Goal: Task Accomplishment & Management: Manage account settings

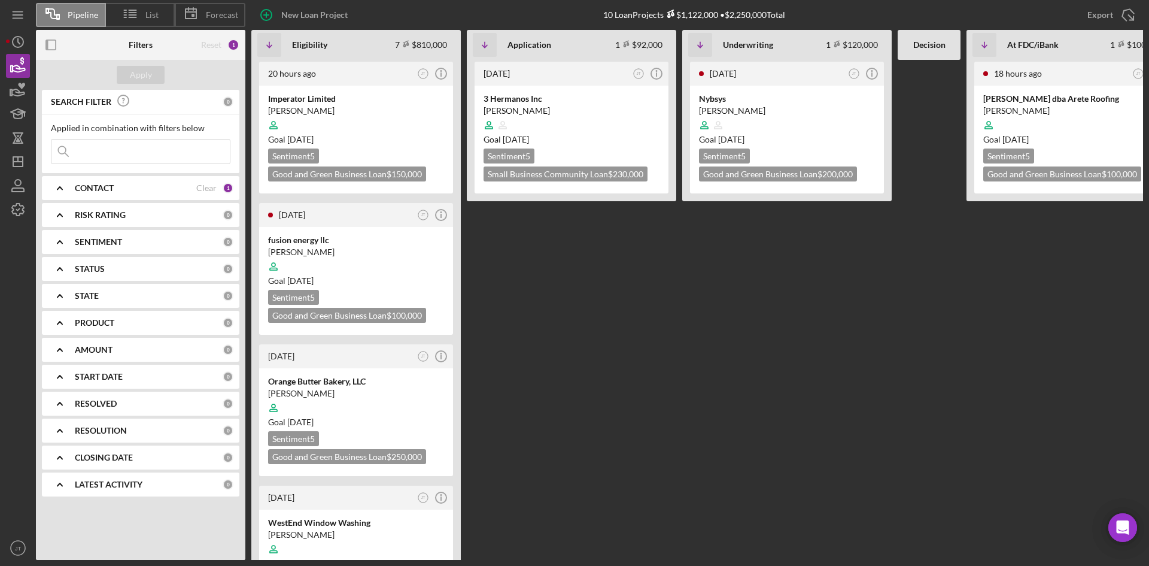
click at [631, 254] on div "1 day ago JT Icon/Info 3 Hermanos Inc Genaro Juarez Ceron Goal 3 weeks from now…" at bounding box center [571, 310] width 209 height 500
click at [567, 241] on div "1 day ago JT Icon/Info 3 Hermanos Inc Genaro Juarez Ceron Goal 3 weeks from now…" at bounding box center [571, 310] width 209 height 500
click at [23, 205] on icon "button" at bounding box center [18, 210] width 30 height 30
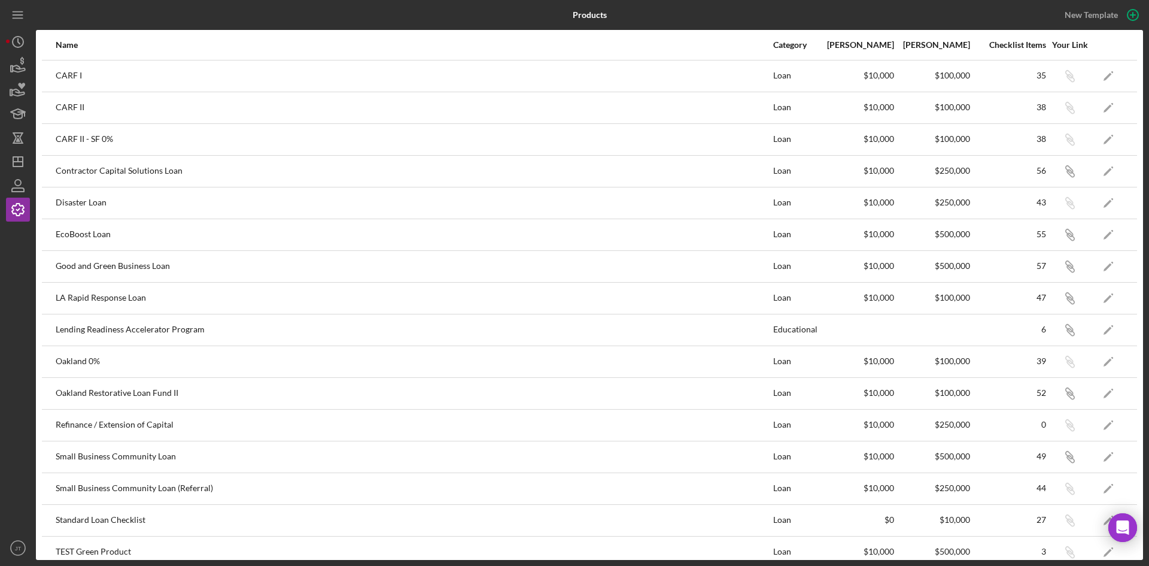
scroll to position [14, 0]
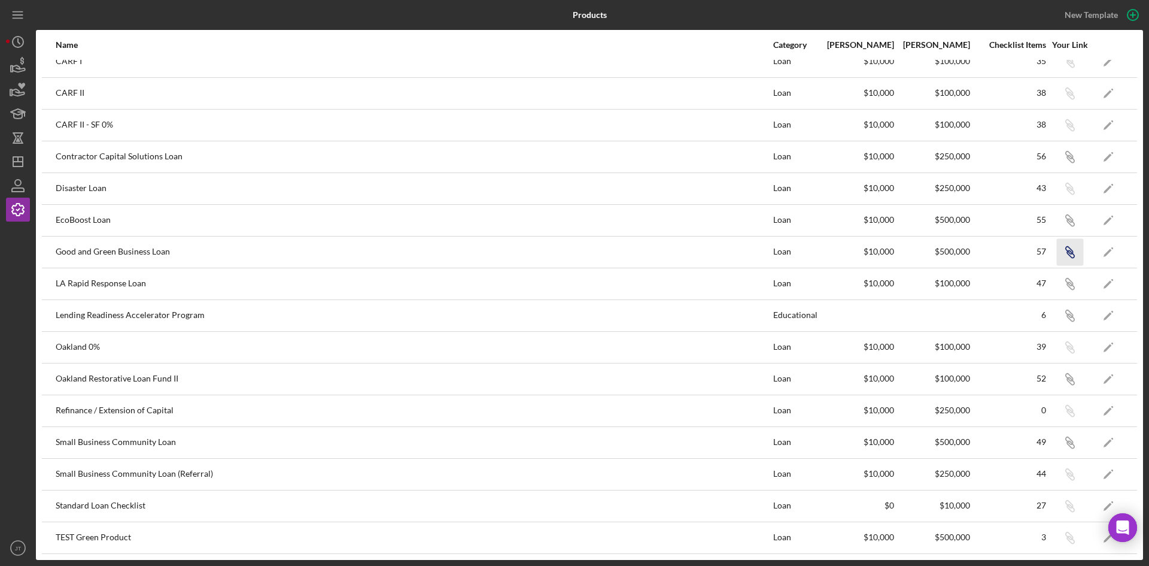
click at [1056, 254] on icon "Icon/Link" at bounding box center [1069, 251] width 27 height 27
click at [1057, 447] on icon "Icon/Link" at bounding box center [1069, 442] width 27 height 27
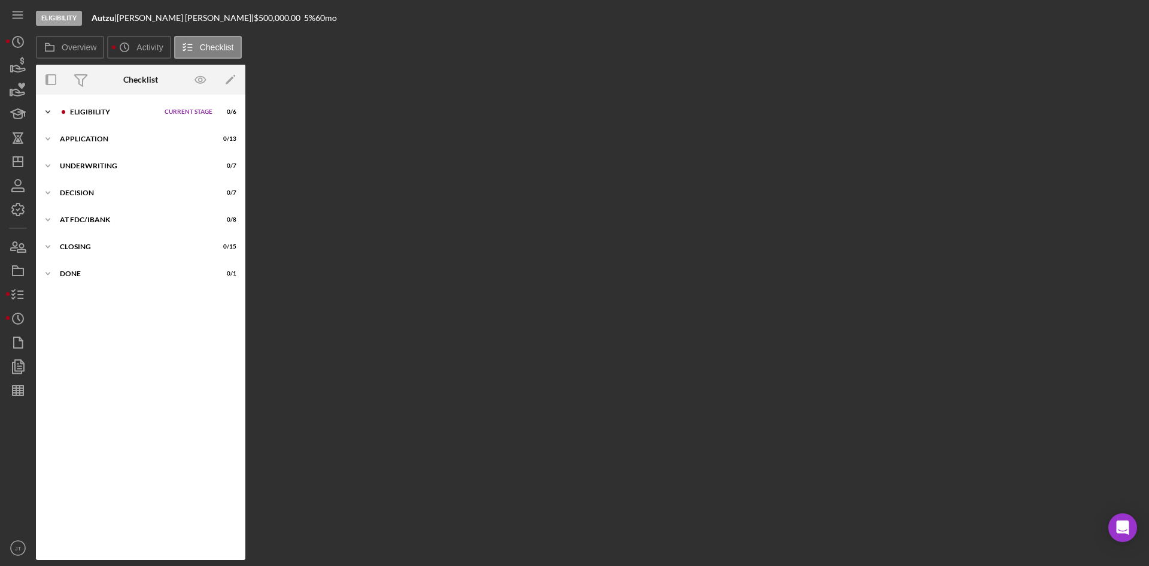
click at [102, 113] on div "Eligibility" at bounding box center [114, 111] width 89 height 7
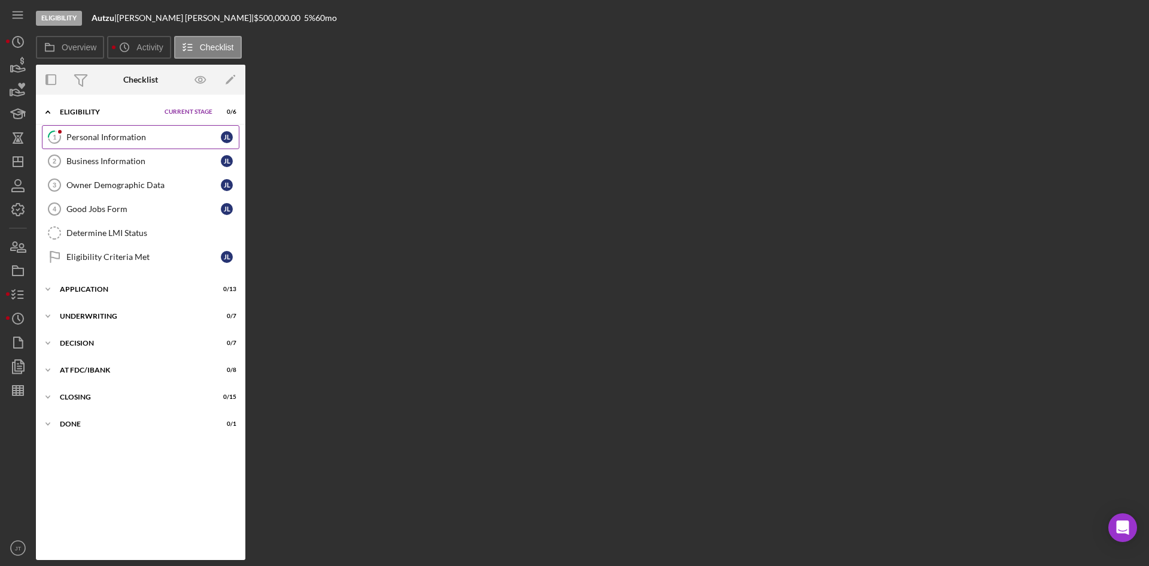
click at [139, 132] on div "Personal Information" at bounding box center [143, 137] width 154 height 10
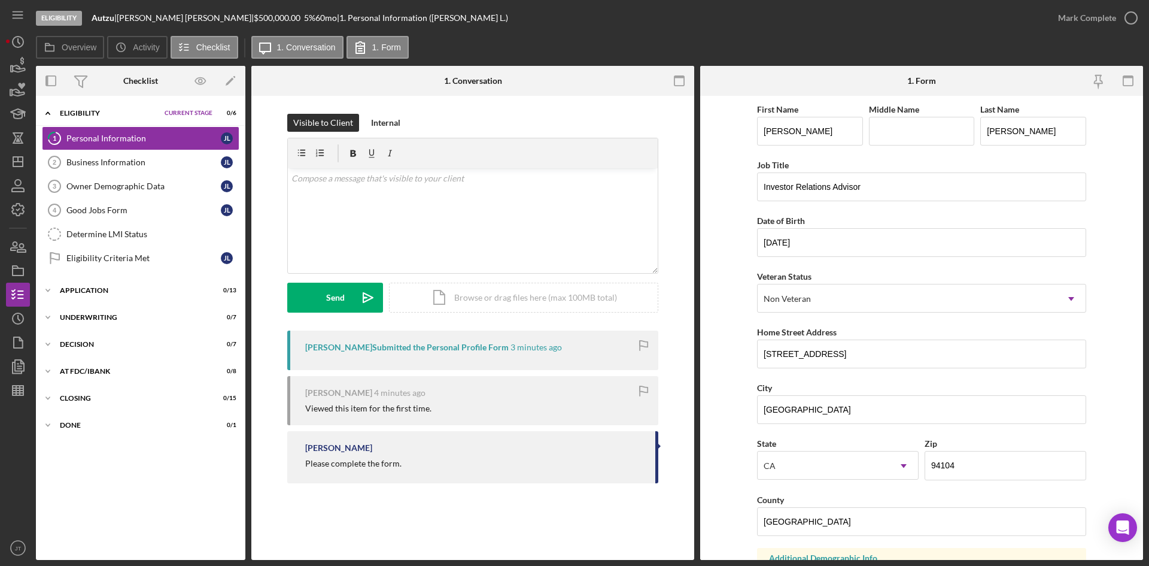
click at [712, 161] on form "First Name Janzen Middle Name Last Name Lee Job Title Investor Relations Adviso…" at bounding box center [921, 328] width 443 height 464
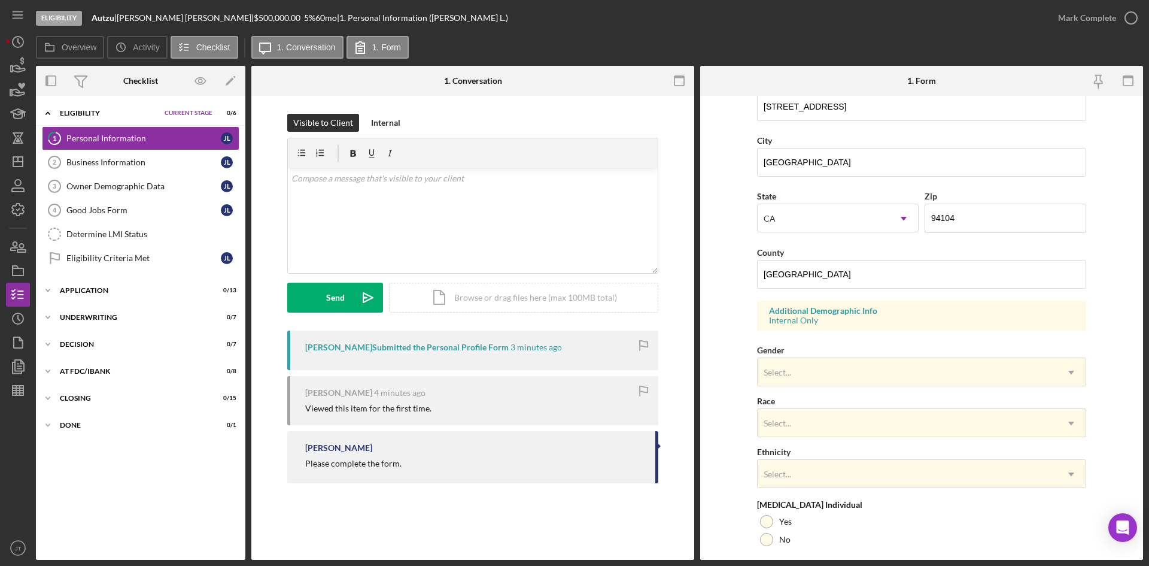
scroll to position [248, 0]
click at [110, 260] on div "Eligibility Criteria Met" at bounding box center [143, 258] width 154 height 10
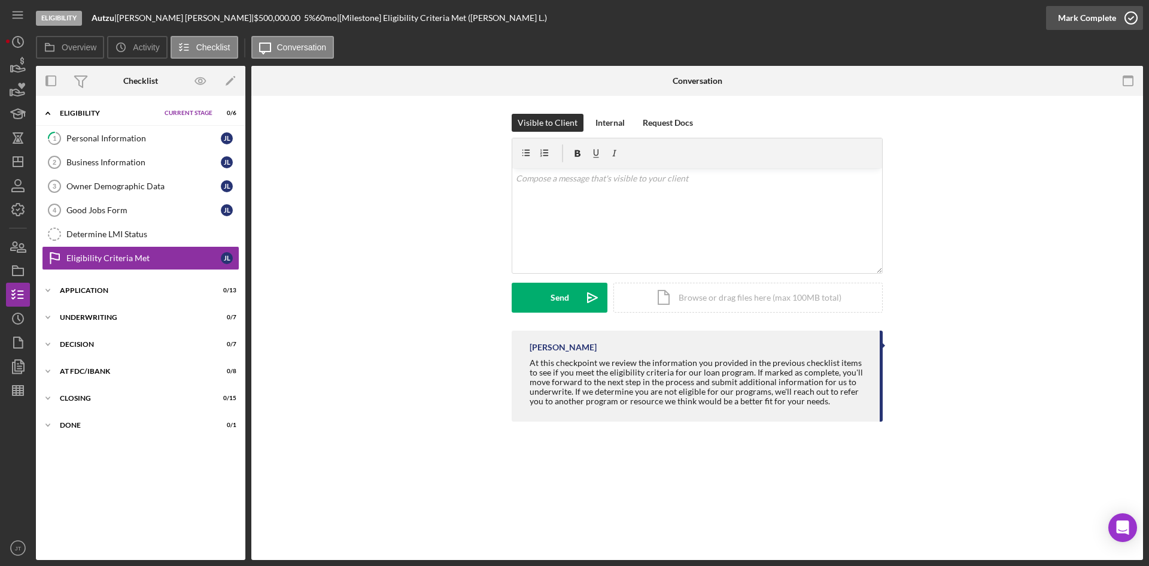
click at [1088, 13] on div "Mark Complete" at bounding box center [1087, 18] width 58 height 24
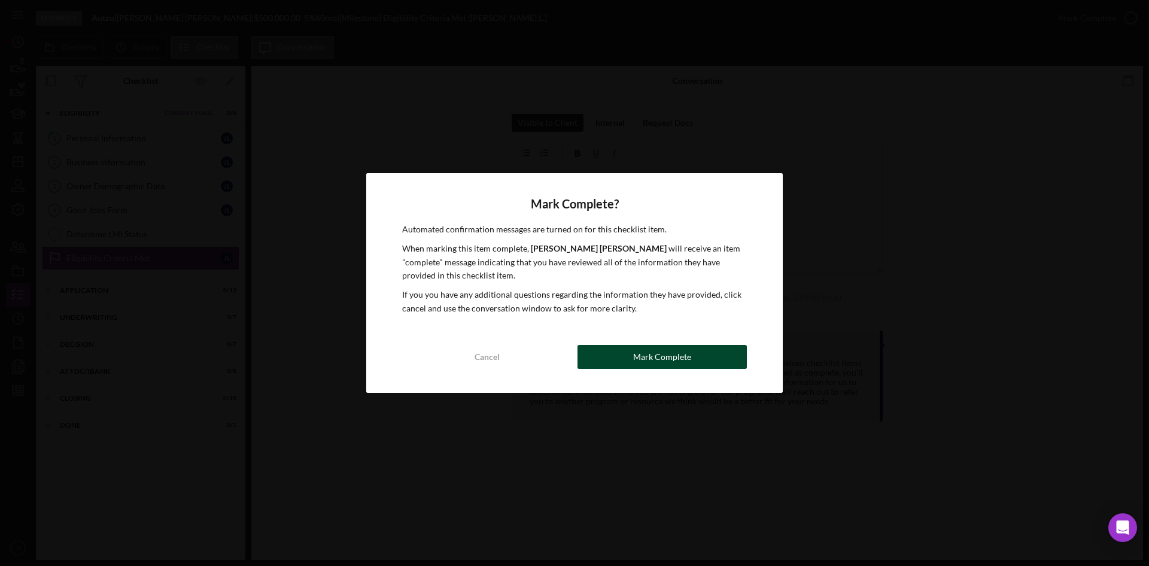
click at [636, 357] on div "Mark Complete" at bounding box center [662, 357] width 58 height 24
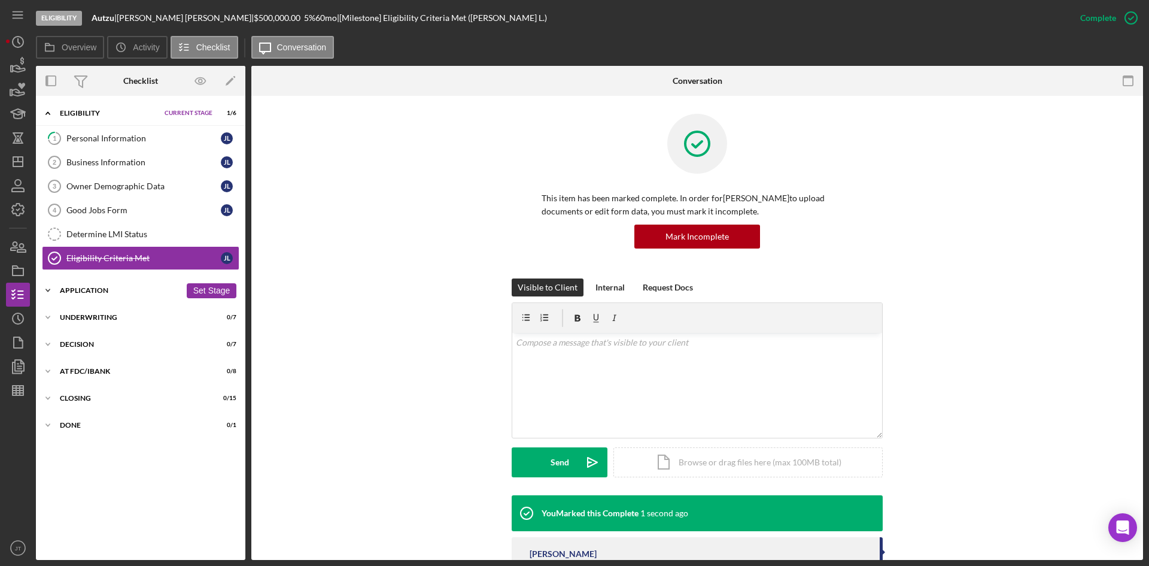
click at [114, 300] on div "Icon/Expander Application 0 / 13 Set Stage" at bounding box center [140, 290] width 209 height 24
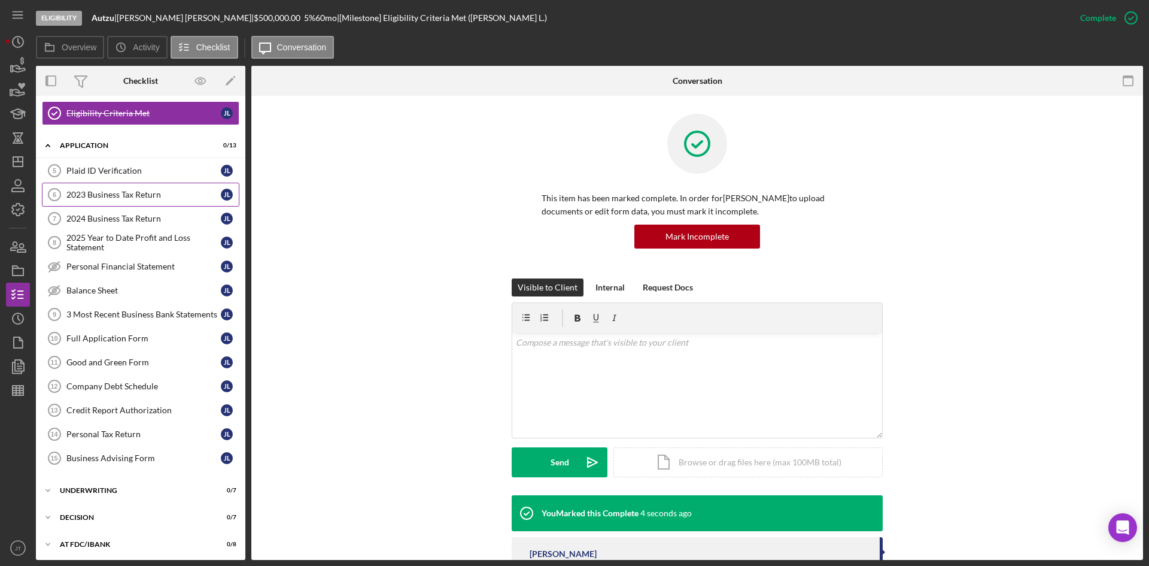
scroll to position [153, 0]
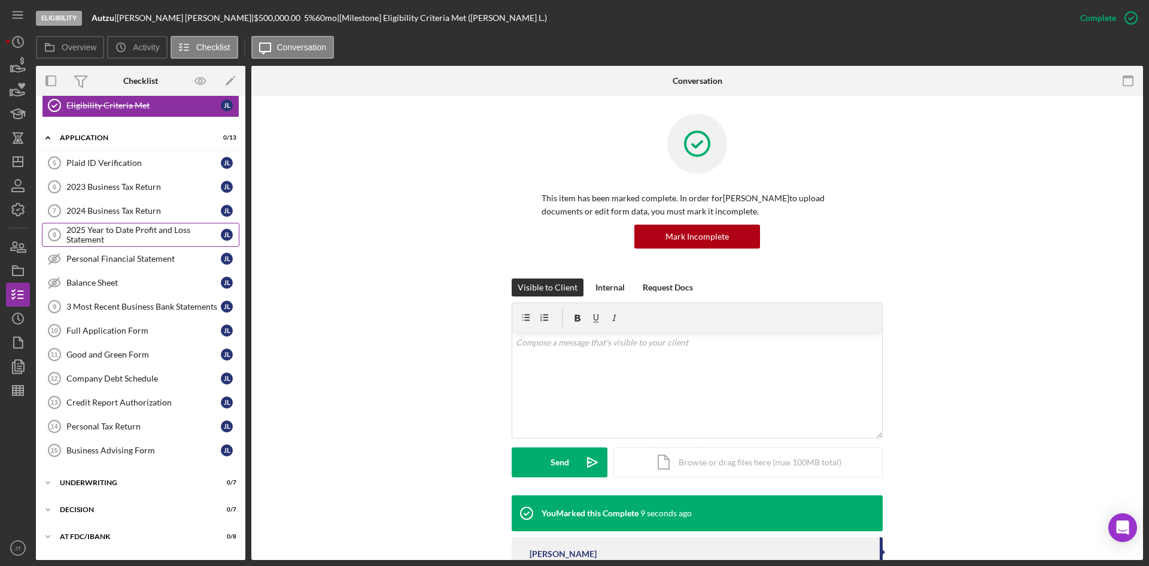
click at [119, 238] on div "2025 Year to Date Profit and Loss Statement" at bounding box center [143, 234] width 154 height 19
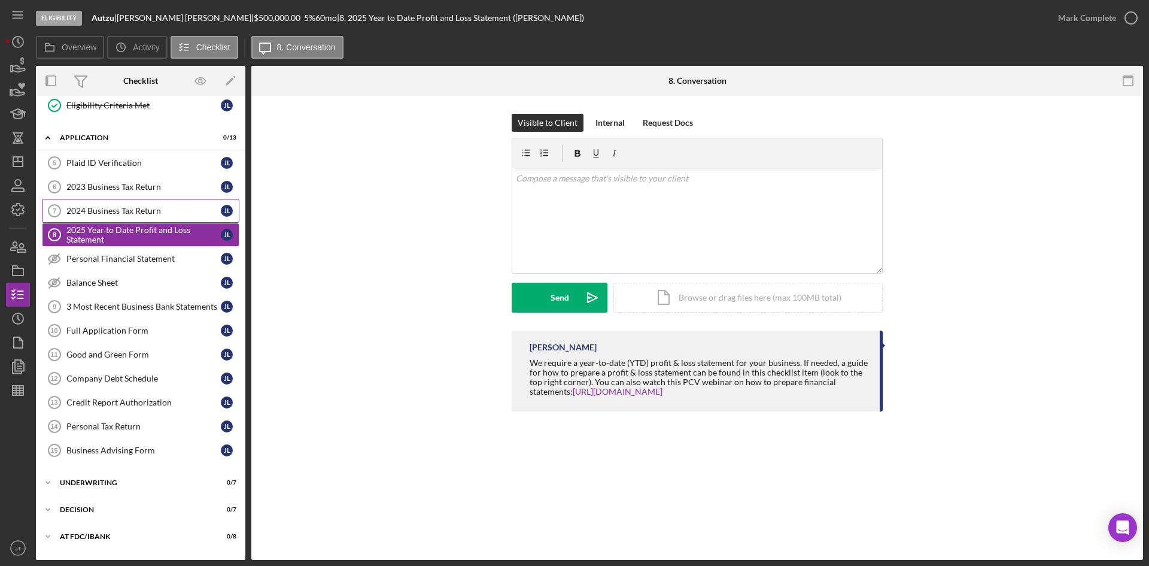
click at [145, 201] on link "2024 Business Tax Return 7 2024 Business Tax Return J L" at bounding box center [141, 211] width 198 height 24
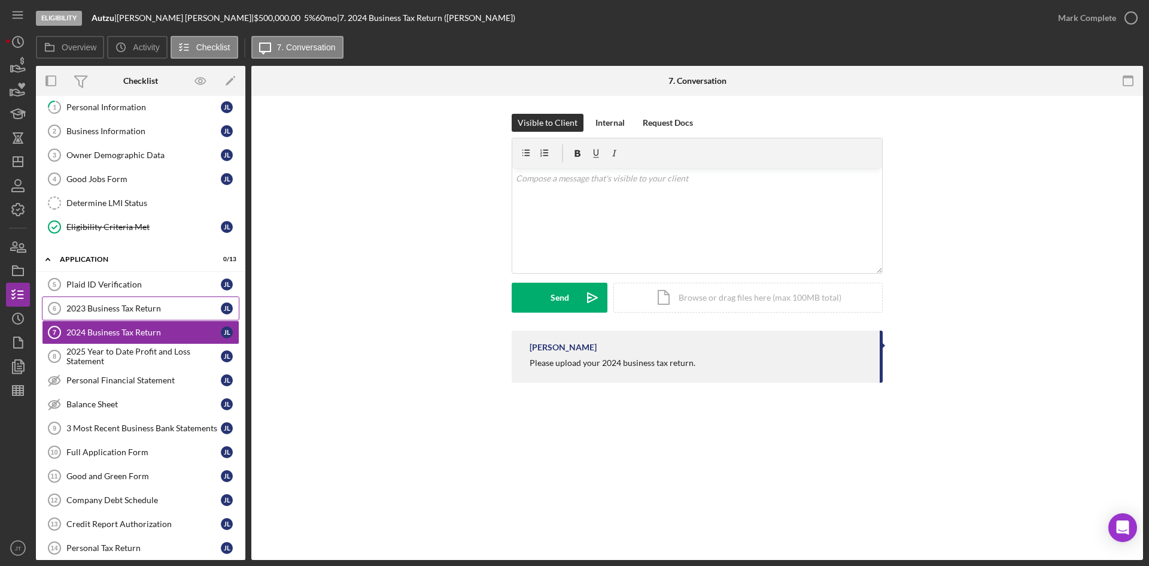
scroll to position [32, 0]
click at [154, 227] on div "Eligibility Criteria Met" at bounding box center [143, 226] width 154 height 10
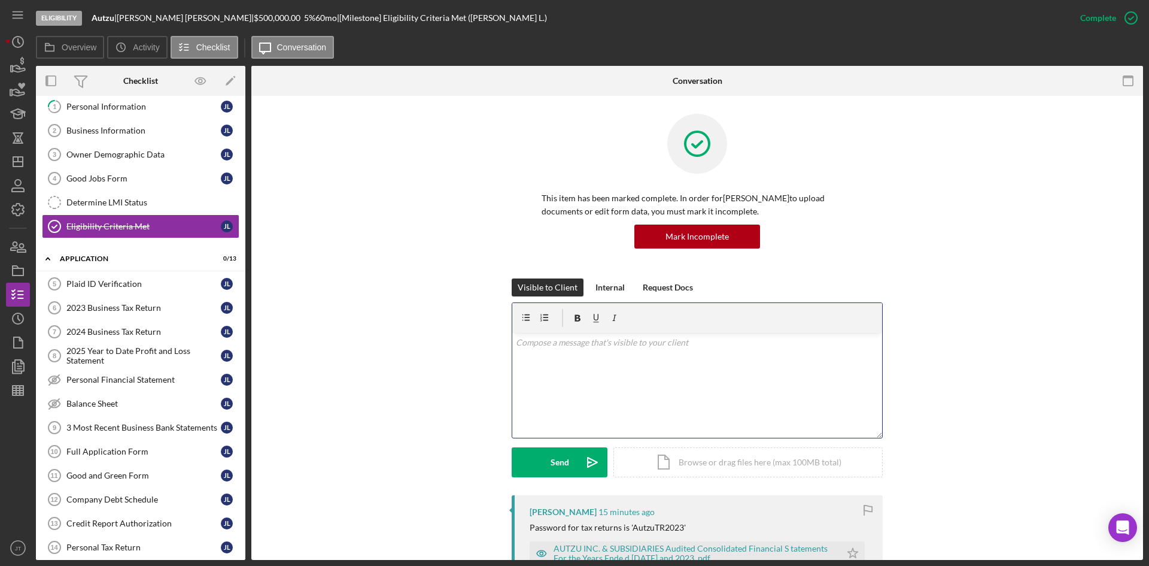
click at [570, 375] on div "v Color teal Color pink Remove color Add row above Add row below Add column bef…" at bounding box center [697, 385] width 370 height 105
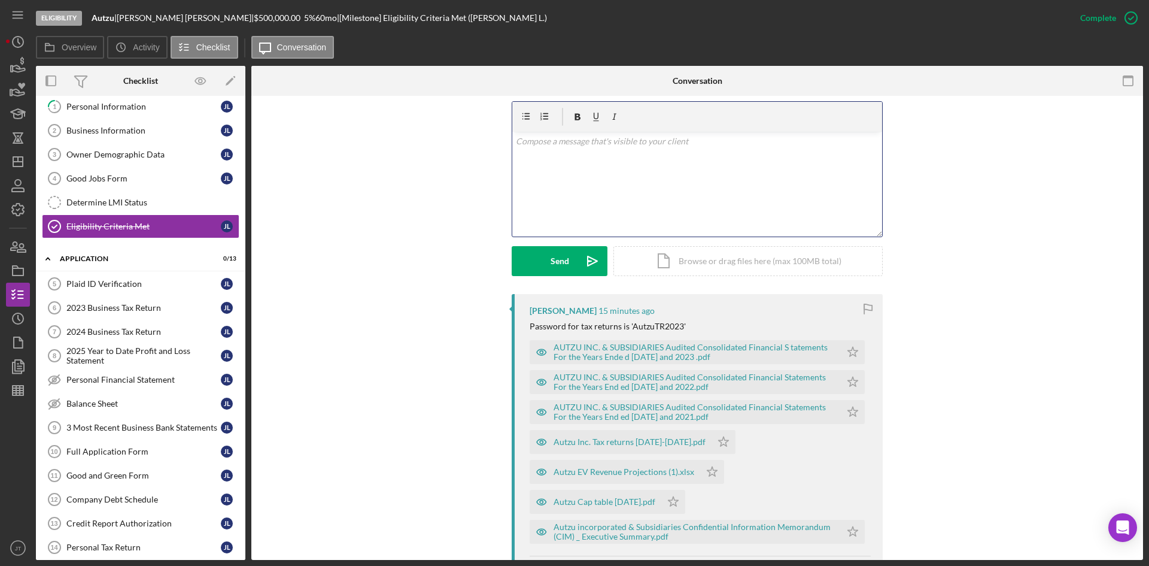
scroll to position [202, 0]
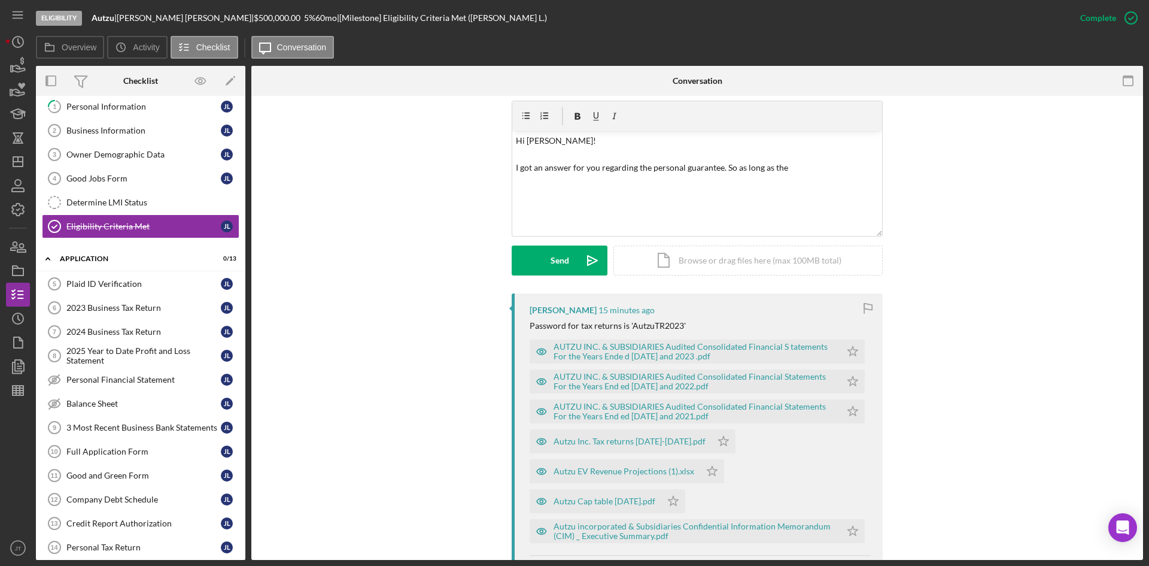
click at [432, 236] on div "Visible to Client Internal Request Docs v Color teal Color pink Remove color Ad…" at bounding box center [697, 185] width 856 height 217
click at [813, 167] on p "Hi Janzen! I got an answer for you regarding the personal guarantee. So as long…" at bounding box center [697, 154] width 363 height 40
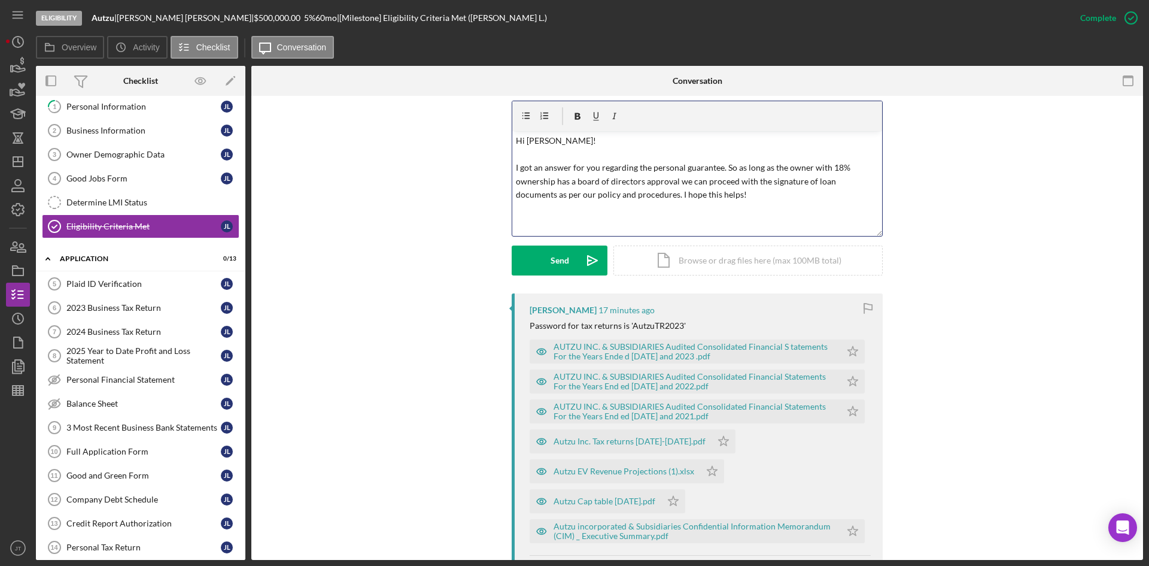
click at [565, 141] on p "Hi Janzen! I got an answer for you regarding the personal guarantee. So as long…" at bounding box center [697, 167] width 363 height 67
click at [562, 263] on div "Send" at bounding box center [560, 260] width 19 height 30
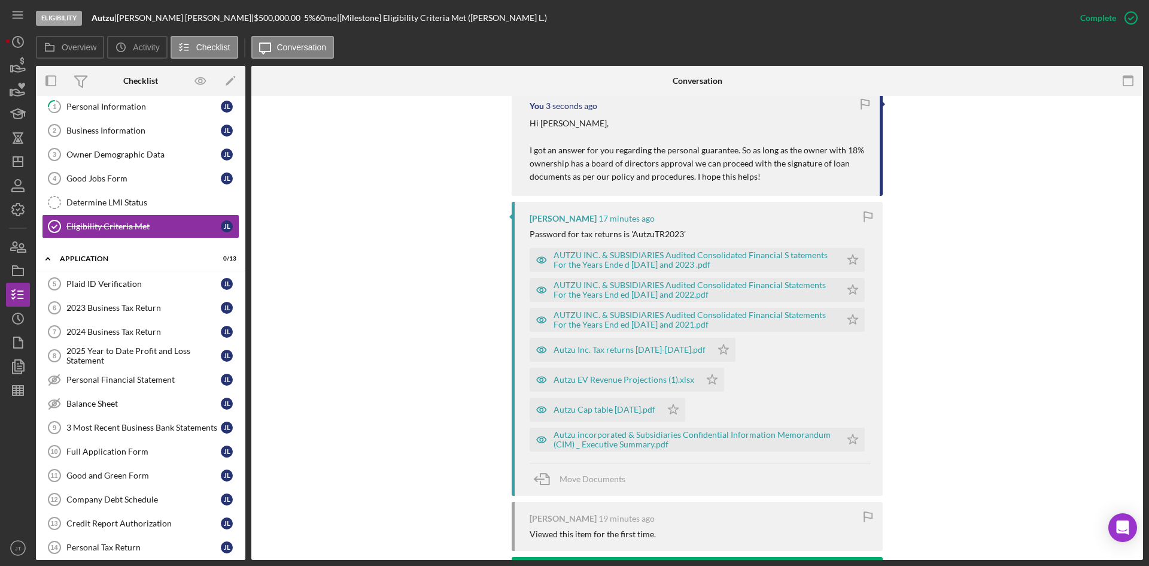
scroll to position [401, 0]
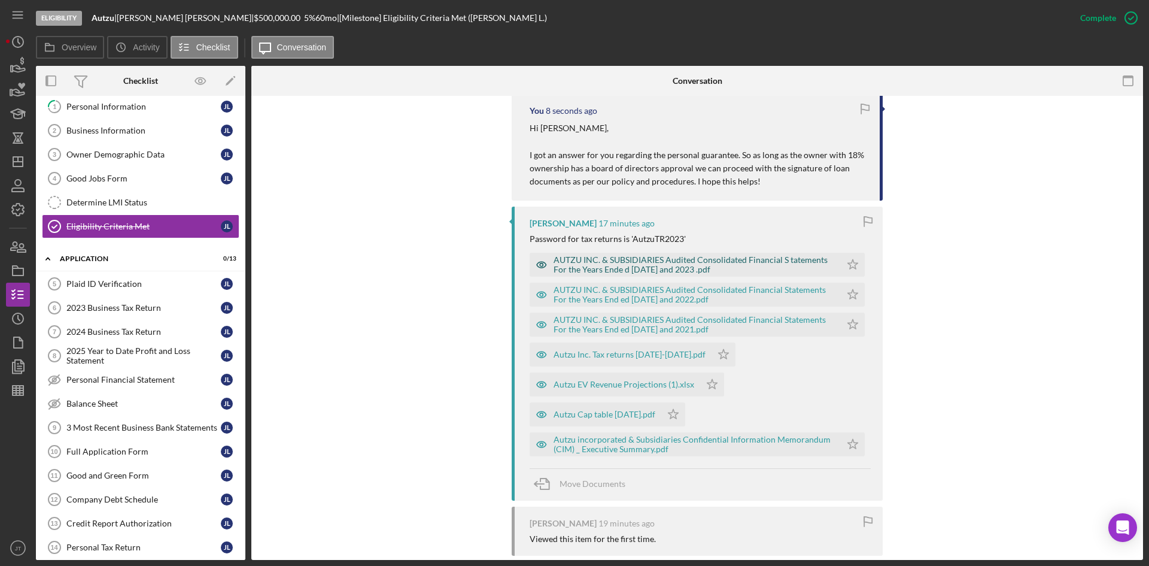
click at [718, 263] on div "AUTZU INC. & SUBSIDIARIES Audited Consolidated Financial S tatements For the Ye…" at bounding box center [694, 264] width 281 height 19
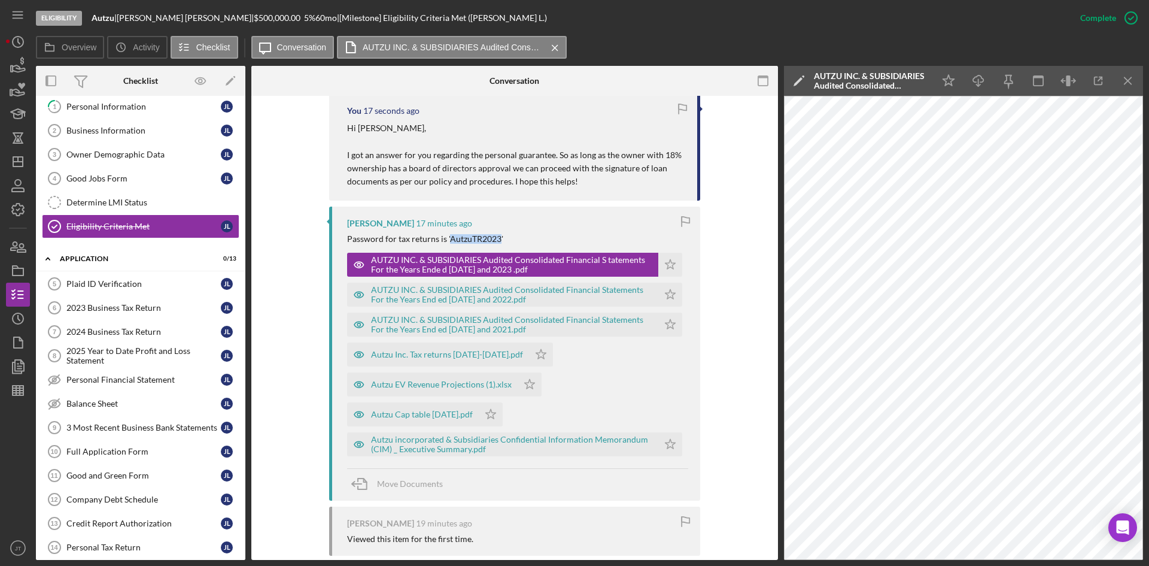
drag, startPoint x: 447, startPoint y: 239, endPoint x: 497, endPoint y: 243, distance: 49.9
click at [497, 243] on div "Password for tax returns is 'AutzuTR2023'" at bounding box center [425, 239] width 156 height 10
copy div "AutzuTR2023"
click at [455, 357] on div "Autzu Inc. Tax returns 2021-2023.pdf" at bounding box center [447, 355] width 152 height 10
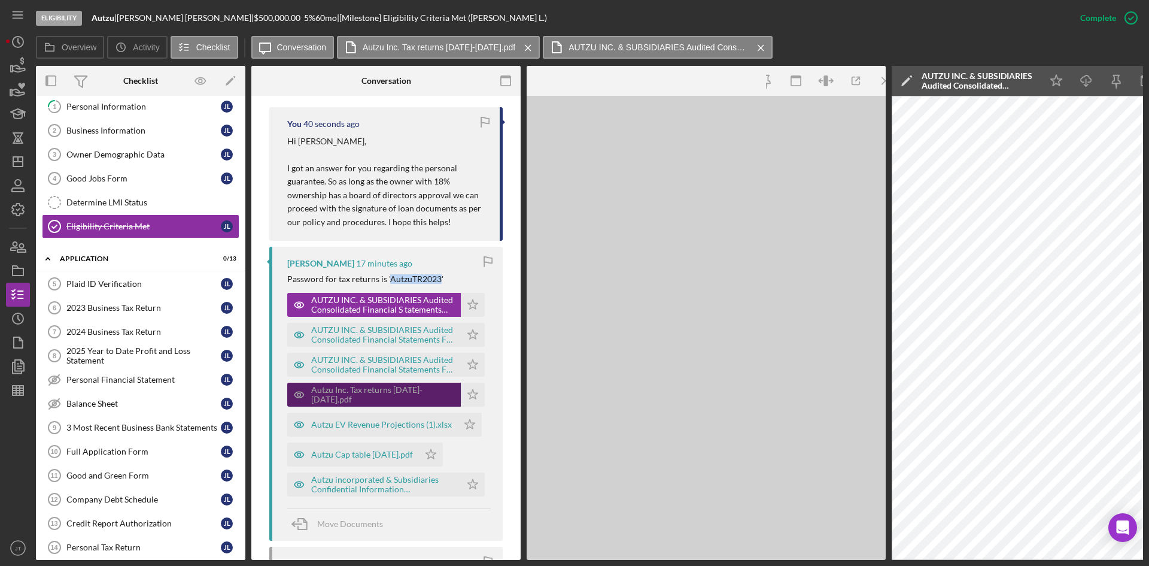
scroll to position [415, 0]
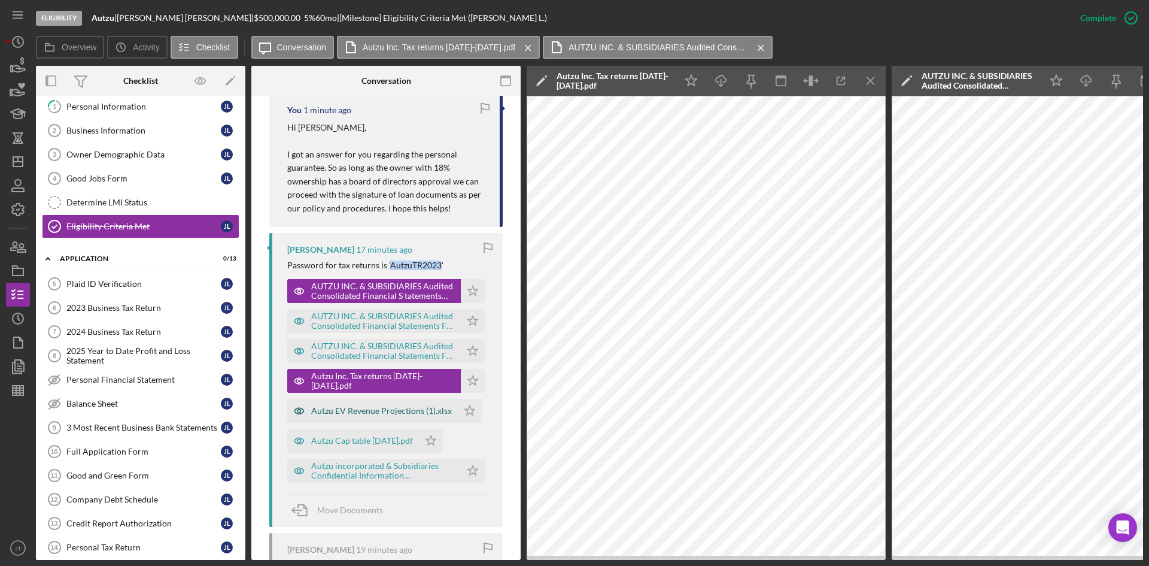
click at [349, 414] on div "Autzu EV Revenue Projections (1).xlsx" at bounding box center [381, 411] width 141 height 10
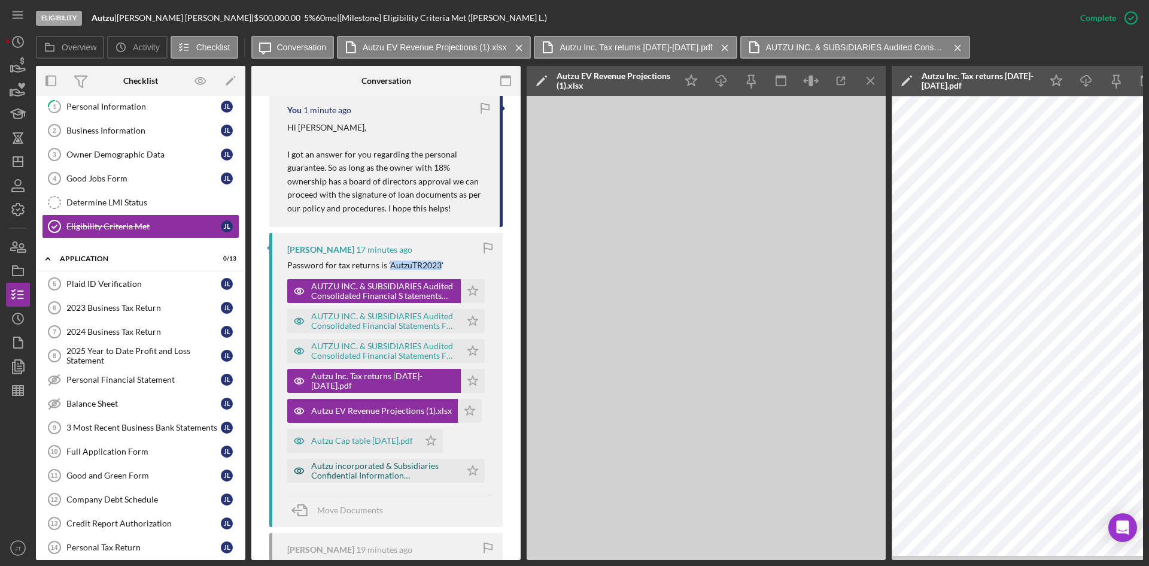
click at [378, 476] on div "Autzu incorporated & Subsidiaries Confidential Information Memorandum (CIM) _ E…" at bounding box center [383, 470] width 144 height 19
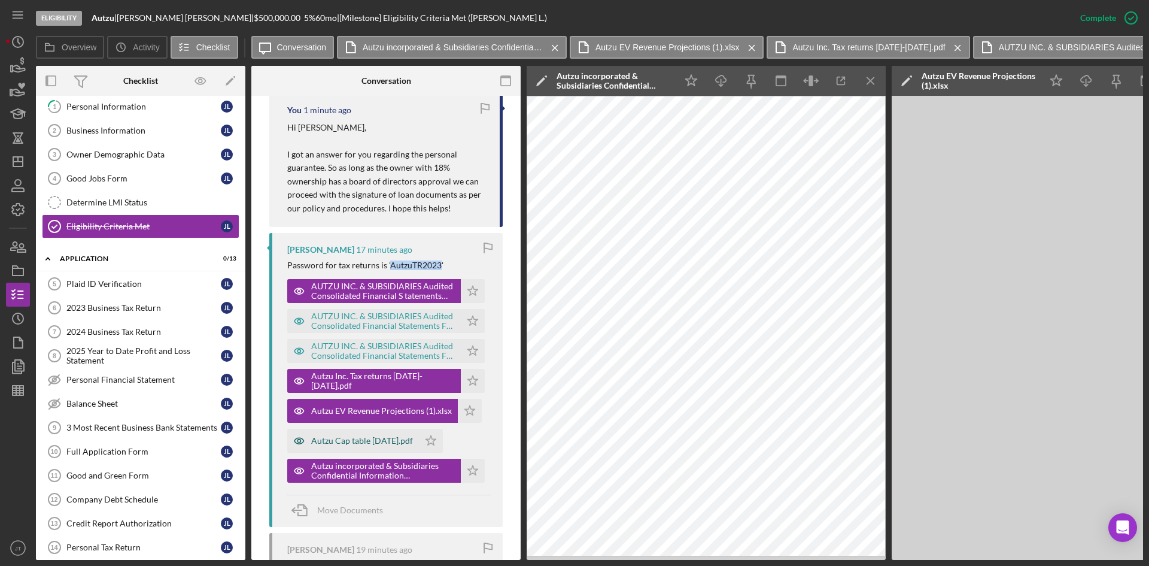
click at [351, 438] on div "Autzu Cap table October 2022.pdf" at bounding box center [362, 441] width 102 height 10
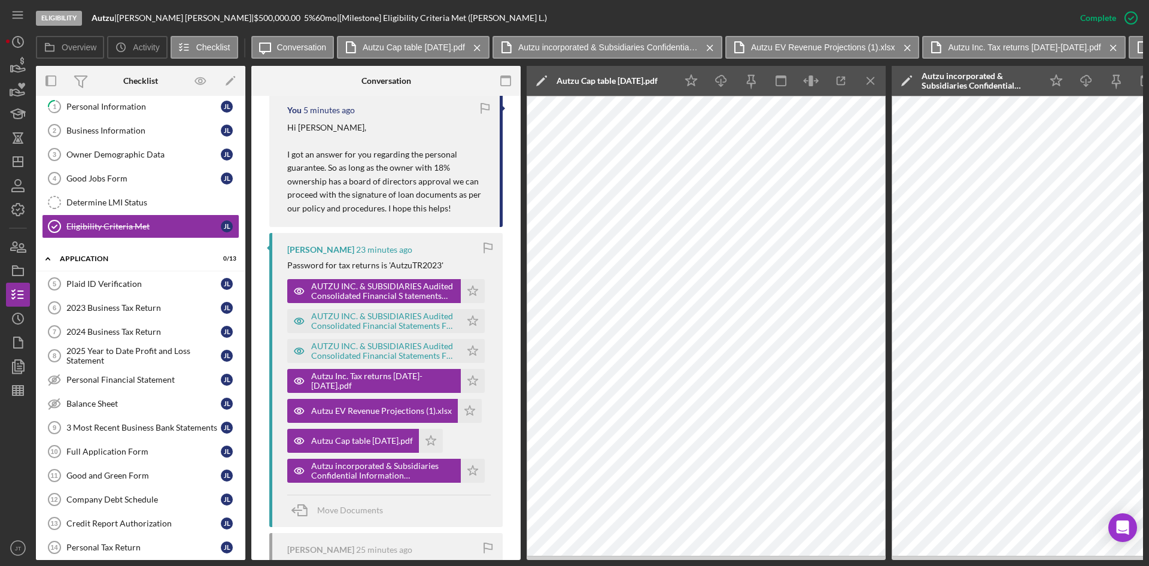
click at [626, 10] on div "Eligibility Autzu | Janzen Lee | $500,000.00 5 % 60 mo | [Milestone] Eligibilit…" at bounding box center [552, 18] width 1033 height 36
click at [17, 74] on icon "button" at bounding box center [18, 66] width 30 height 30
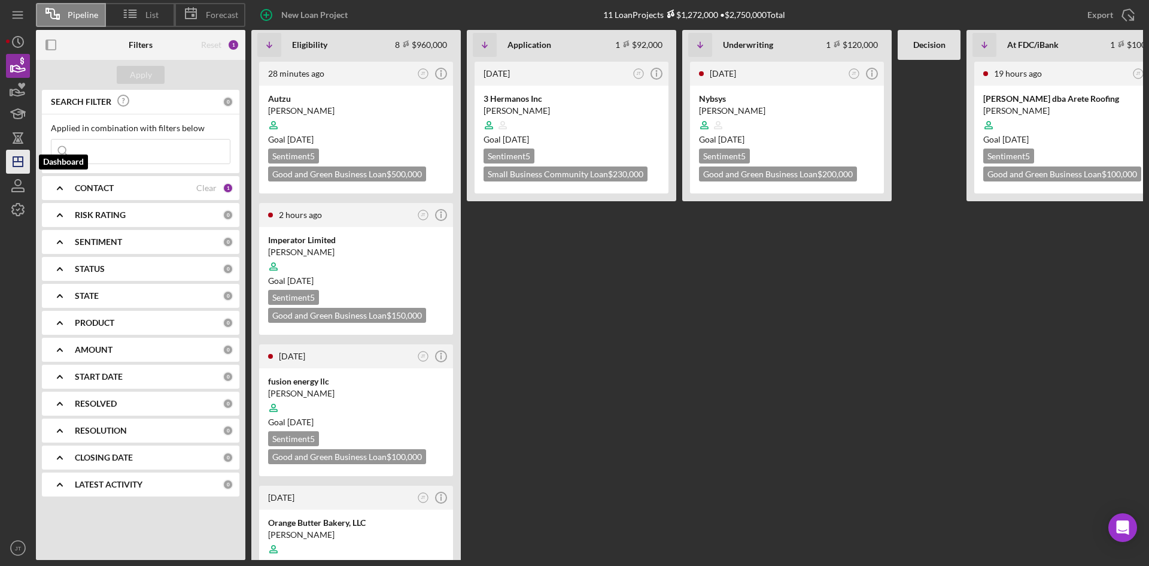
click at [18, 161] on line "button" at bounding box center [18, 159] width 0 height 5
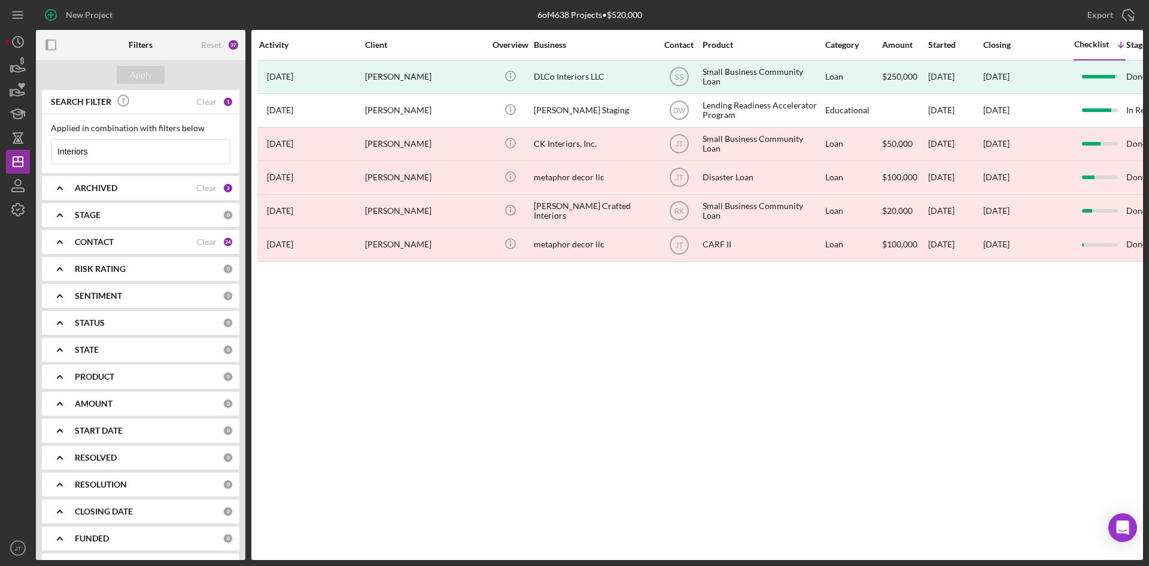
click at [123, 148] on input "Interiors" at bounding box center [140, 151] width 178 height 24
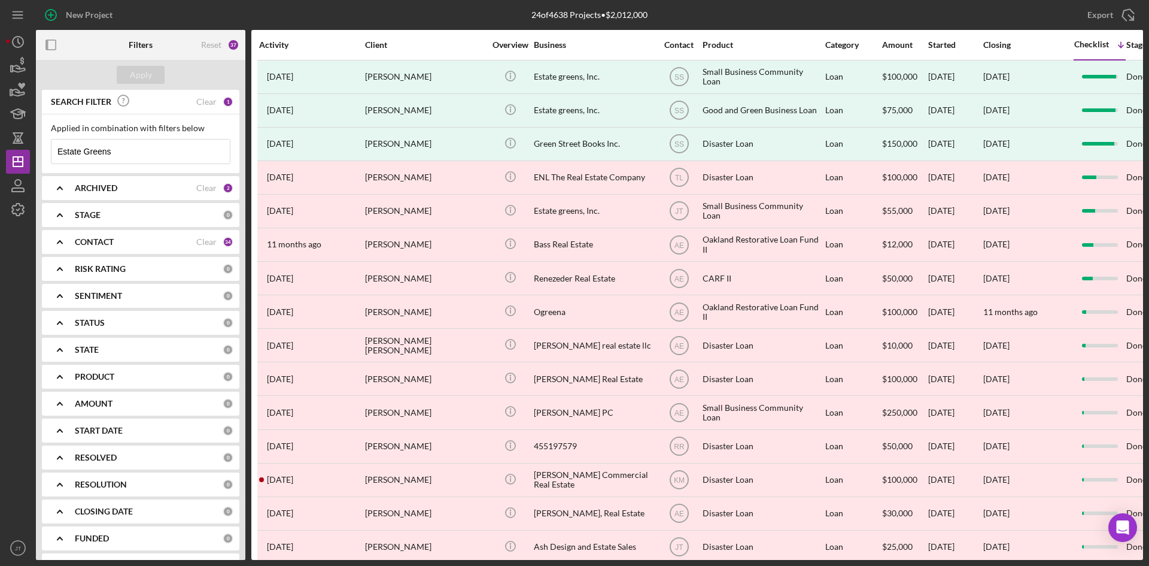
type input "Estate Greens"
click at [789, 16] on div "Export Icon/Export" at bounding box center [958, 15] width 369 height 30
click at [482, 12] on div "24 of 4638 Projects • $2,012,000 Interiors" at bounding box center [589, 15] width 369 height 30
click at [15, 66] on icon "button" at bounding box center [19, 68] width 13 height 7
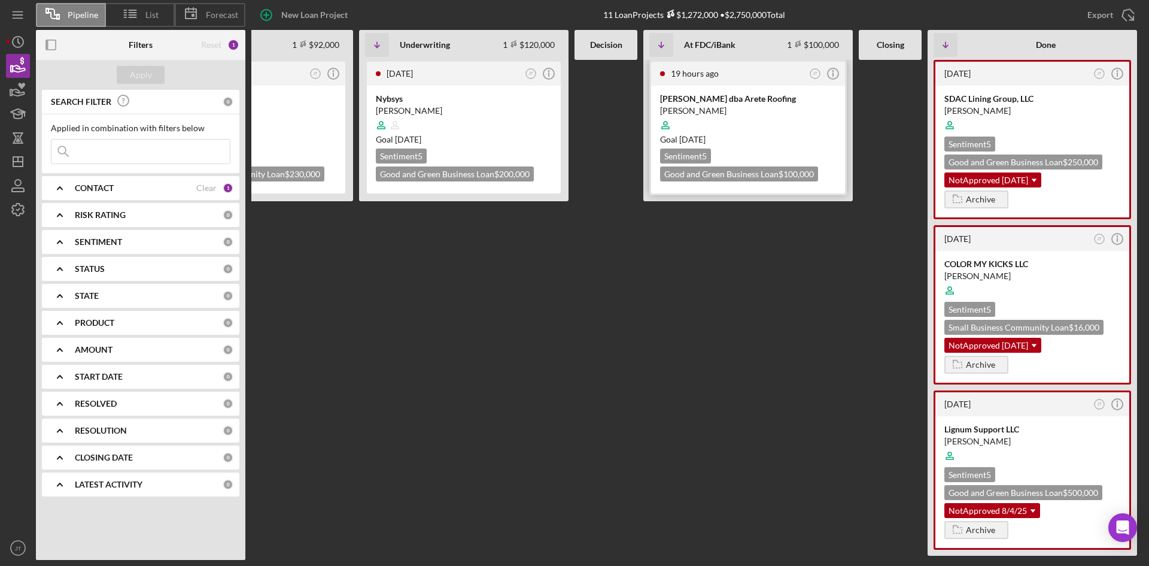
click at [755, 106] on div "Juan Estrada" at bounding box center [748, 111] width 176 height 12
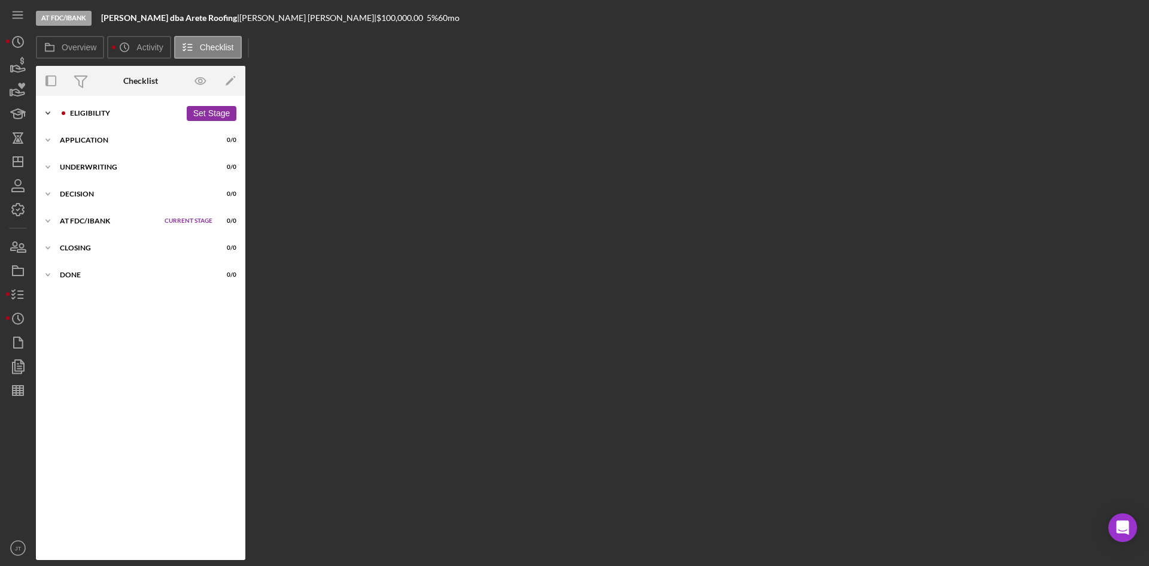
click at [83, 112] on div "Eligibility" at bounding box center [125, 113] width 111 height 7
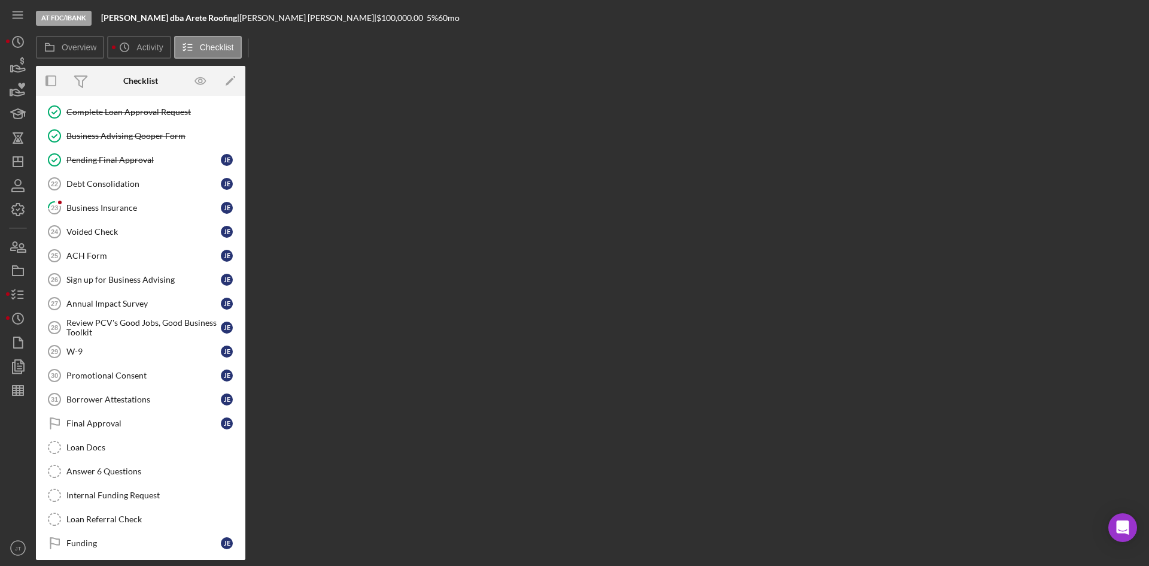
scroll to position [915, 0]
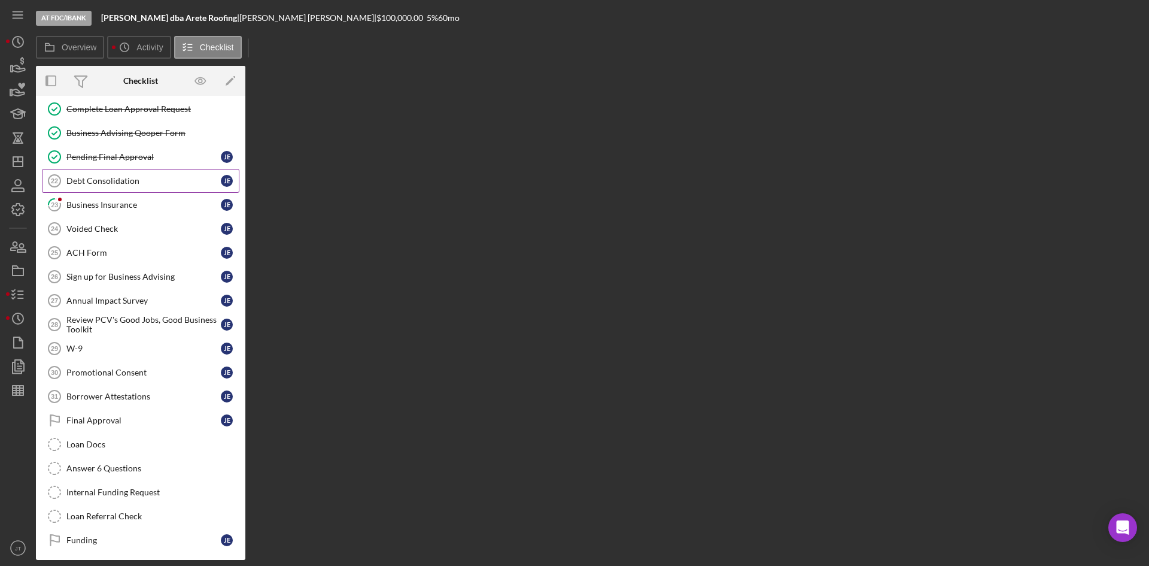
click at [102, 178] on div "Debt Consolidation" at bounding box center [143, 181] width 154 height 10
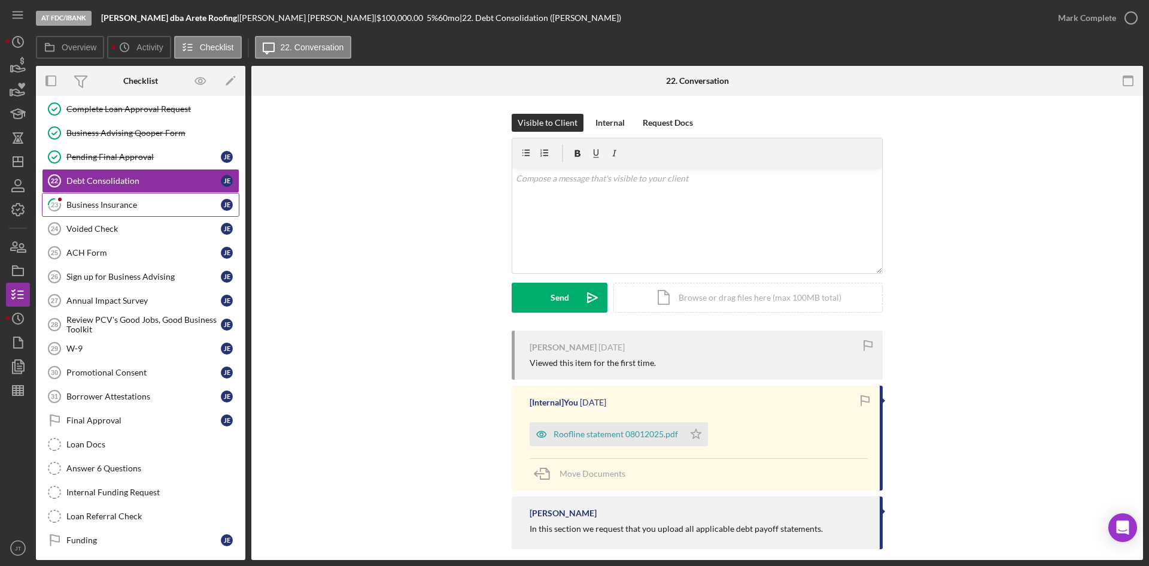
click at [102, 201] on div "Business Insurance" at bounding box center [143, 205] width 154 height 10
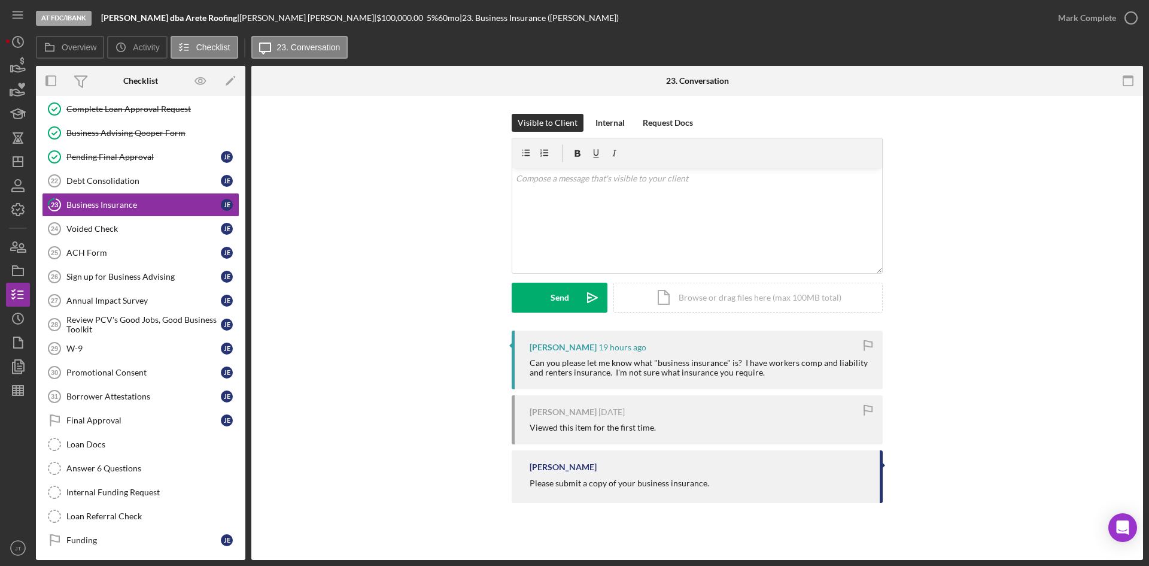
click at [397, 190] on div "Visible to Client Internal Request Docs v Color teal Color pink Remove color Ad…" at bounding box center [697, 222] width 856 height 217
click at [13, 248] on icon "button" at bounding box center [18, 247] width 30 height 30
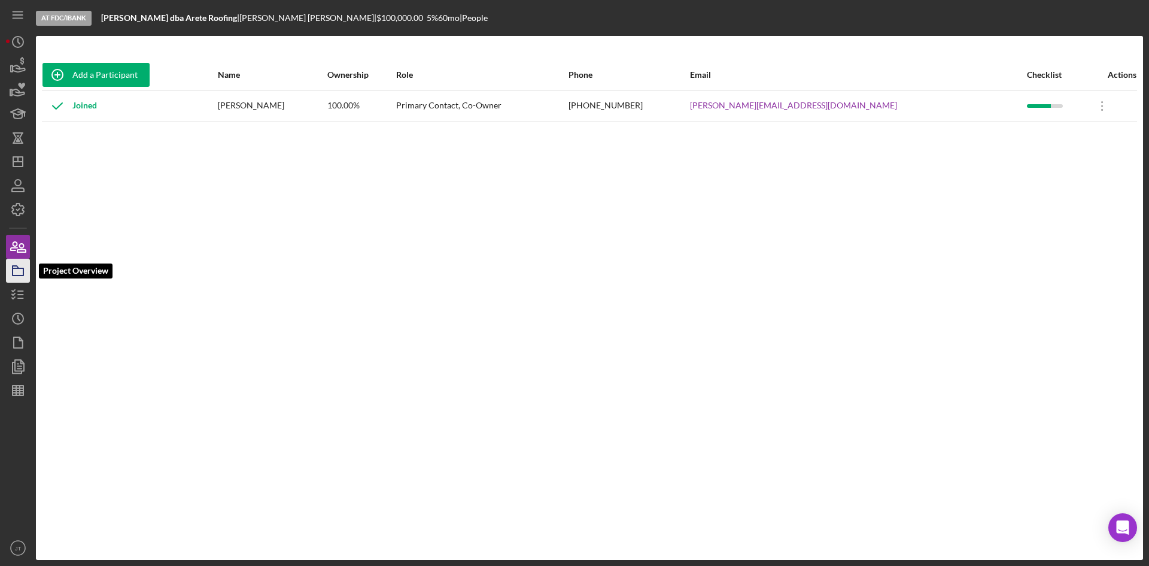
click at [14, 274] on icon "button" at bounding box center [18, 271] width 30 height 30
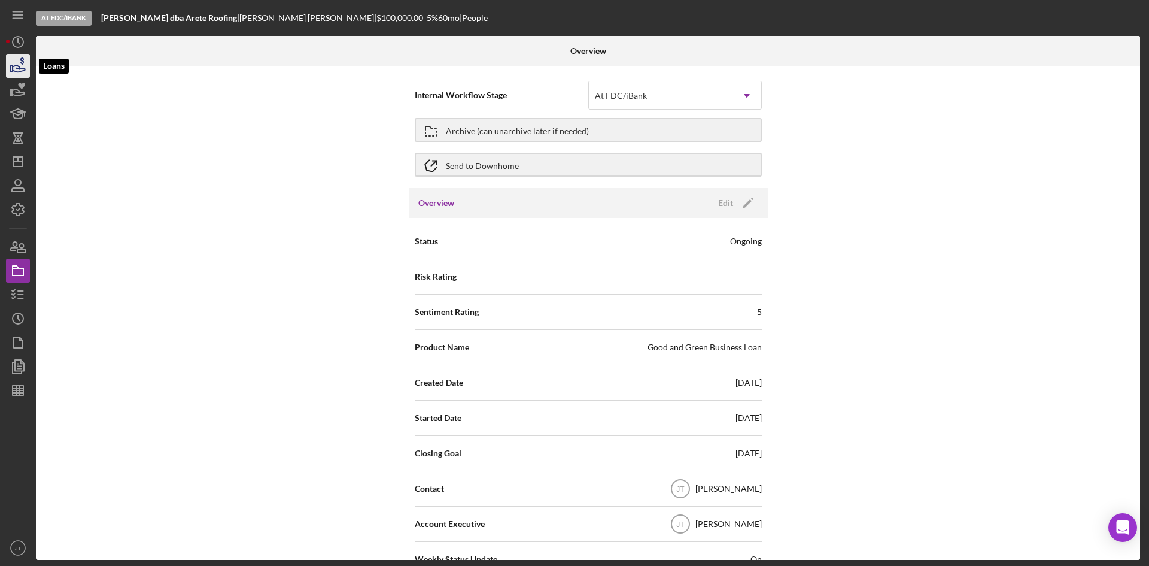
click at [18, 57] on icon "button" at bounding box center [18, 66] width 30 height 30
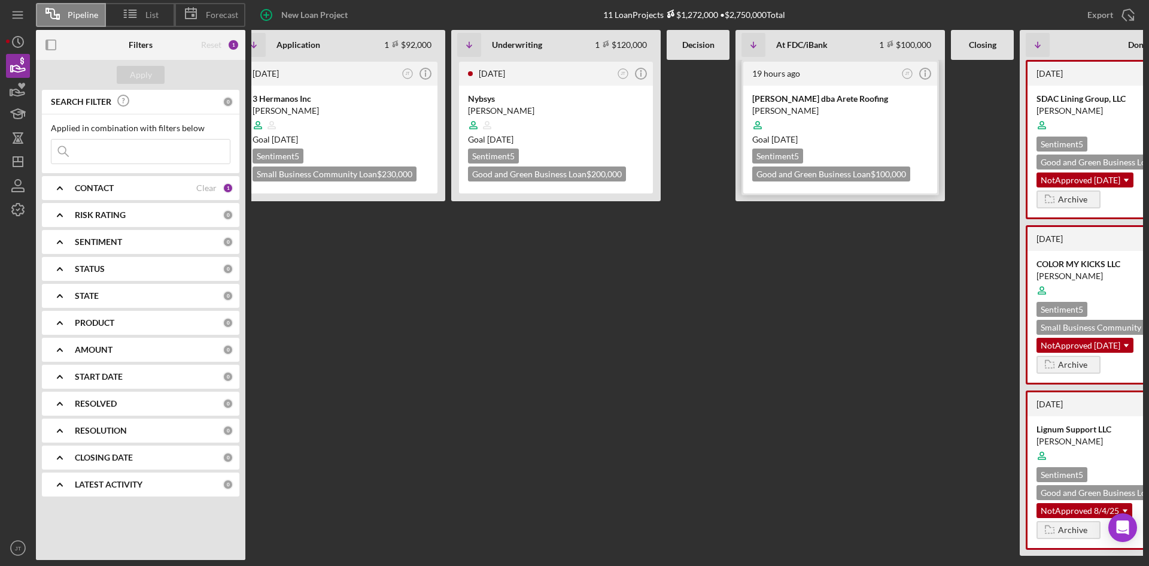
scroll to position [0, 232]
click at [903, 75] on icon "JT" at bounding box center [907, 74] width 16 height 16
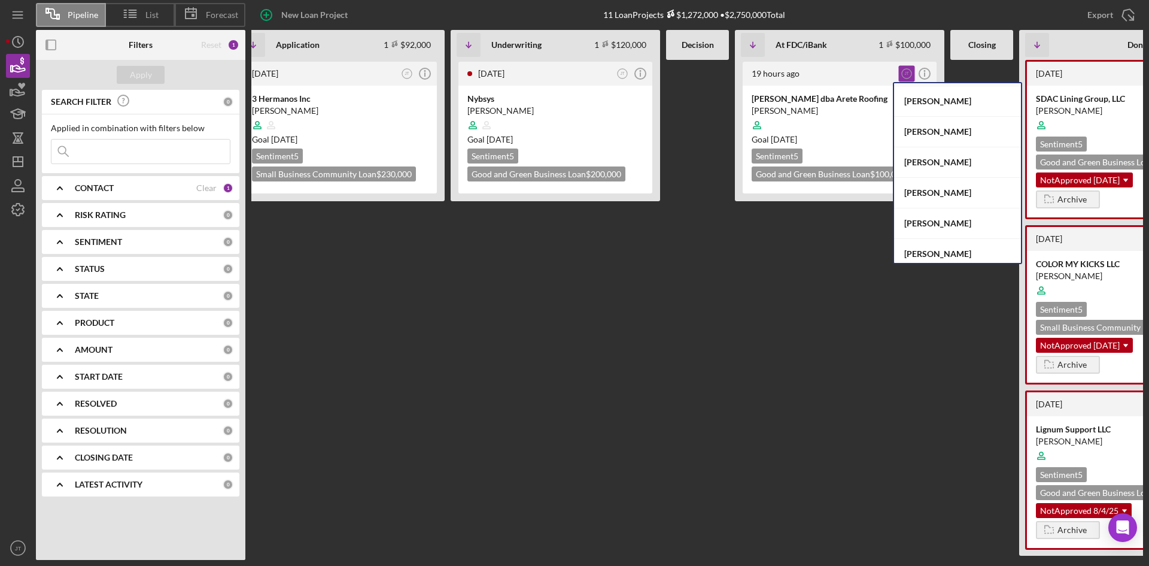
scroll to position [58, 0]
click at [934, 134] on div "Stephanie Simotas" at bounding box center [957, 132] width 127 height 31
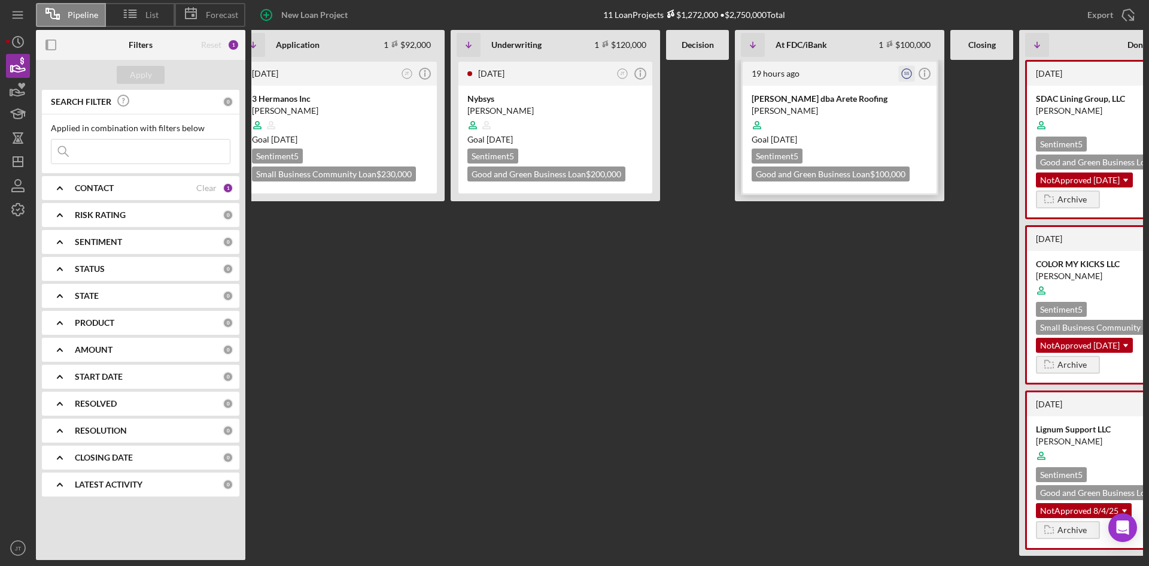
click at [907, 77] on icon "SS" at bounding box center [907, 74] width 16 height 16
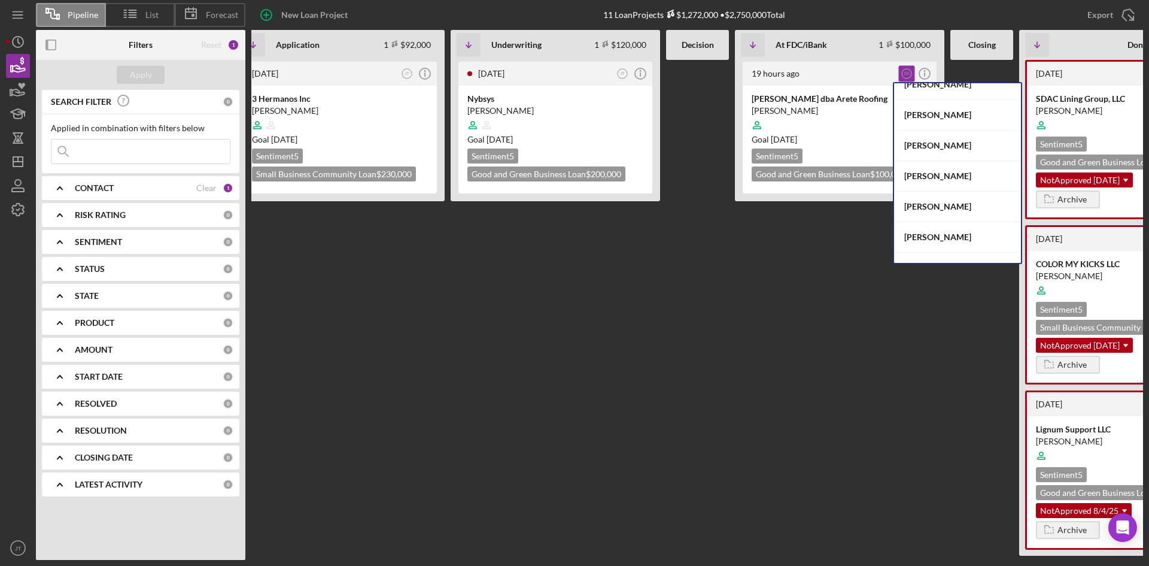
scroll to position [491, 0]
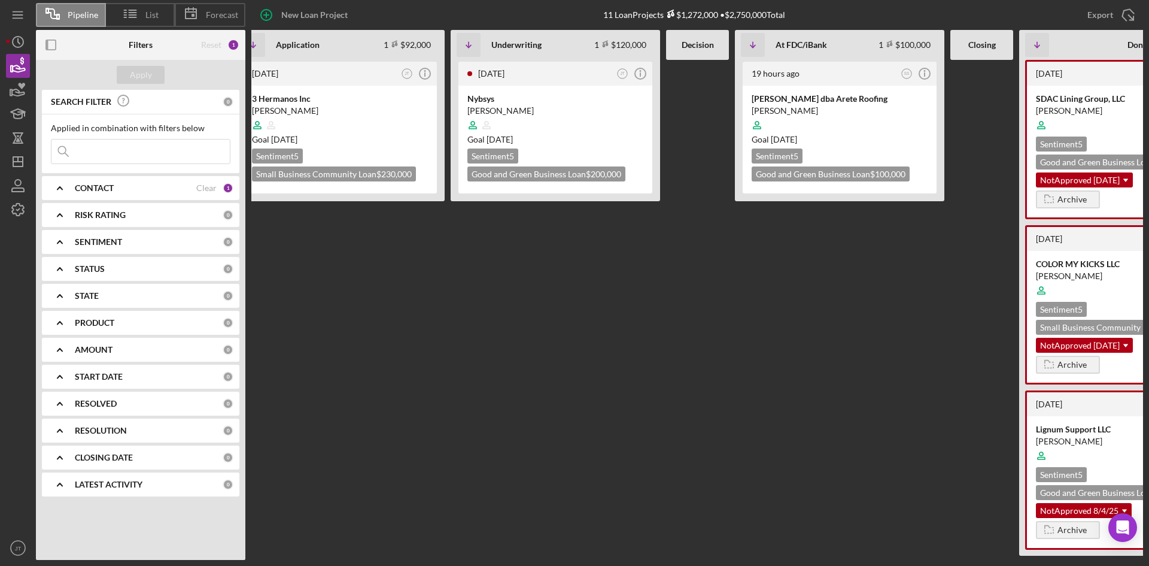
click at [670, 311] on div at bounding box center [697, 310] width 63 height 500
click at [475, 255] on div "2 days ago JT Icon/Info Nybsys Moshtaq Ahmed Goal 2 months ago Sentiment 5 Good…" at bounding box center [555, 310] width 209 height 500
click at [362, 132] on div at bounding box center [340, 125] width 176 height 23
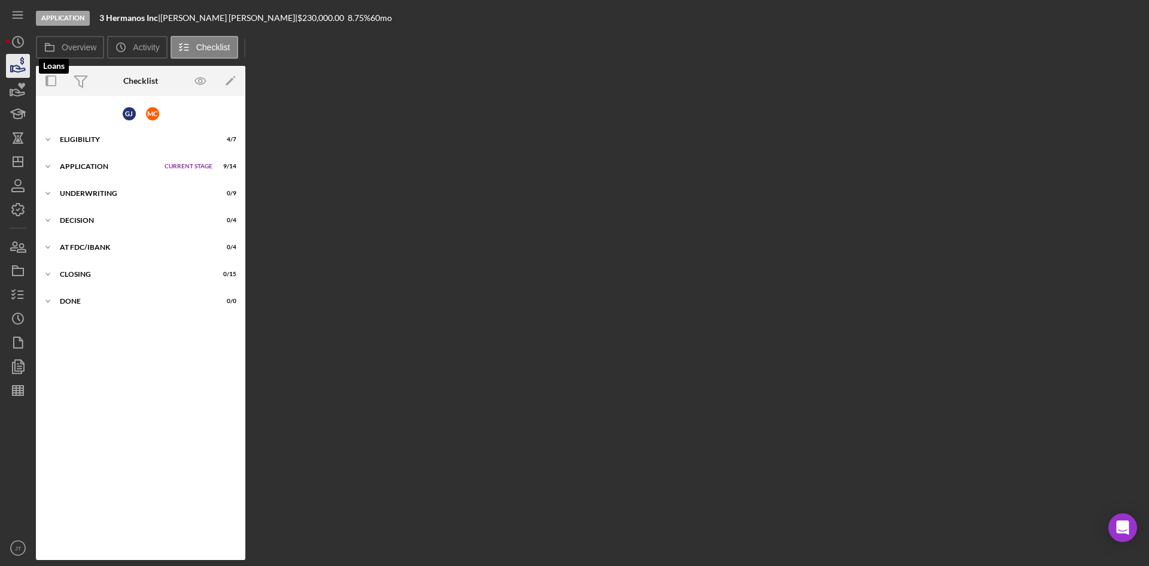
click at [17, 63] on icon "button" at bounding box center [18, 66] width 30 height 30
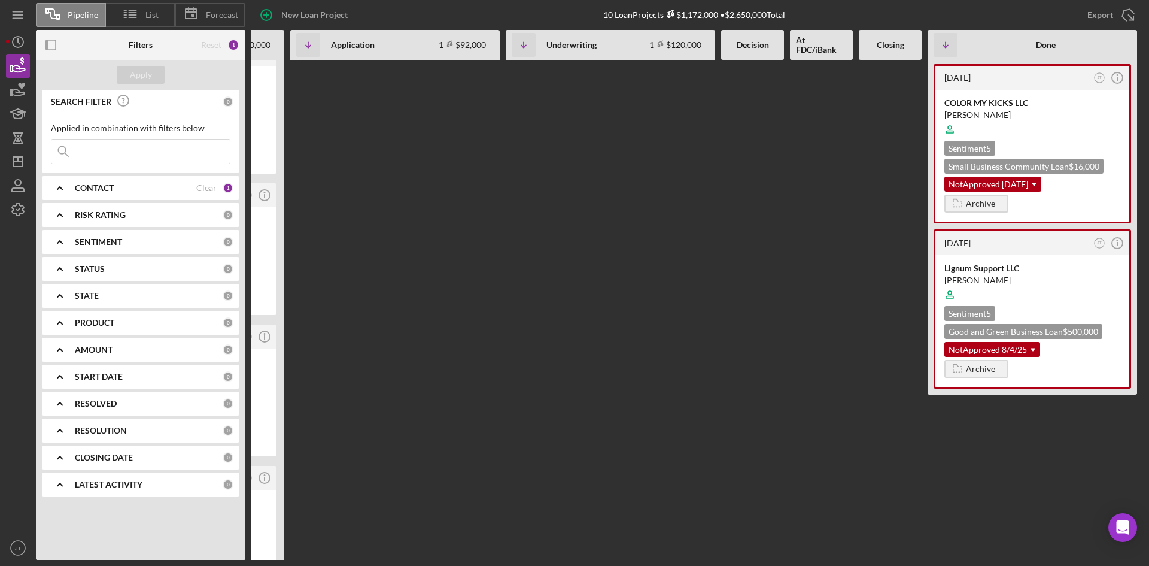
scroll to position [162, 0]
click at [1119, 245] on icon "Icon/Info" at bounding box center [1118, 242] width 30 height 30
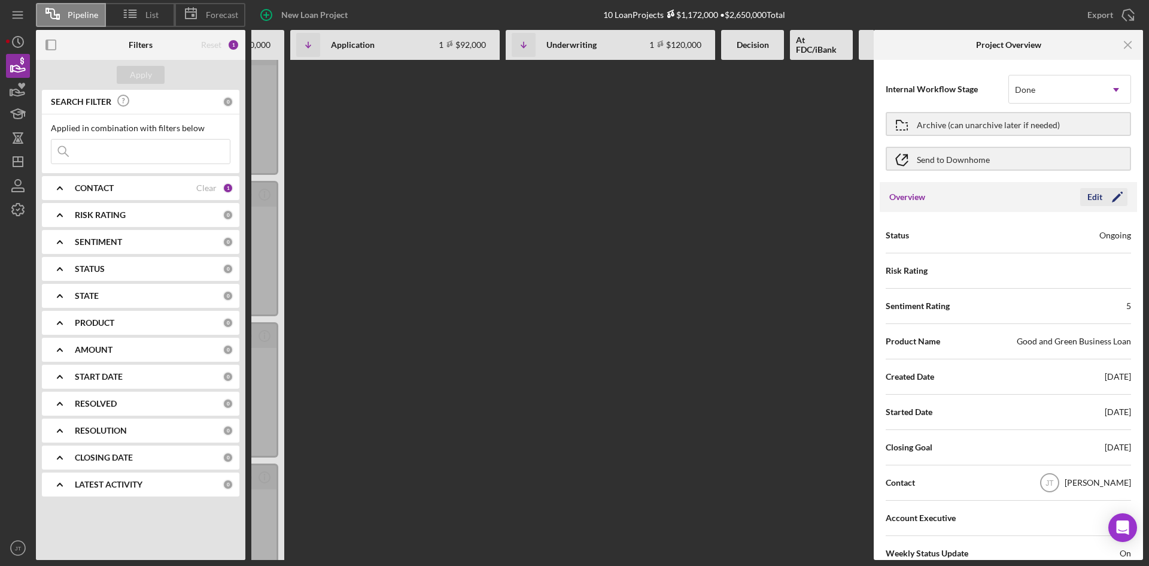
click at [1096, 201] on div "Edit" at bounding box center [1095, 197] width 15 height 18
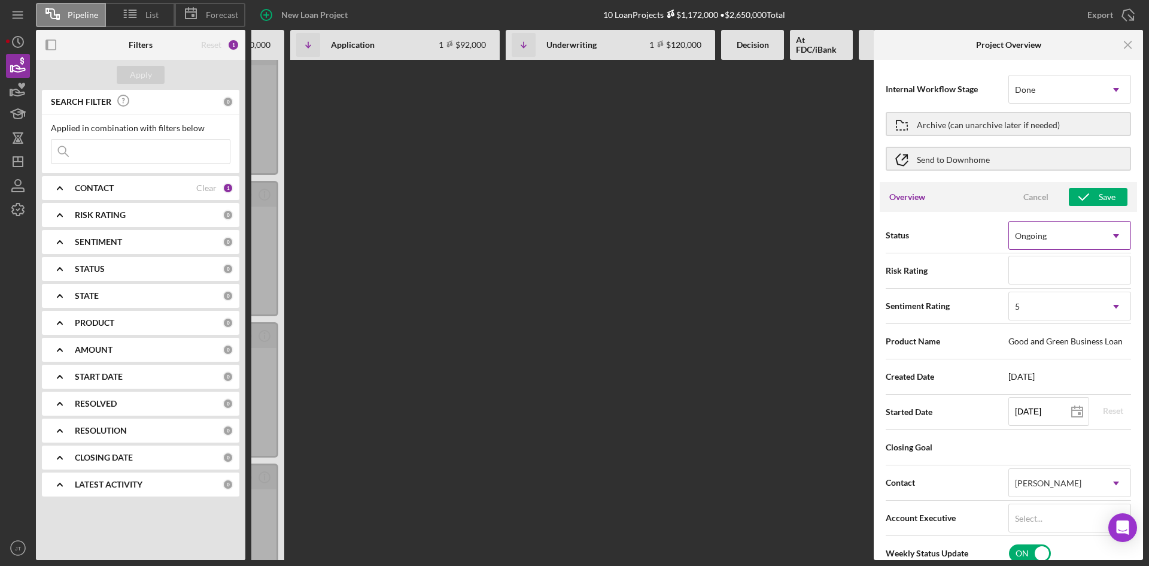
click at [1049, 235] on div "Ongoing" at bounding box center [1055, 236] width 93 height 28
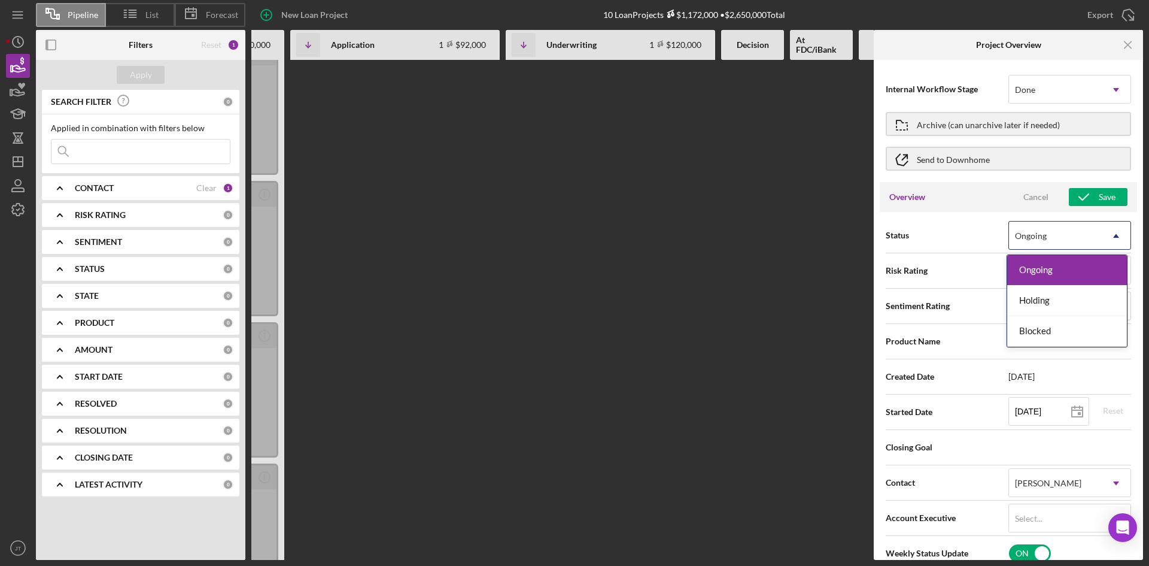
click at [976, 229] on span "Status" at bounding box center [947, 235] width 123 height 12
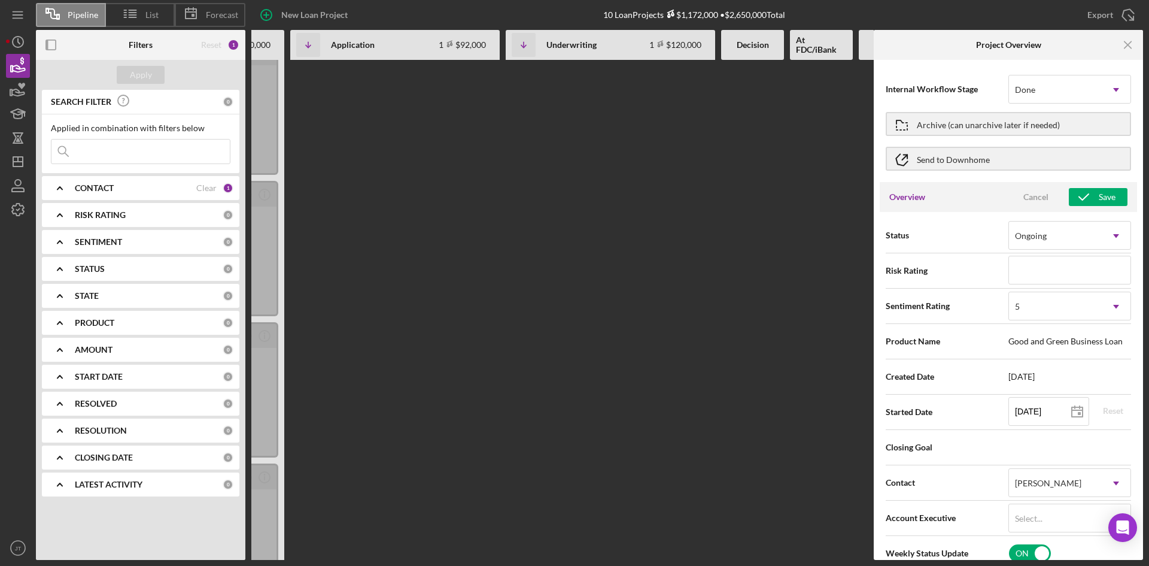
click at [809, 16] on div "New Loan Project 10 Loan Projects $1,172,000 • $2,650,000 Total Export Icon/Exp…" at bounding box center [694, 15] width 898 height 30
click at [647, 130] on div "2 days ago JT Icon/Info Nybsys Moshtaq Ahmed Goal 2 months ago Sentiment 5 Good…" at bounding box center [610, 148] width 209 height 500
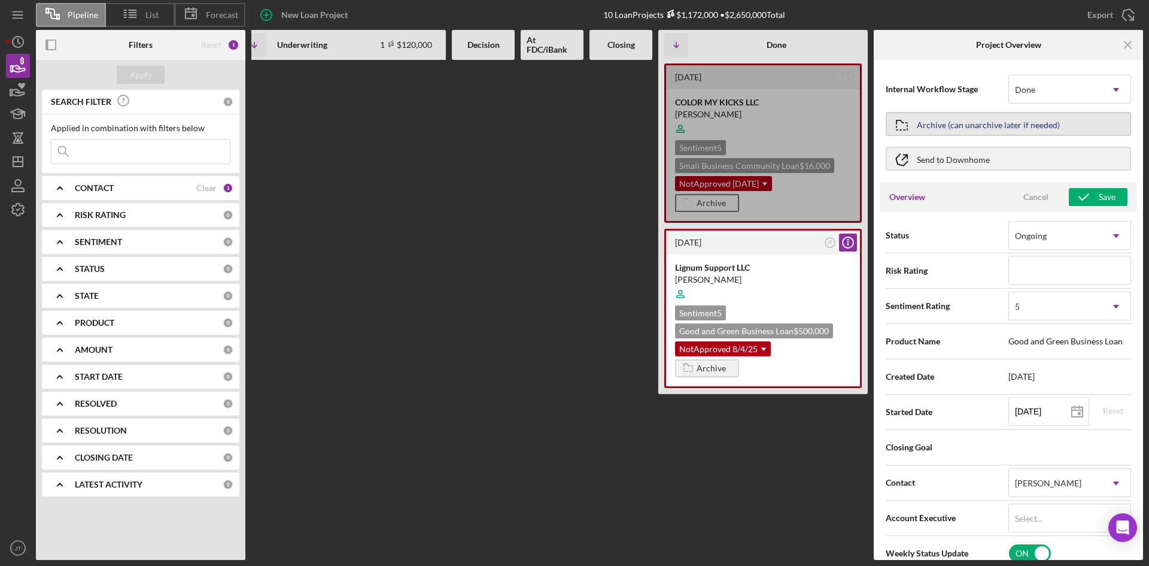
click at [964, 127] on div "Archive (can unarchive later if needed)" at bounding box center [988, 124] width 143 height 22
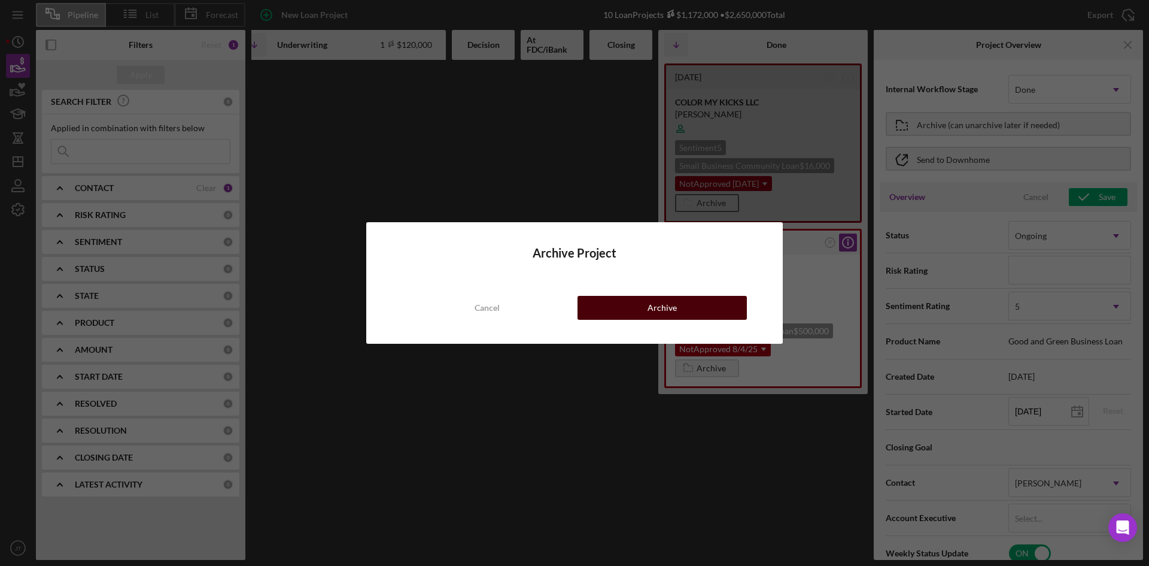
click at [665, 300] on div "Archive" at bounding box center [662, 308] width 29 height 24
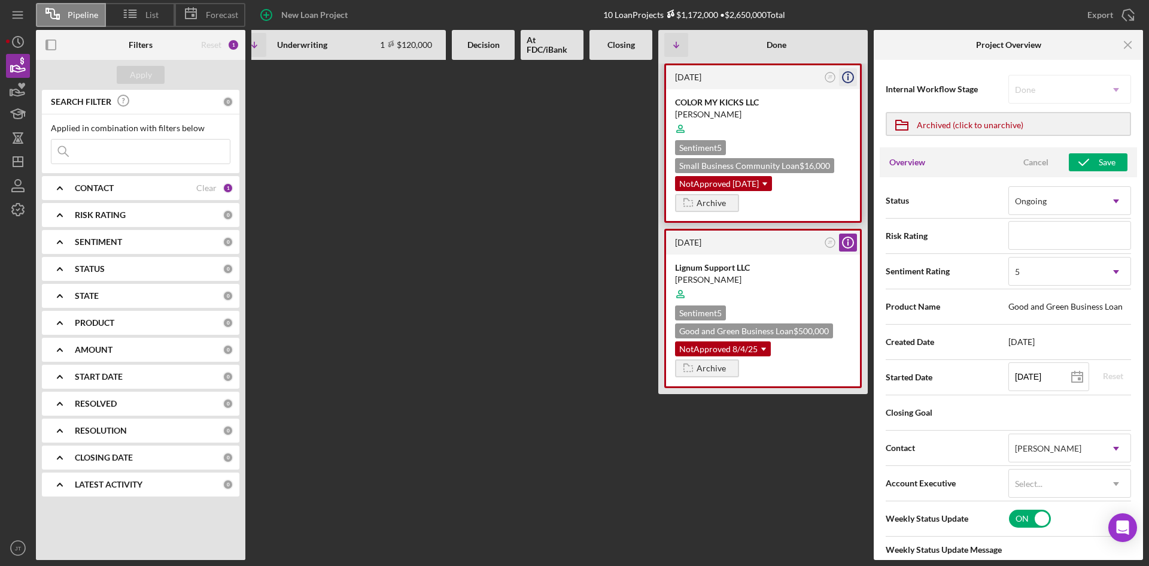
click at [849, 80] on icon "Icon/Info" at bounding box center [848, 77] width 30 height 30
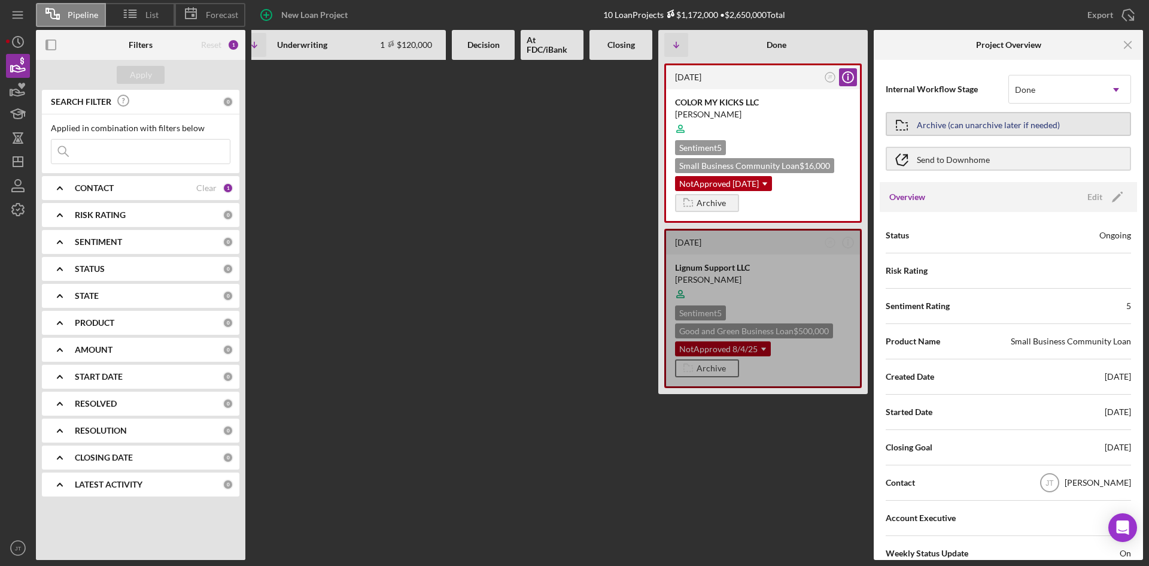
click at [968, 132] on div "Archive (can unarchive later if needed)" at bounding box center [988, 124] width 143 height 22
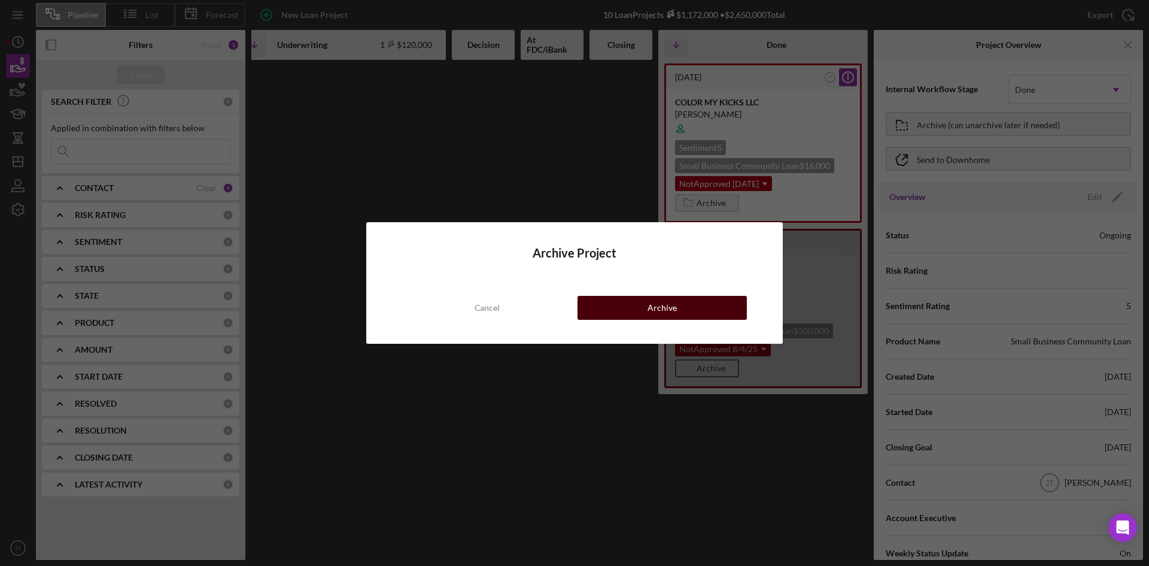
click at [670, 313] on div "Archive" at bounding box center [662, 308] width 29 height 24
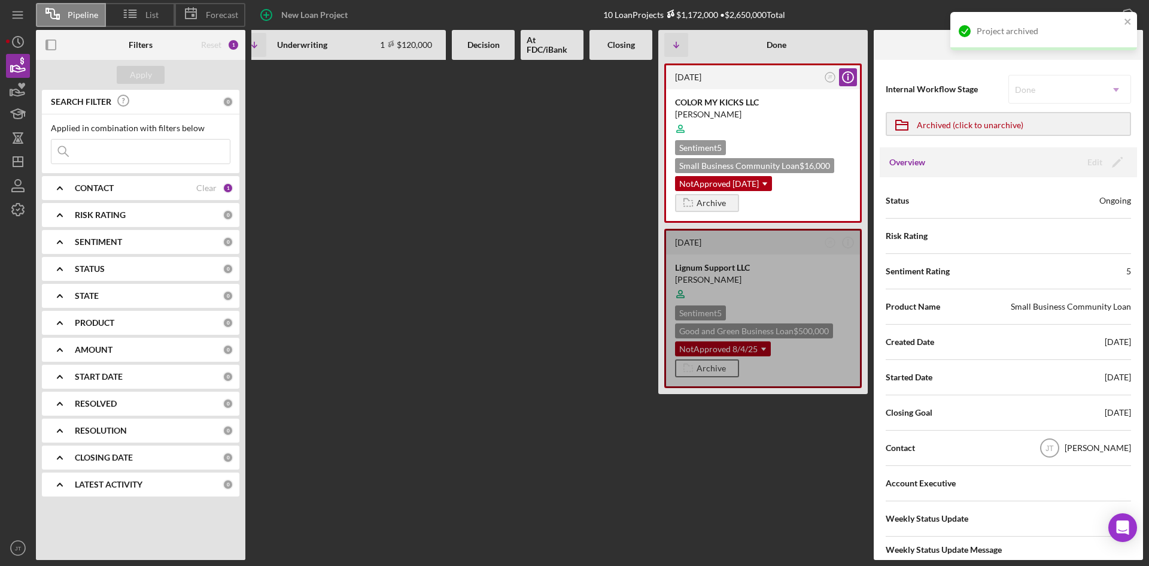
scroll to position [0, 0]
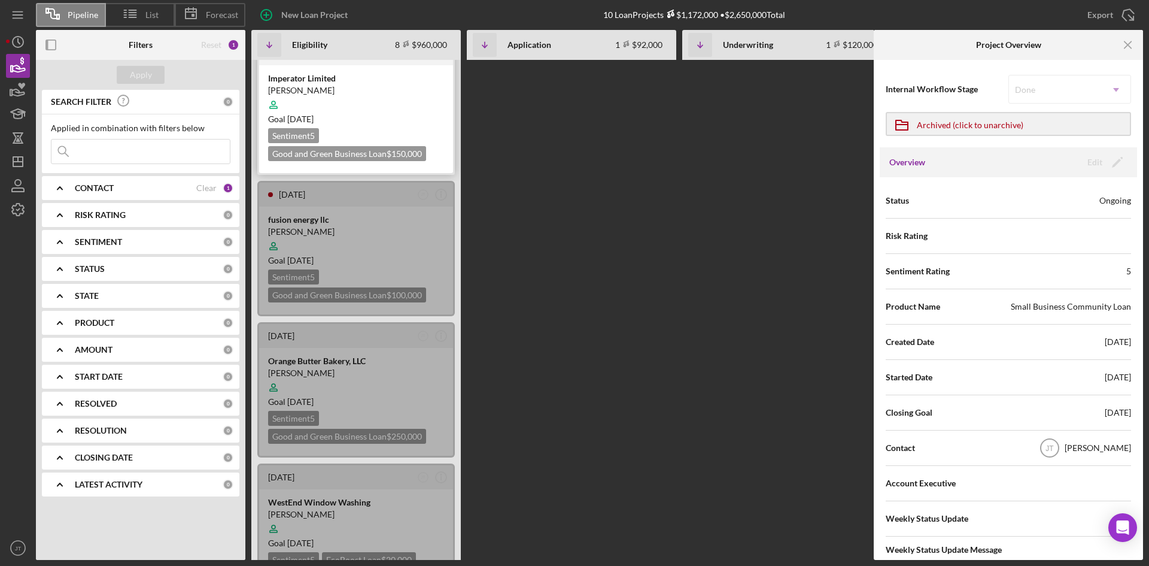
click at [403, 95] on div at bounding box center [356, 104] width 176 height 23
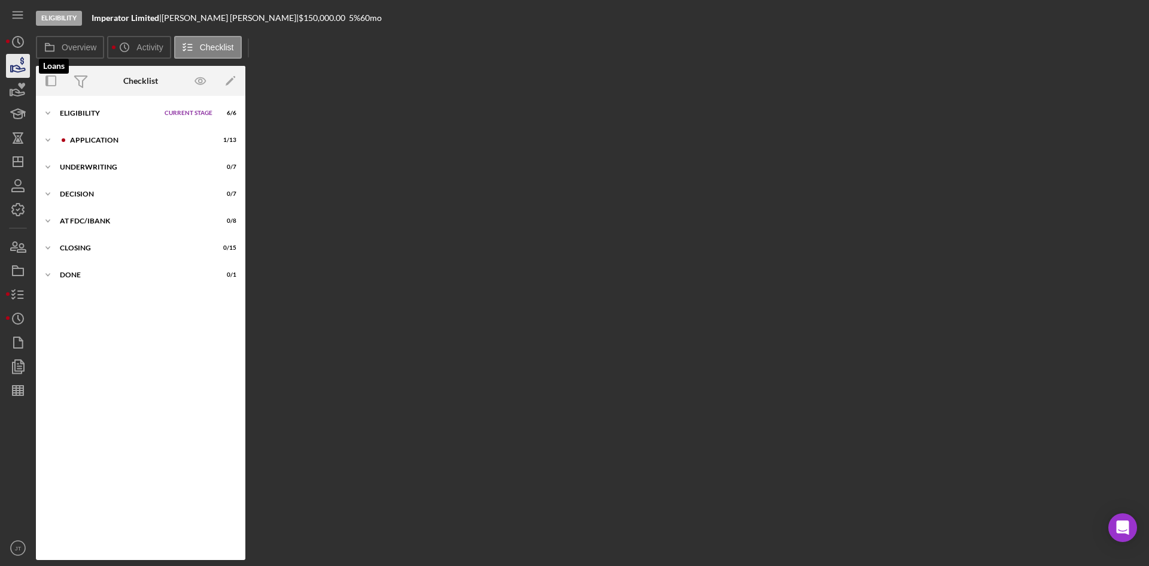
click at [16, 71] on icon "button" at bounding box center [18, 66] width 30 height 30
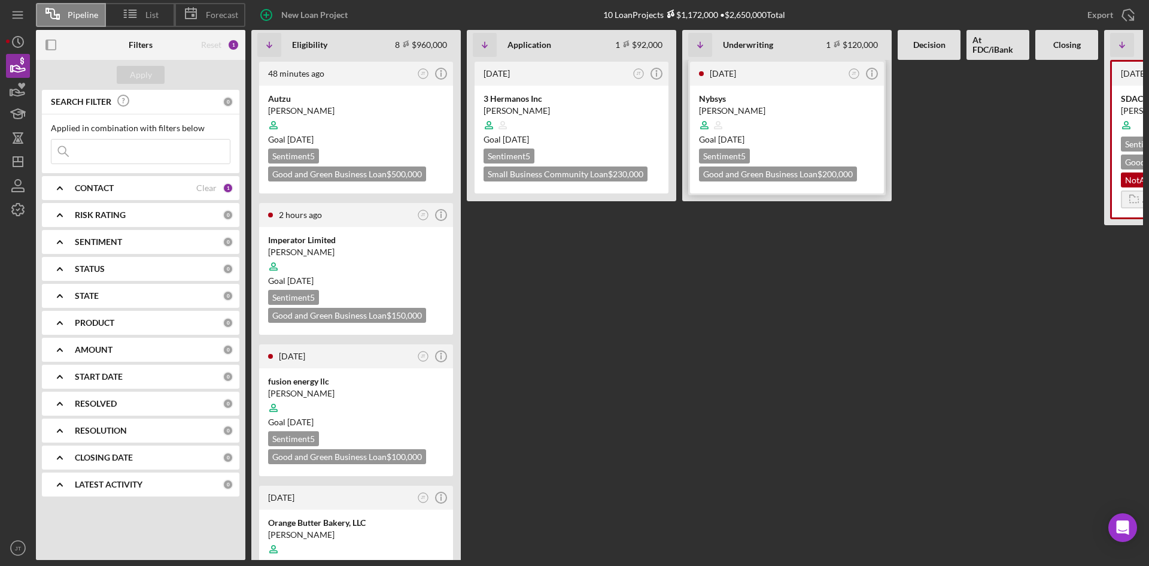
scroll to position [0, 177]
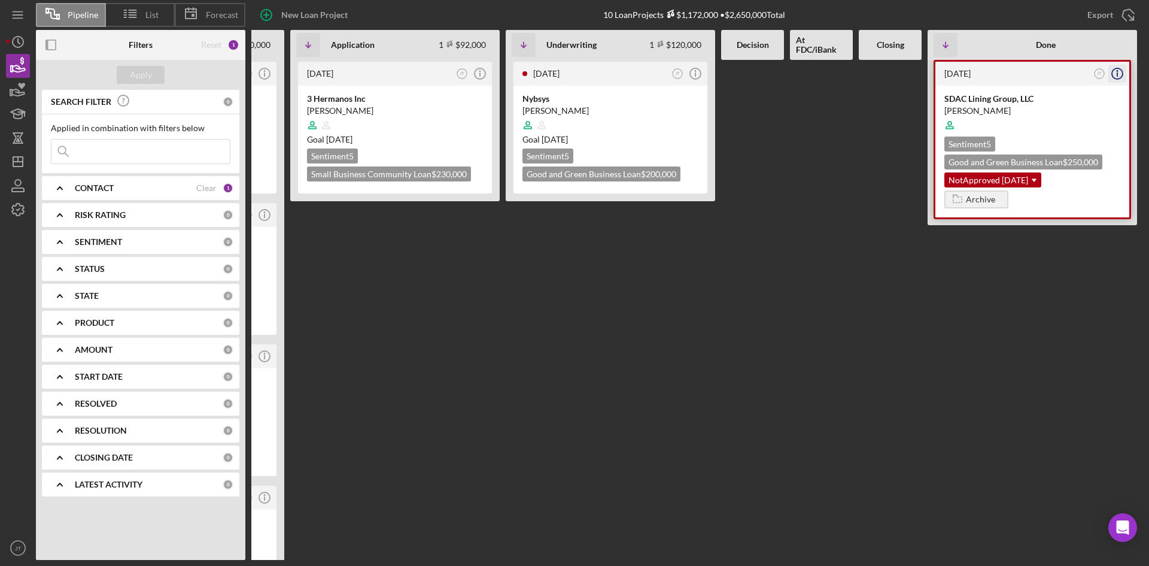
click at [1115, 72] on icon "Icon/Info" at bounding box center [1118, 74] width 30 height 30
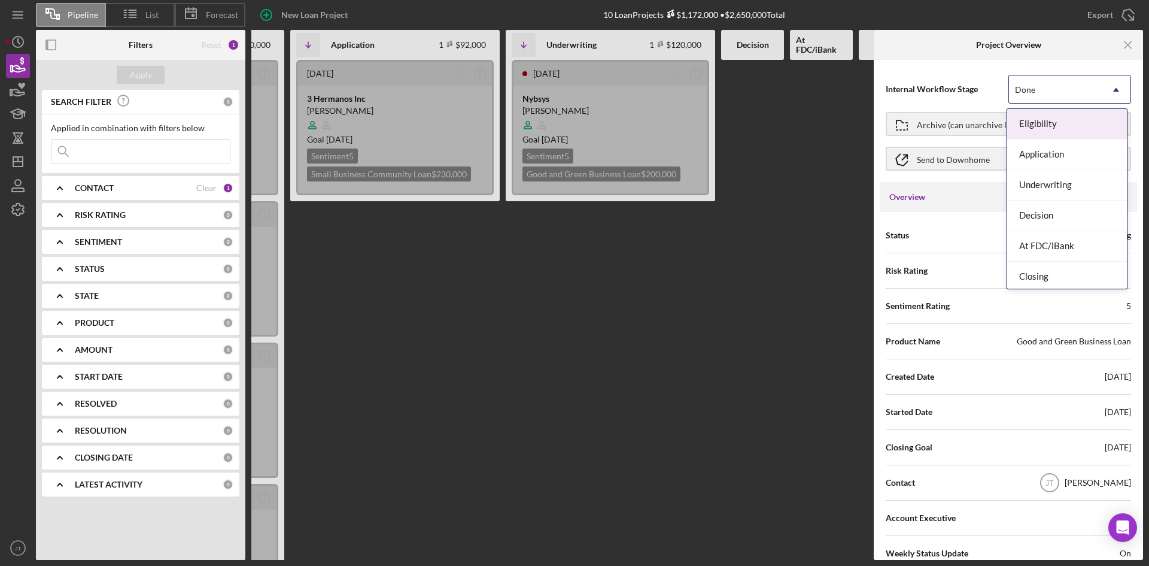
click at [1038, 93] on div "Done" at bounding box center [1055, 90] width 93 height 28
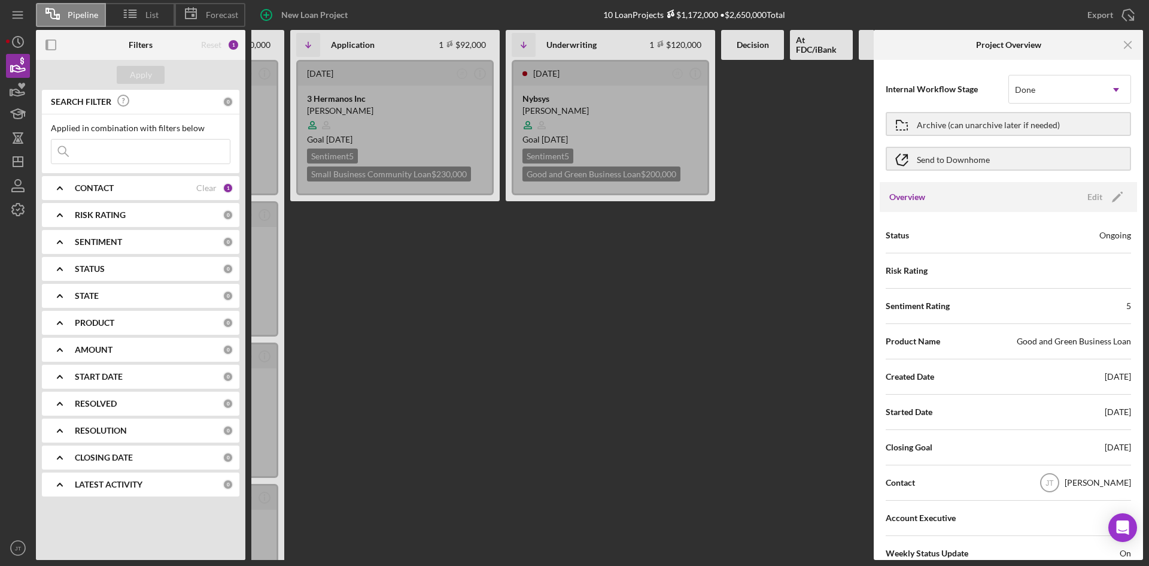
click at [944, 74] on div "Internal Workflow Stage Done Icon/Dropdown Arrow" at bounding box center [1008, 89] width 245 height 30
drag, startPoint x: 944, startPoint y: 74, endPoint x: 1002, endPoint y: 122, distance: 74.9
click at [1002, 122] on form "Internal Workflow Stage Done Icon/Dropdown Arrow Archive (can unarchive later i…" at bounding box center [1008, 124] width 245 height 104
click at [900, 127] on icon "button" at bounding box center [902, 125] width 30 height 30
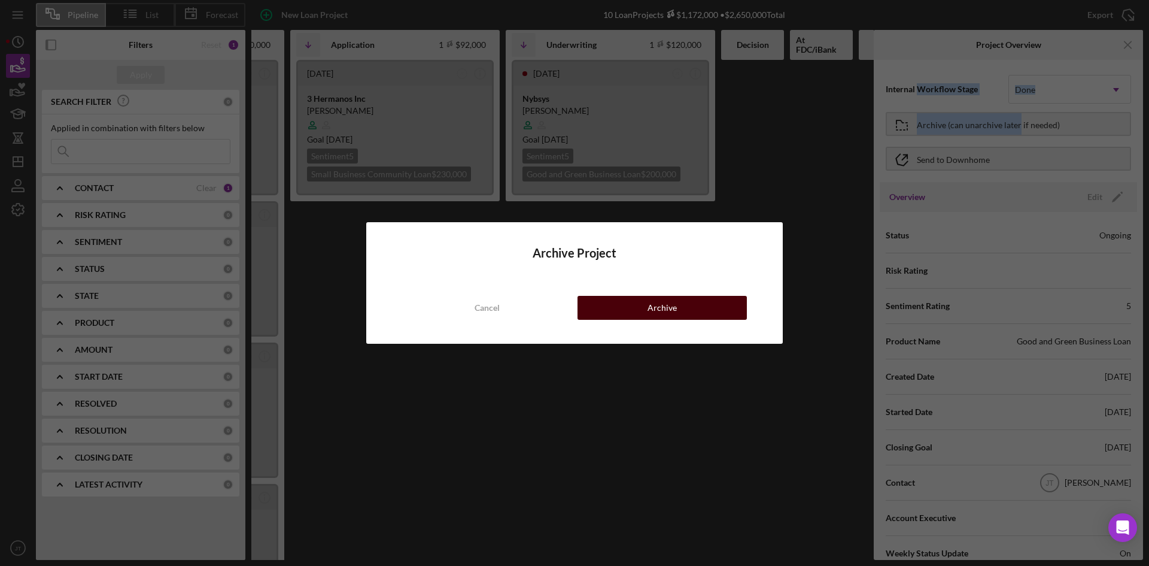
click at [678, 315] on button "Archive" at bounding box center [662, 308] width 169 height 24
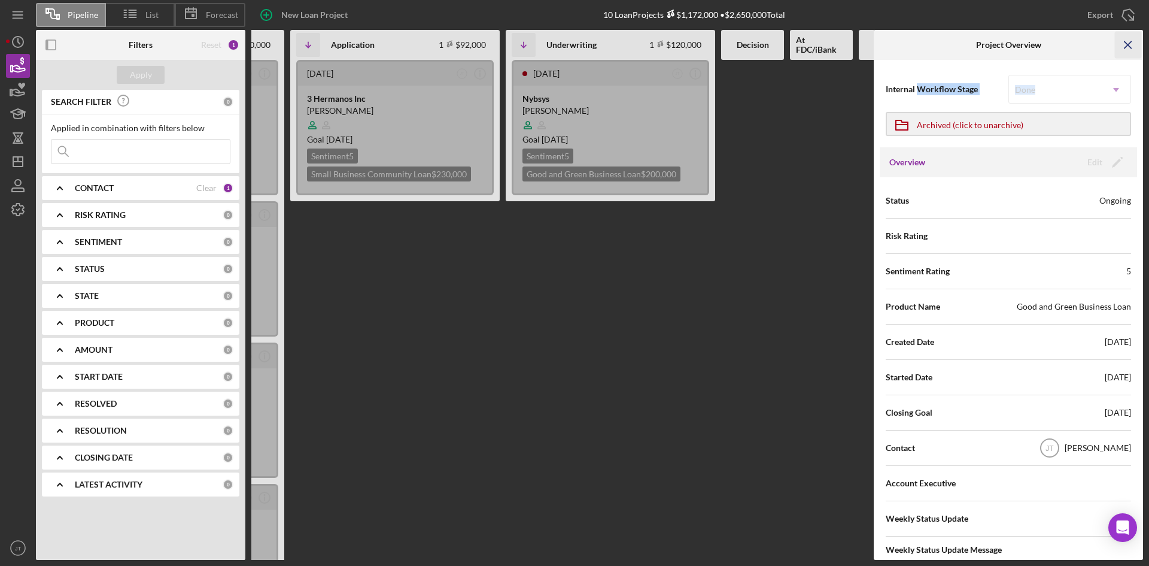
click at [1125, 48] on line "button" at bounding box center [1128, 44] width 7 height 7
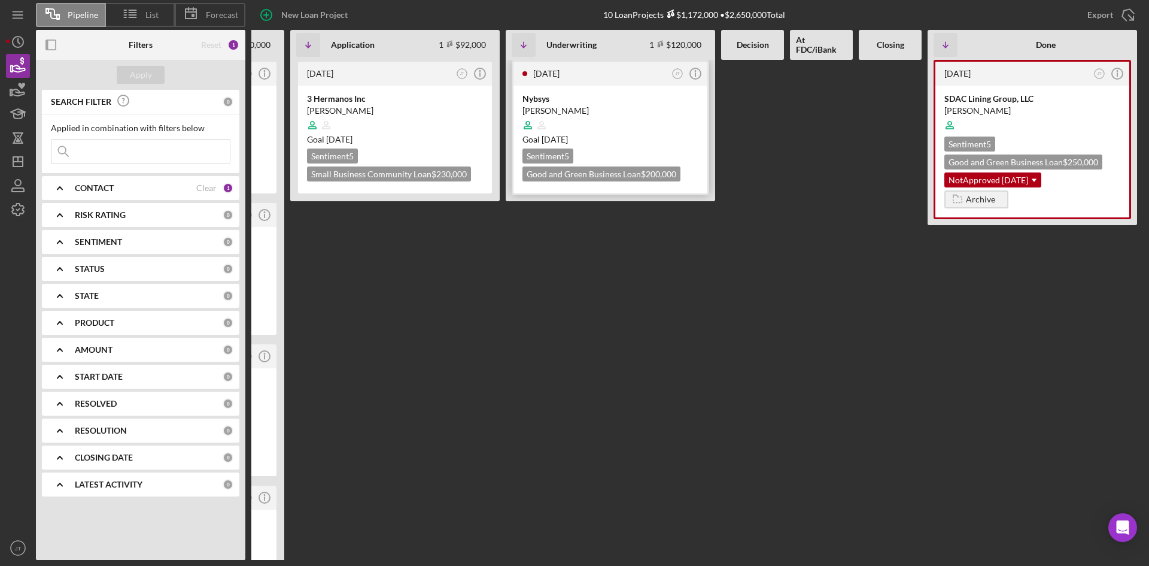
click at [618, 111] on div "Moshtaq Ahmed" at bounding box center [611, 111] width 176 height 12
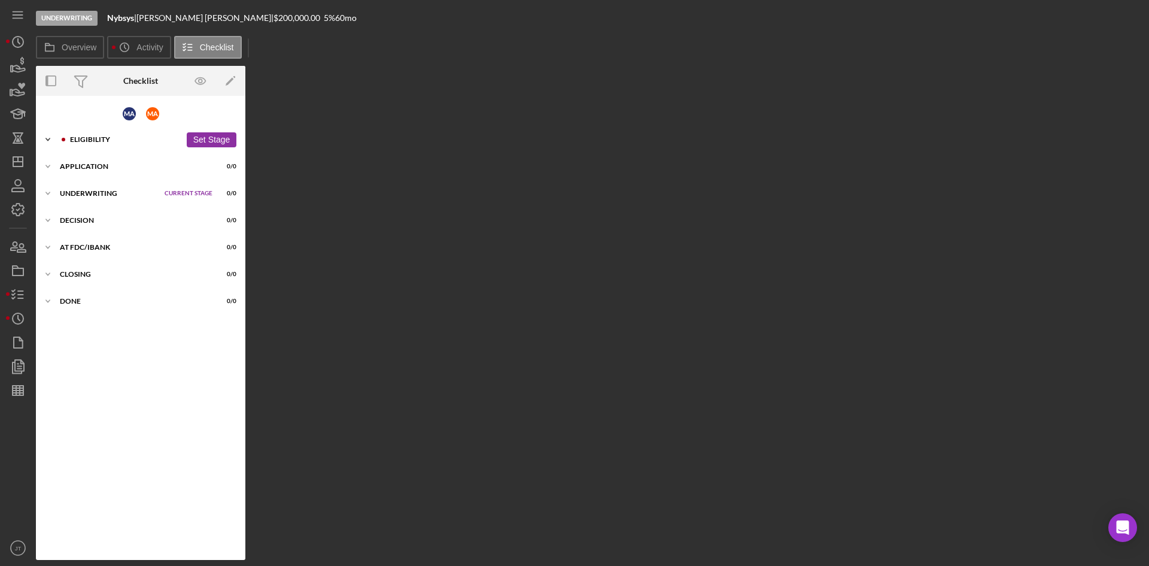
click at [133, 150] on div "Icon/Expander Eligibility 28 / 60 Set Stage" at bounding box center [140, 139] width 209 height 24
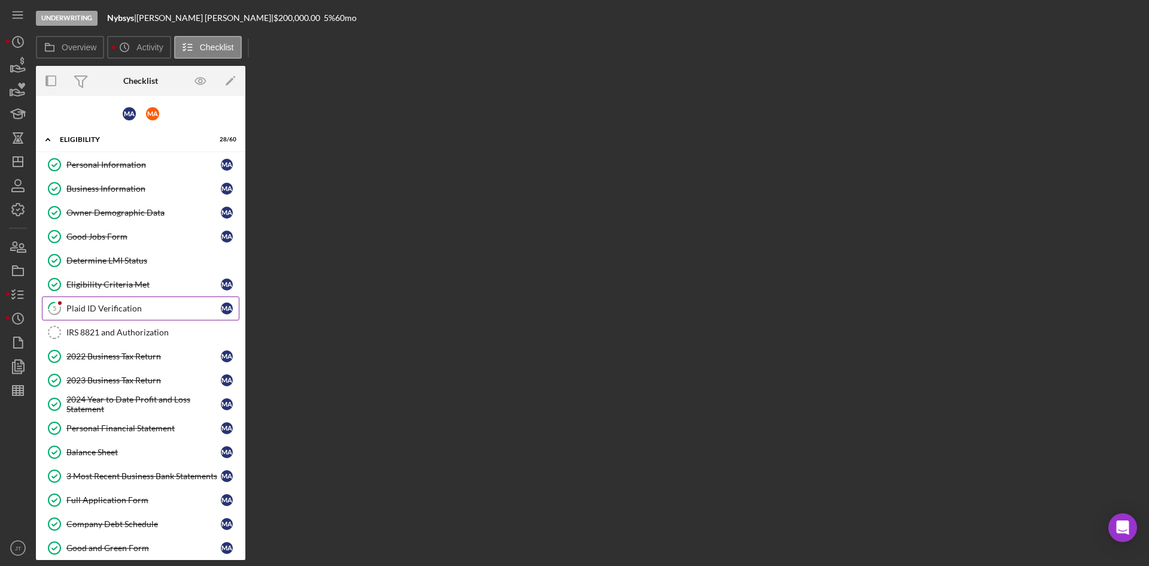
click at [119, 303] on div "Plaid ID Verification" at bounding box center [143, 308] width 154 height 10
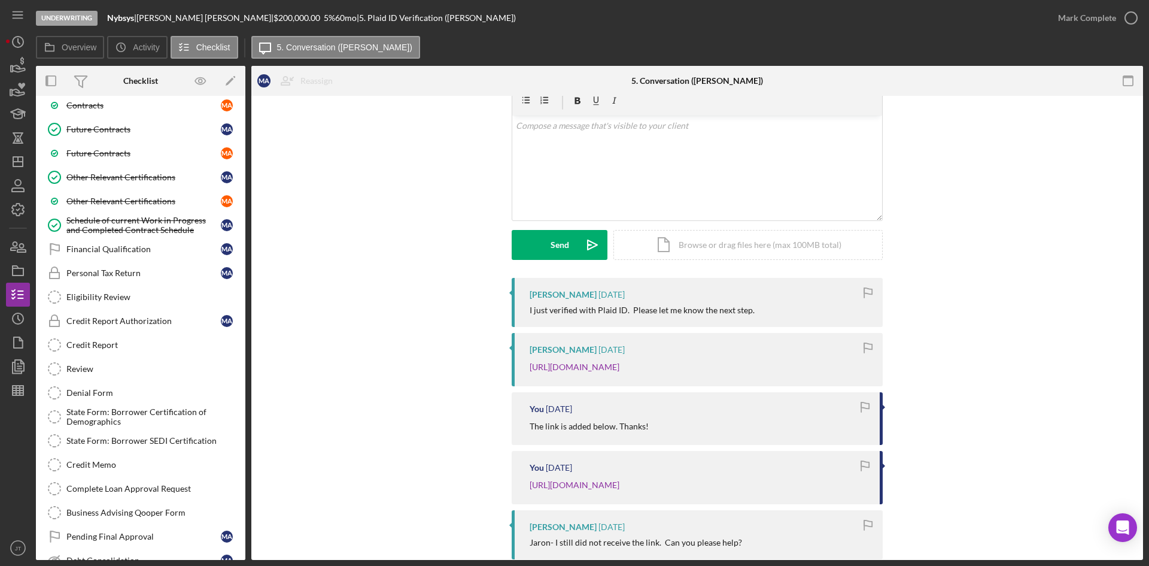
scroll to position [658, 0]
click at [466, 369] on div "Moshtaq Ahmed 2 days ago I just verified with Plaid ID. Please let me know the …" at bounding box center [697, 506] width 856 height 456
click at [444, 197] on div "Visible to Client Internal v Color teal Color pink Remove color Add row above A…" at bounding box center [697, 169] width 856 height 217
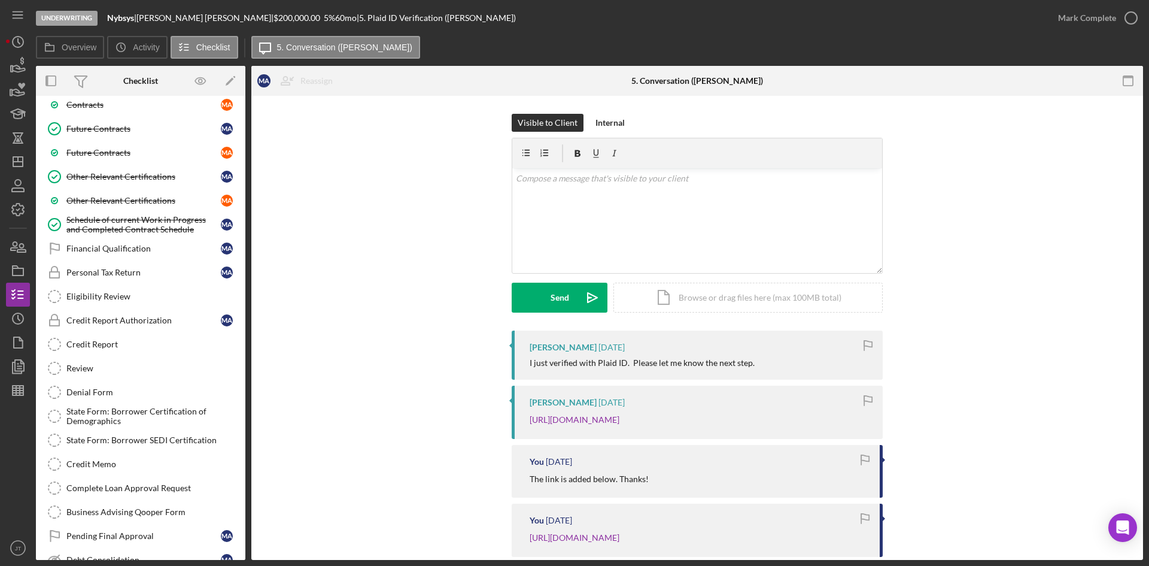
click at [472, 42] on div "Overview Icon/History Activity Checklist Icon/Message 5. Conversation (Moshtaq …" at bounding box center [589, 48] width 1107 height 24
click at [456, 44] on div "Overview Icon/History Activity Checklist Icon/Message 5. Conversation (Moshtaq …" at bounding box center [589, 48] width 1107 height 24
click at [386, 254] on div "Visible to Client Internal v Color teal Color pink Remove color Add row above A…" at bounding box center [697, 222] width 856 height 217
click at [325, 137] on div "Visible to Client Internal v Color teal Color pink Remove color Add row above A…" at bounding box center [697, 222] width 856 height 217
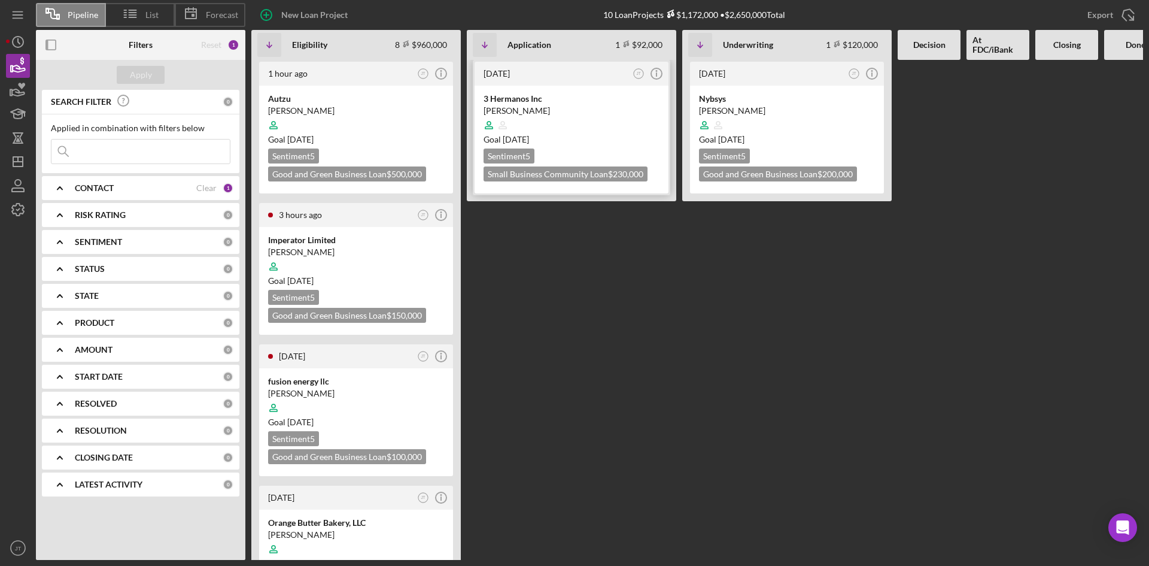
click at [597, 125] on div at bounding box center [572, 125] width 176 height 23
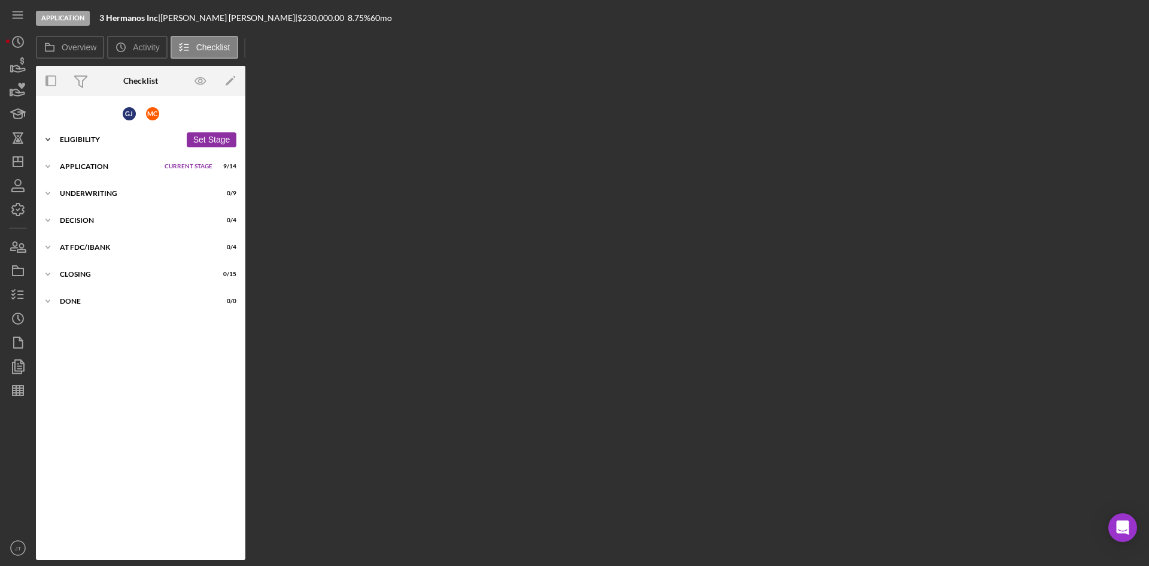
click at [78, 138] on div "Eligibility" at bounding box center [120, 139] width 121 height 7
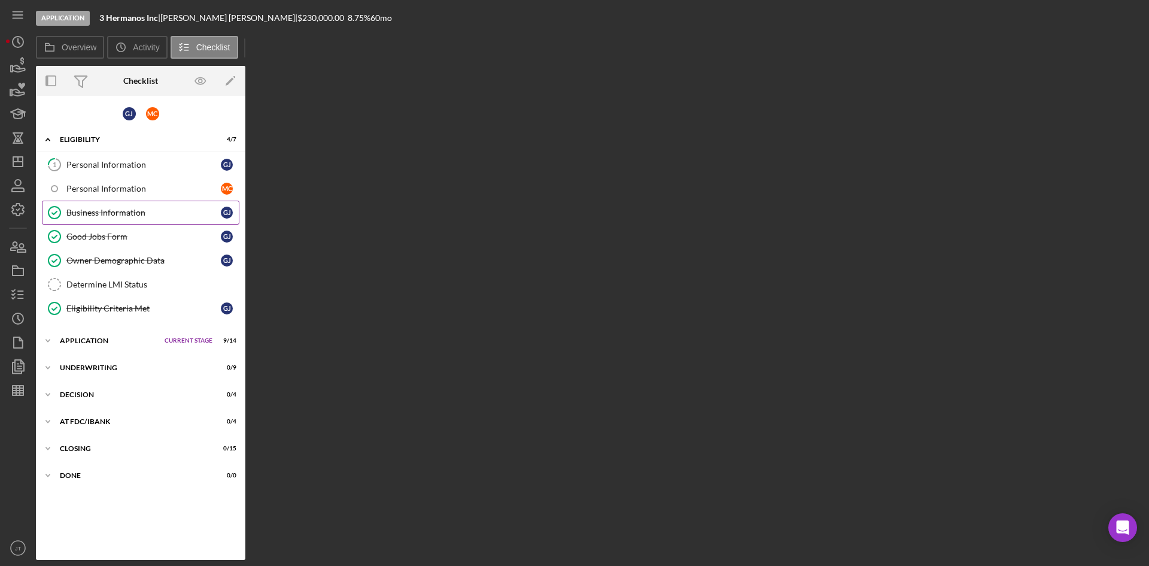
click at [114, 211] on div "Business Information" at bounding box center [143, 213] width 154 height 10
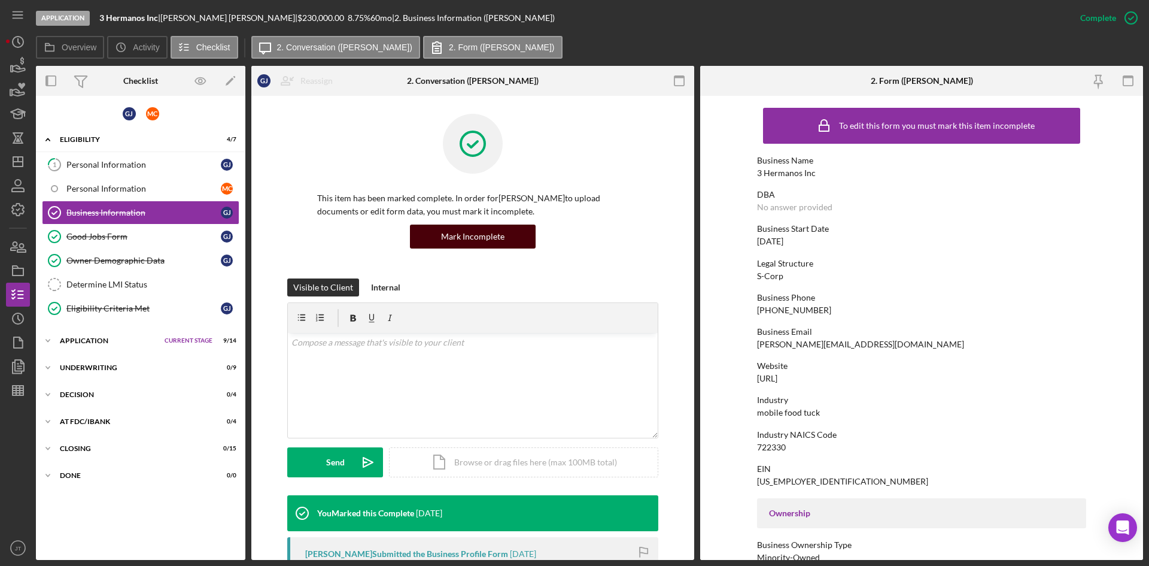
click at [457, 245] on div "Mark Incomplete" at bounding box center [472, 236] width 63 height 24
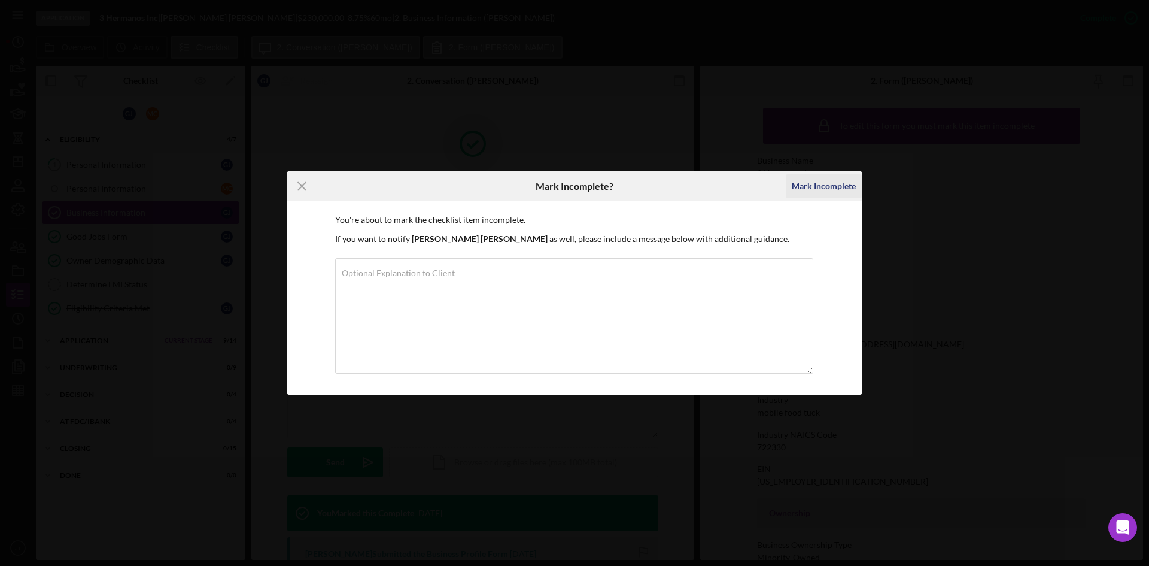
click at [836, 190] on div "Mark Incomplete" at bounding box center [824, 186] width 64 height 24
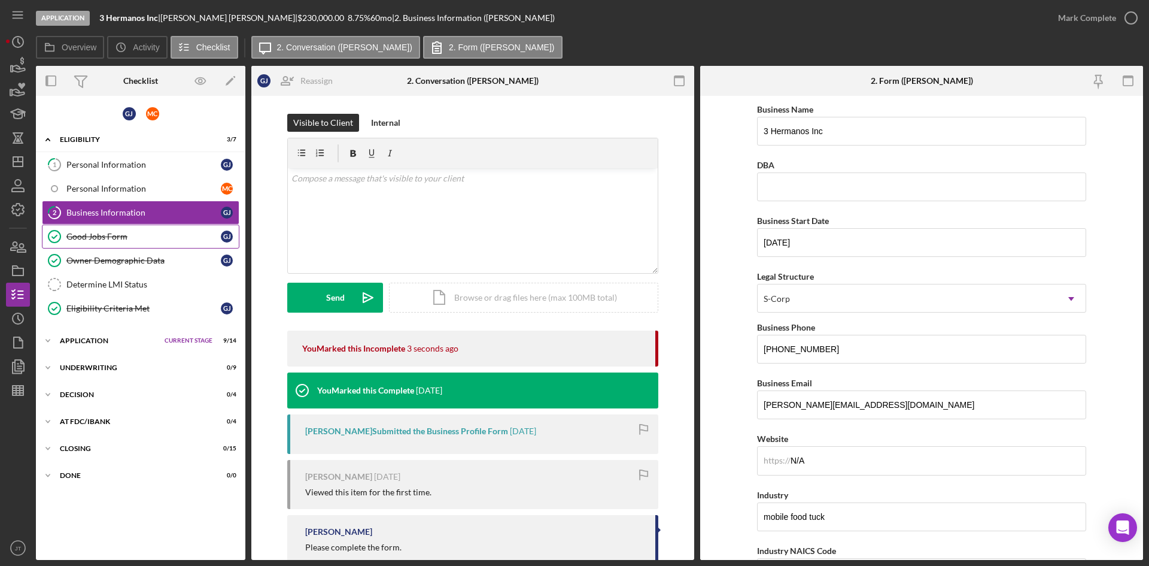
click at [144, 241] on div "Good Jobs Form" at bounding box center [143, 237] width 154 height 10
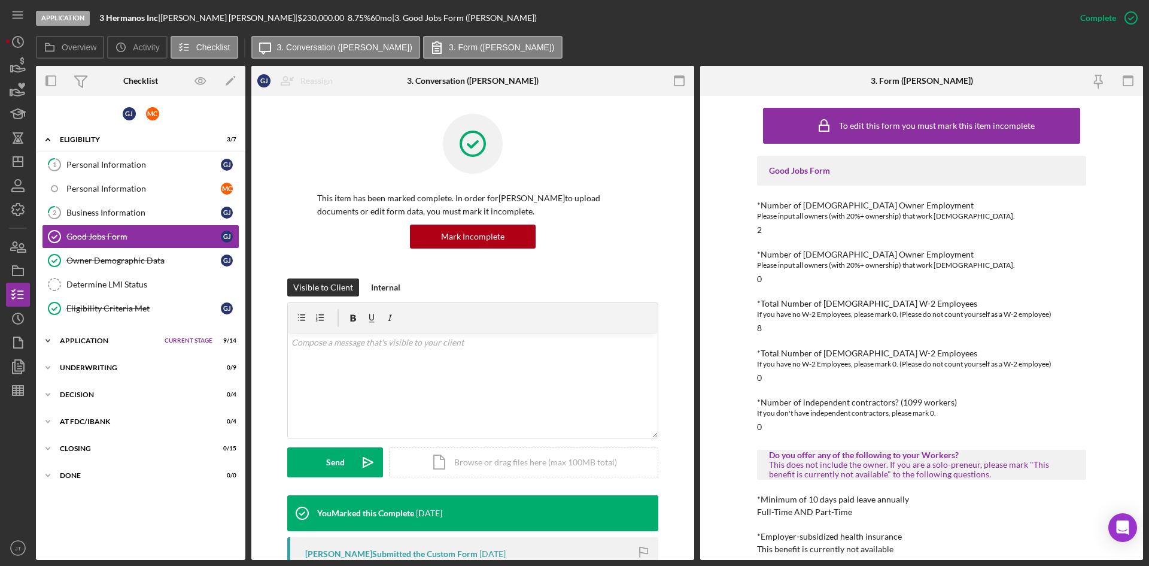
click at [101, 338] on div "Application" at bounding box center [109, 340] width 99 height 7
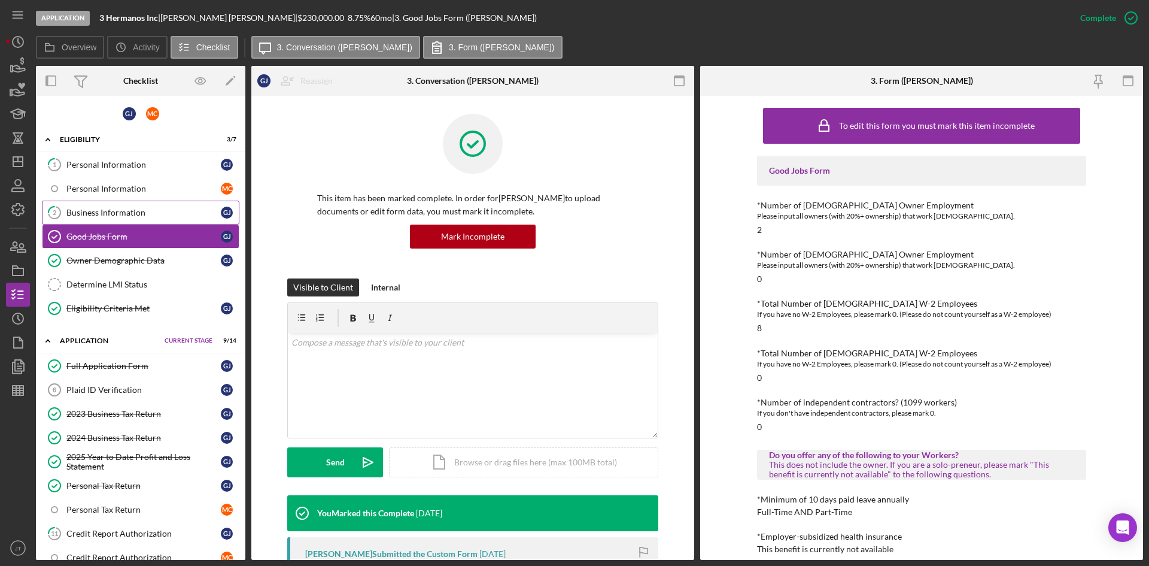
click at [119, 214] on div "Business Information" at bounding box center [143, 213] width 154 height 10
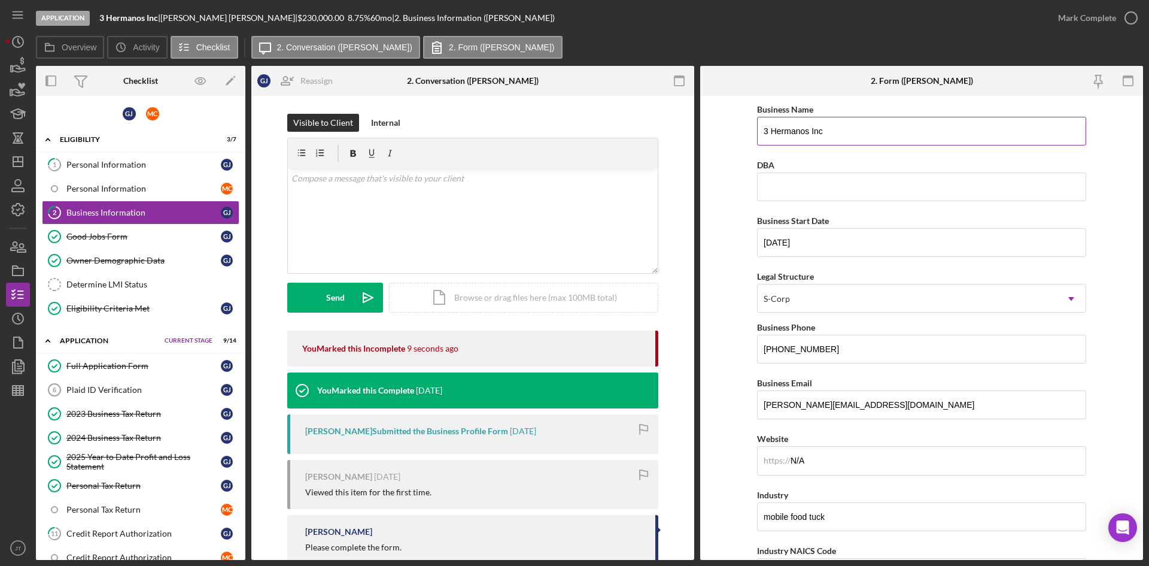
click at [855, 128] on input "3 Hermanos Inc" at bounding box center [921, 131] width 329 height 29
type input "3 Hermanos Inc"
click at [121, 226] on link "Good Jobs Form Good Jobs Form G J" at bounding box center [141, 236] width 198 height 24
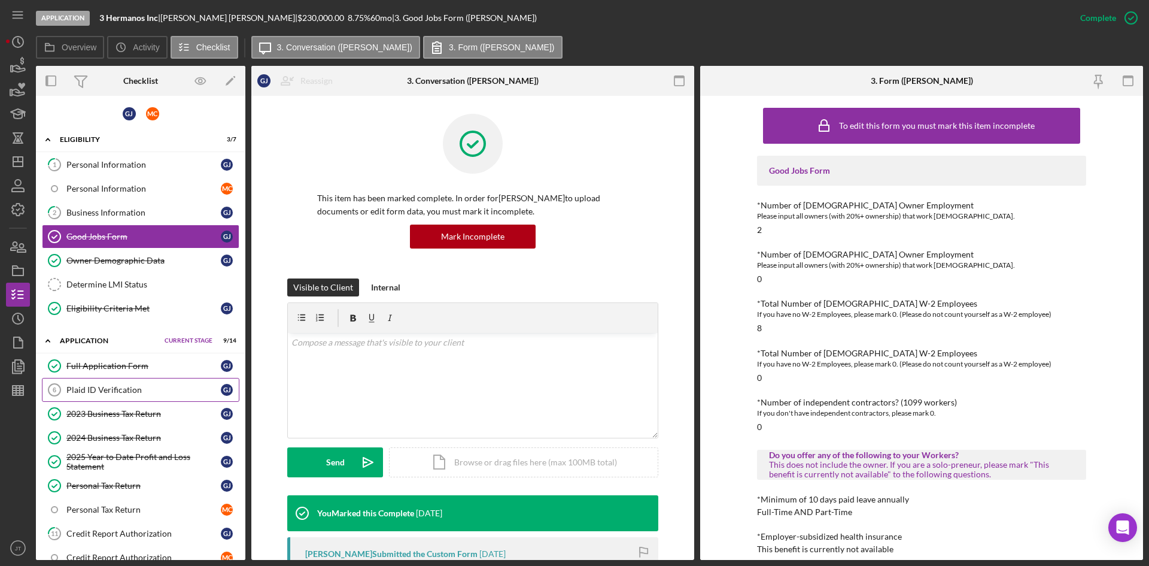
click at [114, 393] on div "Plaid ID Verification" at bounding box center [143, 390] width 154 height 10
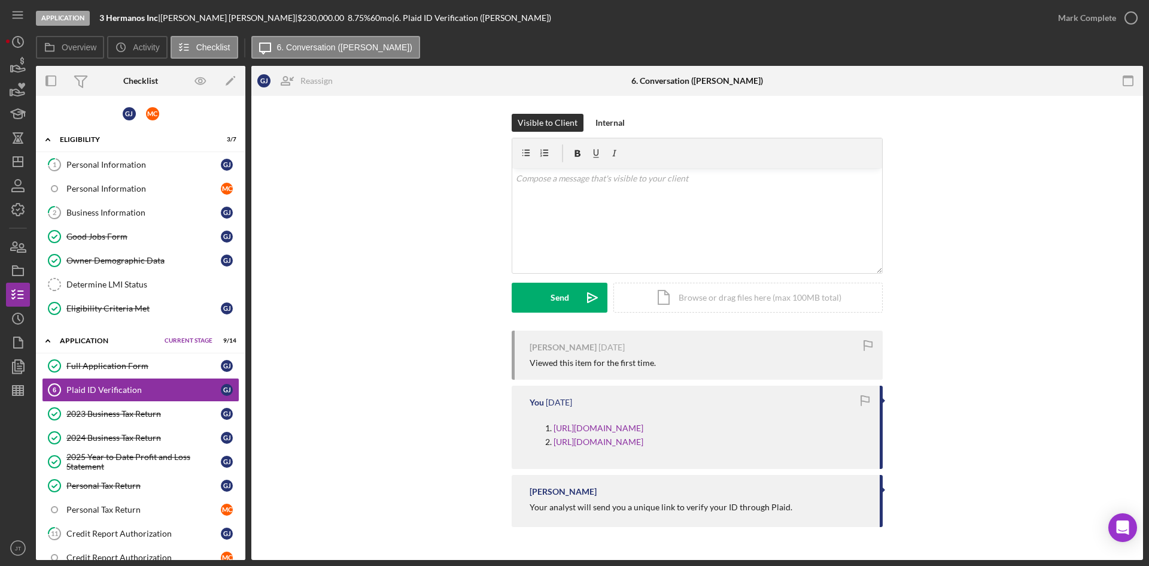
scroll to position [18, 0]
click at [345, 114] on div "Visible to Client Internal v Color teal Color pink Remove color Add row above A…" at bounding box center [697, 222] width 856 height 217
click at [339, 132] on div "Visible to Client Internal v Color teal Color pink Remove color Add row above A…" at bounding box center [697, 222] width 856 height 217
click at [669, 172] on p at bounding box center [697, 178] width 363 height 13
click at [551, 287] on div "Send" at bounding box center [560, 298] width 19 height 30
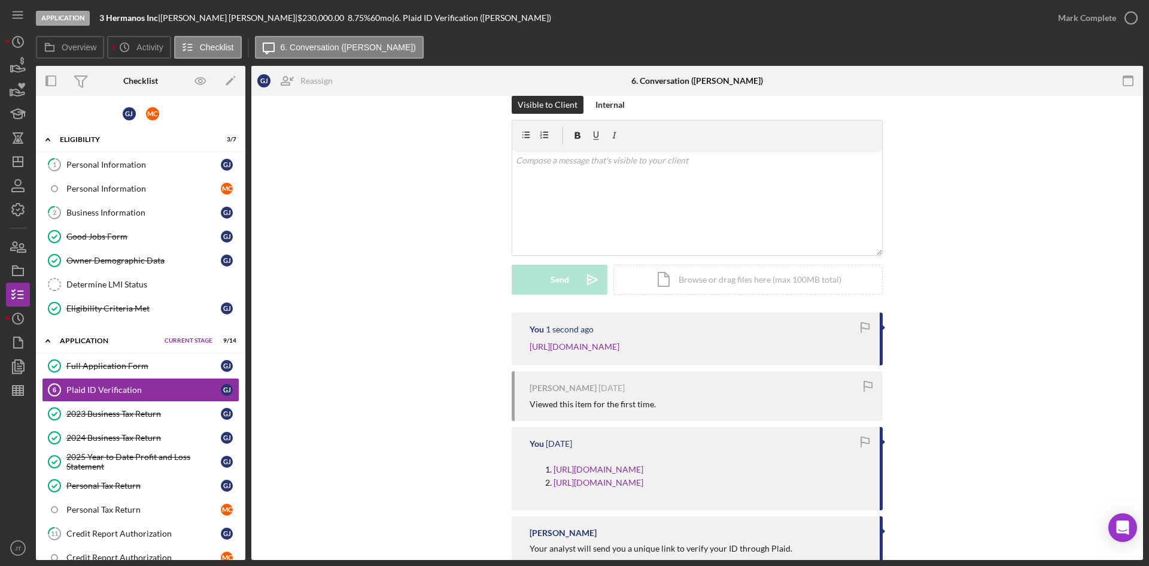
click at [431, 312] on div "Visible to Client Internal v Color teal Color pink Remove color Add row above A…" at bounding box center [697, 204] width 856 height 217
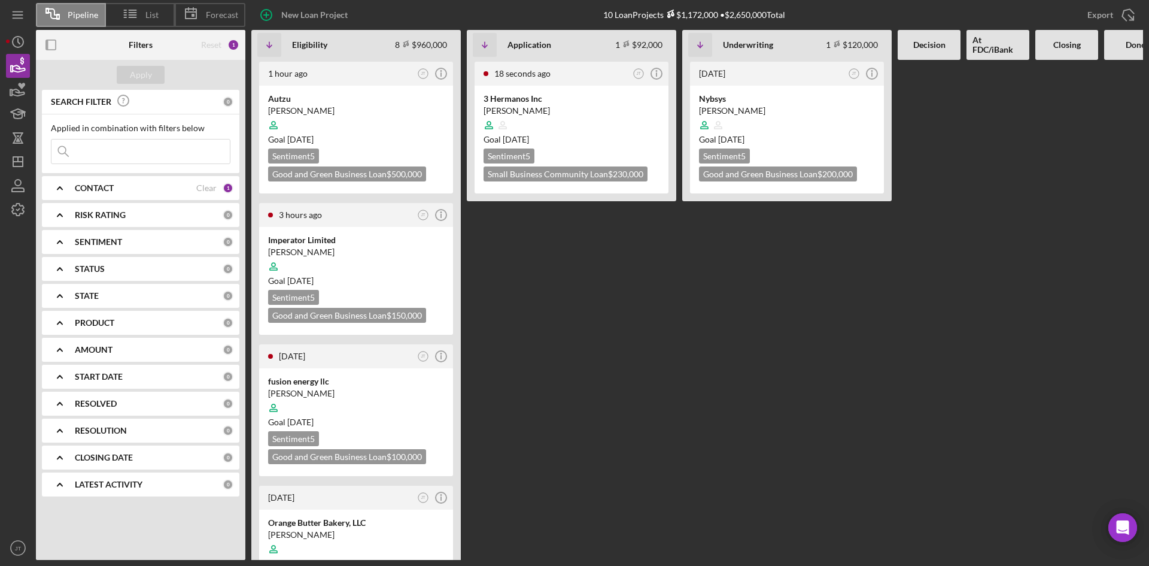
click at [509, 222] on div "18 seconds ago JT Icon/Info 3 Hermanos Inc Genaro Juarez Ceron Goal 2 weeks fro…" at bounding box center [571, 310] width 209 height 500
click at [509, 222] on div "35 seconds ago JT Icon/Info 3 Hermanos Inc Genaro Juarez Ceron Goal 2 weeks fro…" at bounding box center [571, 310] width 209 height 500
click at [1128, 529] on icon "Open Intercom Messenger" at bounding box center [1123, 528] width 14 height 16
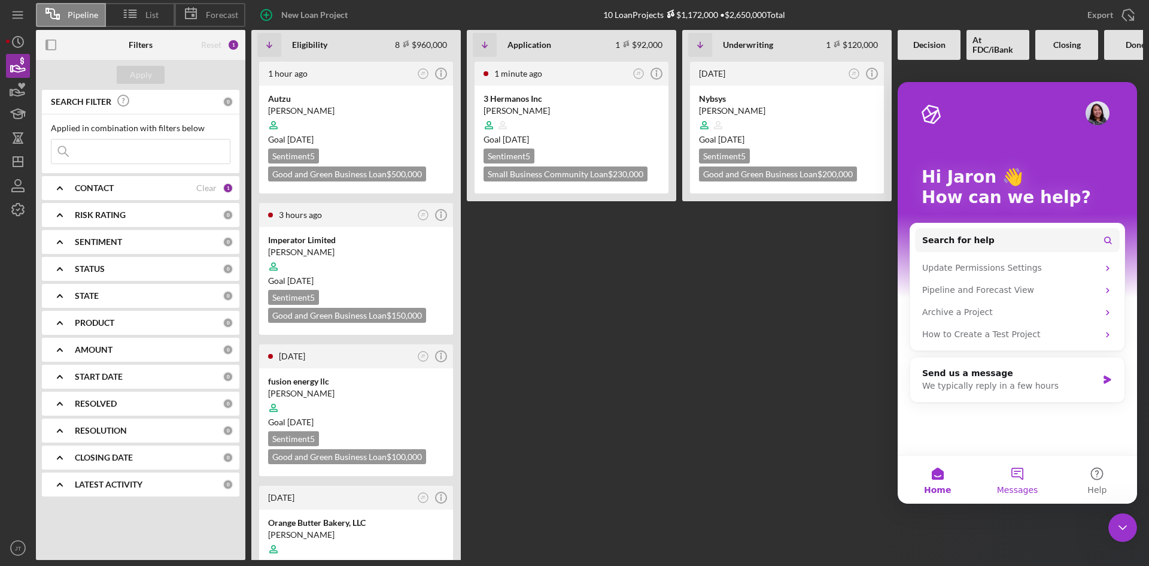
click at [1009, 471] on button "Messages" at bounding box center [1017, 480] width 80 height 48
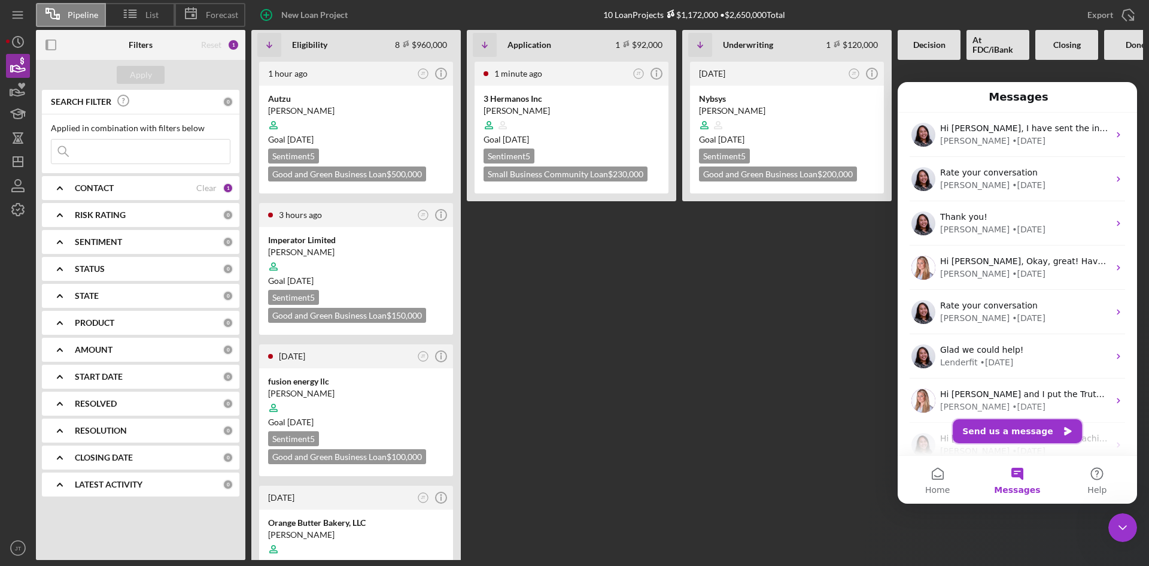
click at [1007, 437] on button "Send us a message" at bounding box center [1017, 431] width 129 height 24
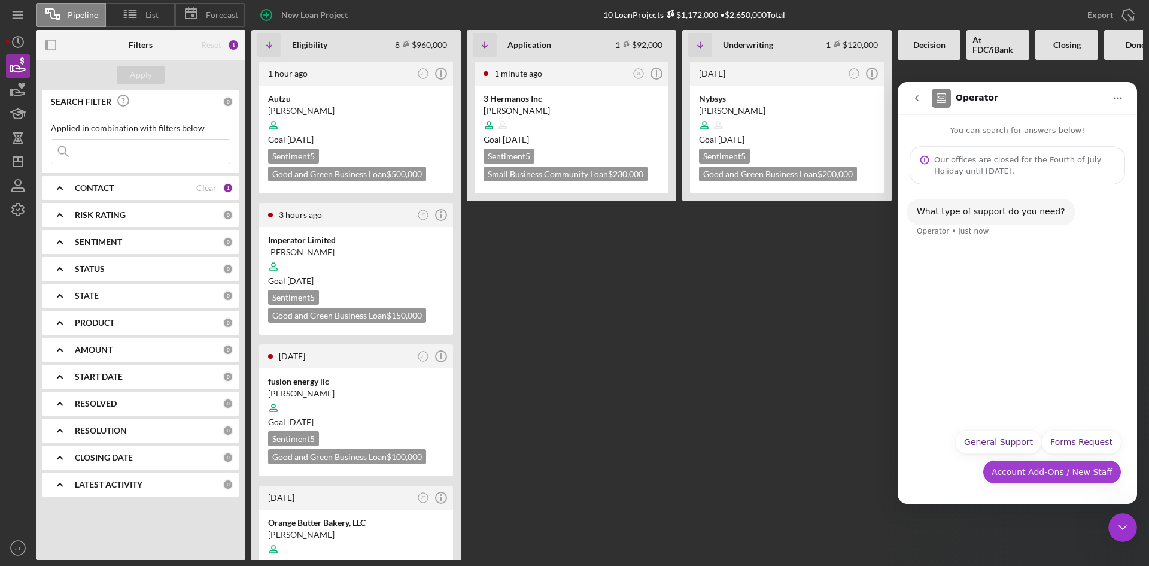
click at [1048, 473] on button "Account Add-Ons / New Staff" at bounding box center [1052, 472] width 139 height 24
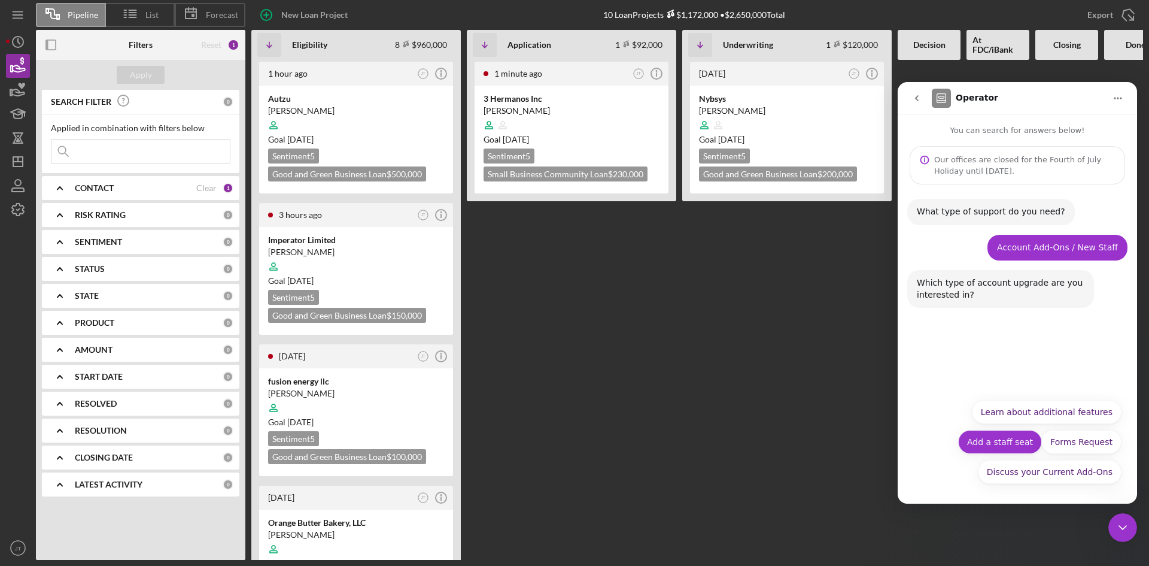
click at [998, 442] on button "Add a staff seat" at bounding box center [1000, 442] width 84 height 24
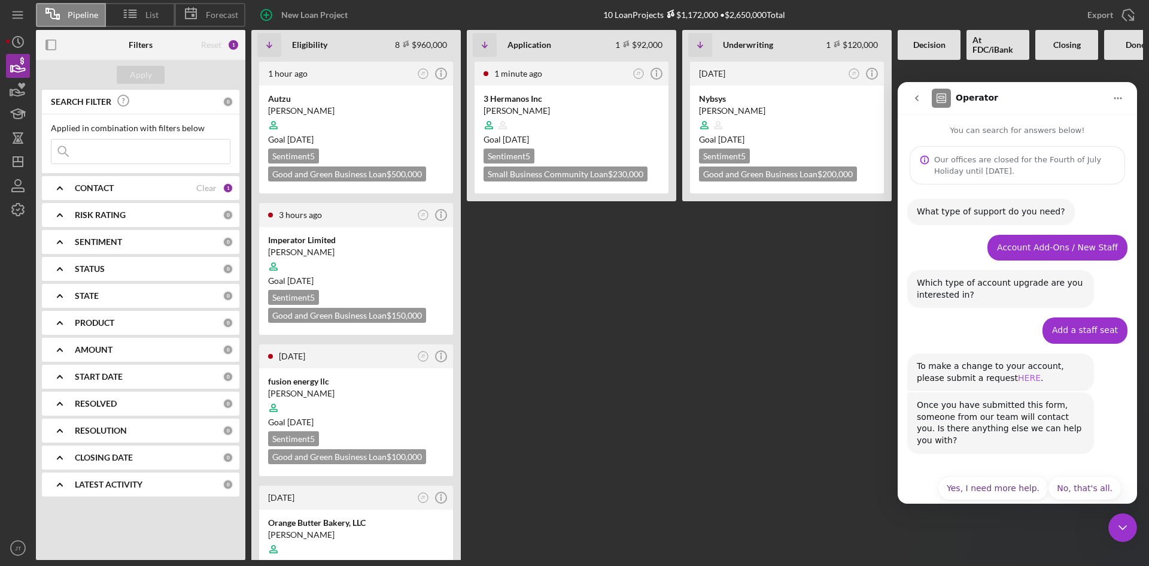
scroll to position [5, 0]
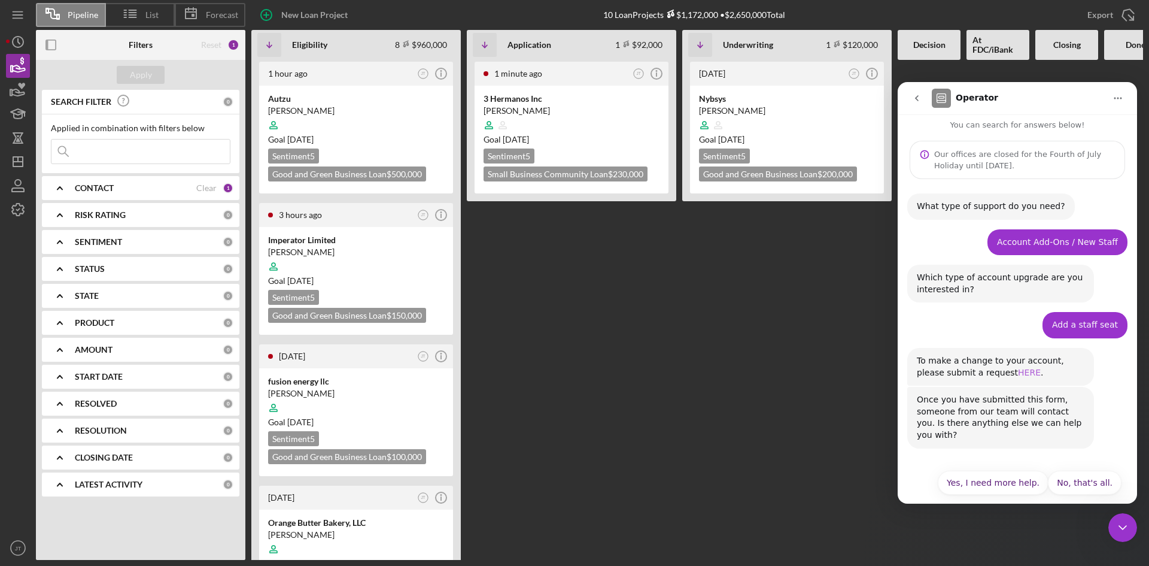
click at [1018, 374] on link "HERE" at bounding box center [1029, 373] width 23 height 10
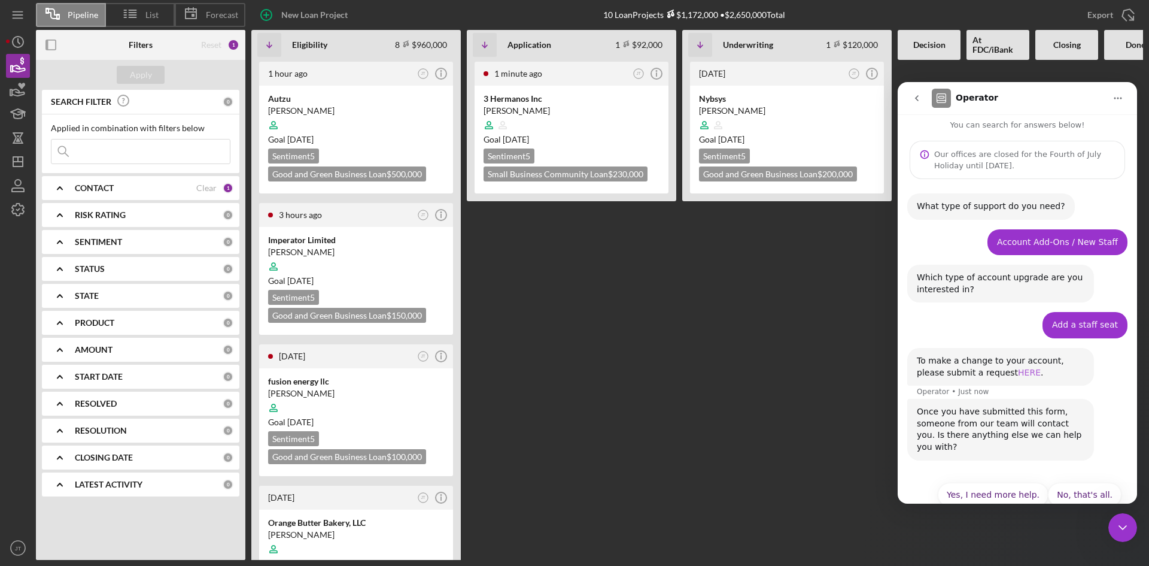
scroll to position [17, 0]
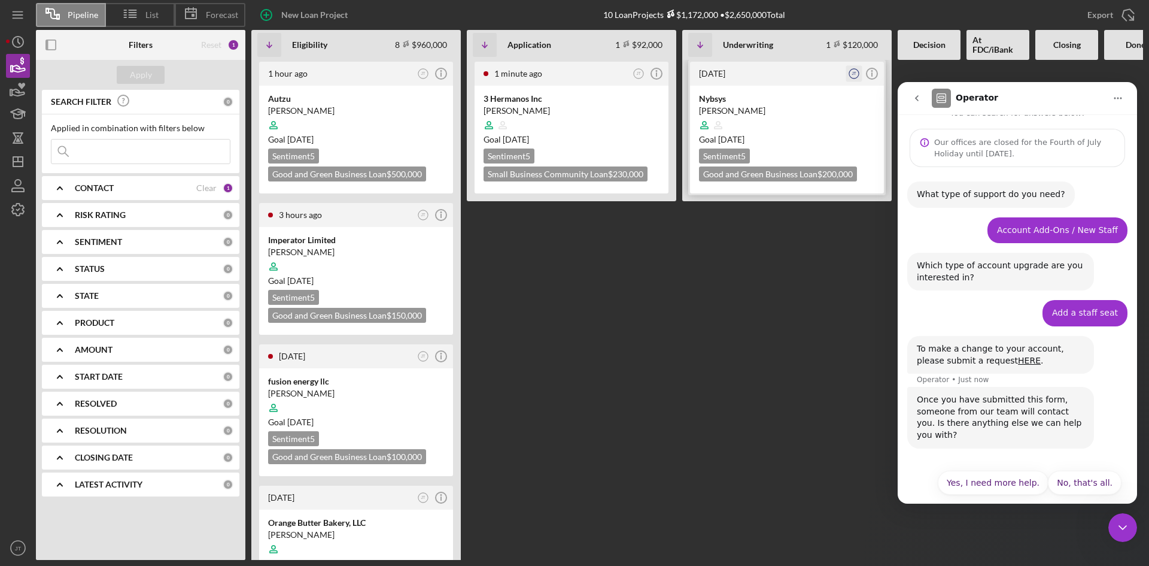
click at [850, 74] on icon "JT" at bounding box center [854, 74] width 16 height 16
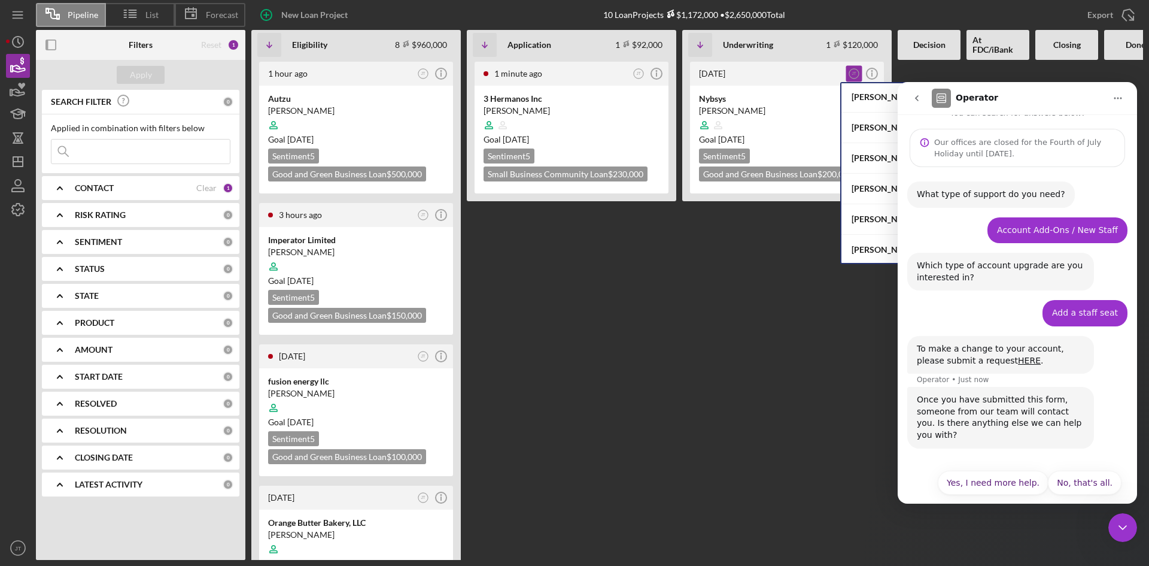
scroll to position [135, 0]
click at [766, 277] on div "[DATE] JT Icon/Info Nybsys [PERSON_NAME] Goal [DATE] Sentiment 5 Good and Green…" at bounding box center [786, 310] width 209 height 500
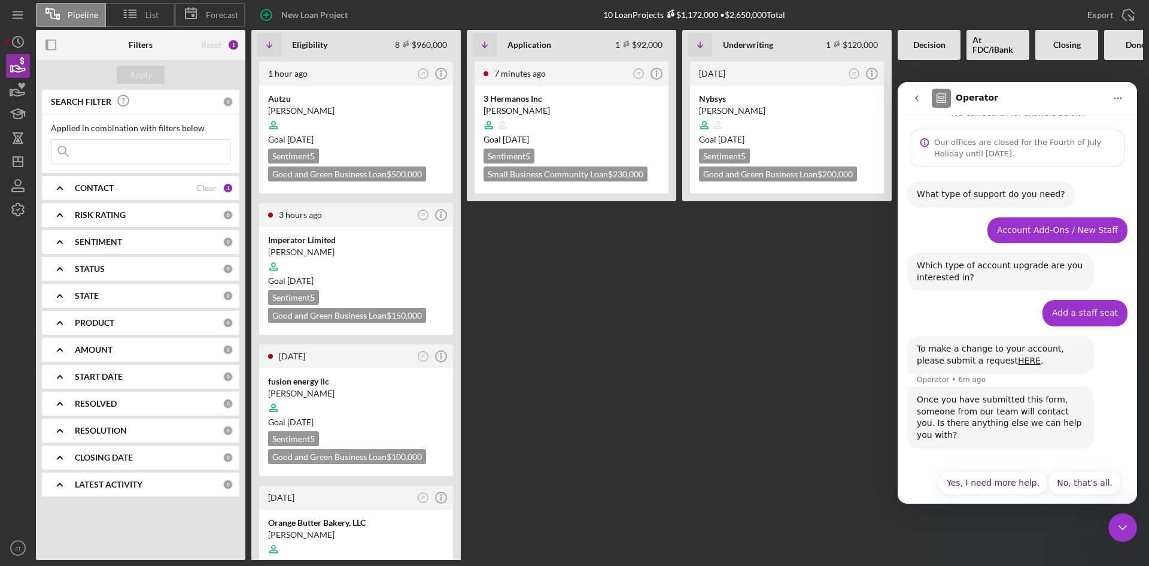
click at [1125, 533] on icon "Close Intercom Messenger" at bounding box center [1123, 527] width 14 height 14
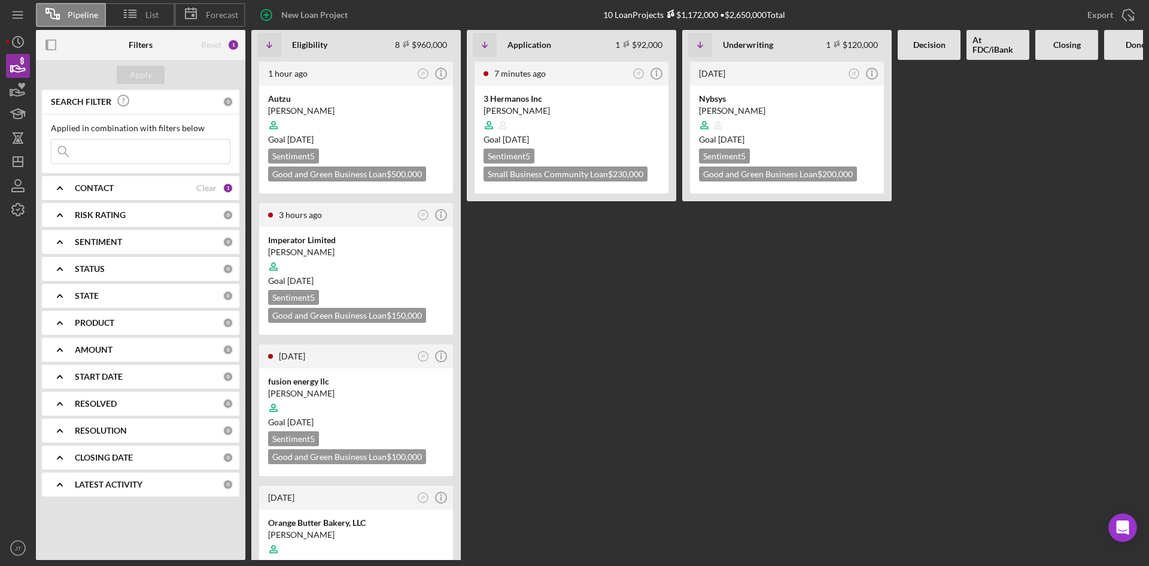
scroll to position [5, 0]
click at [706, 277] on div "2 days ago JT Icon/Info Nybsys Moshtaq Ahmed Goal 2 months ago Sentiment 5 Good…" at bounding box center [786, 310] width 209 height 500
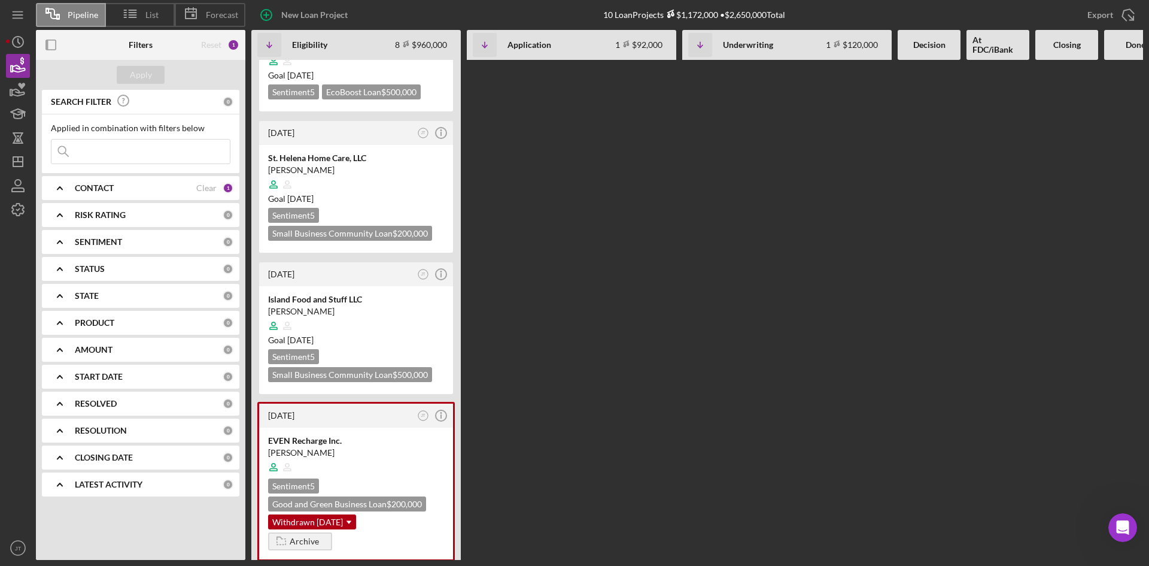
scroll to position [0, 0]
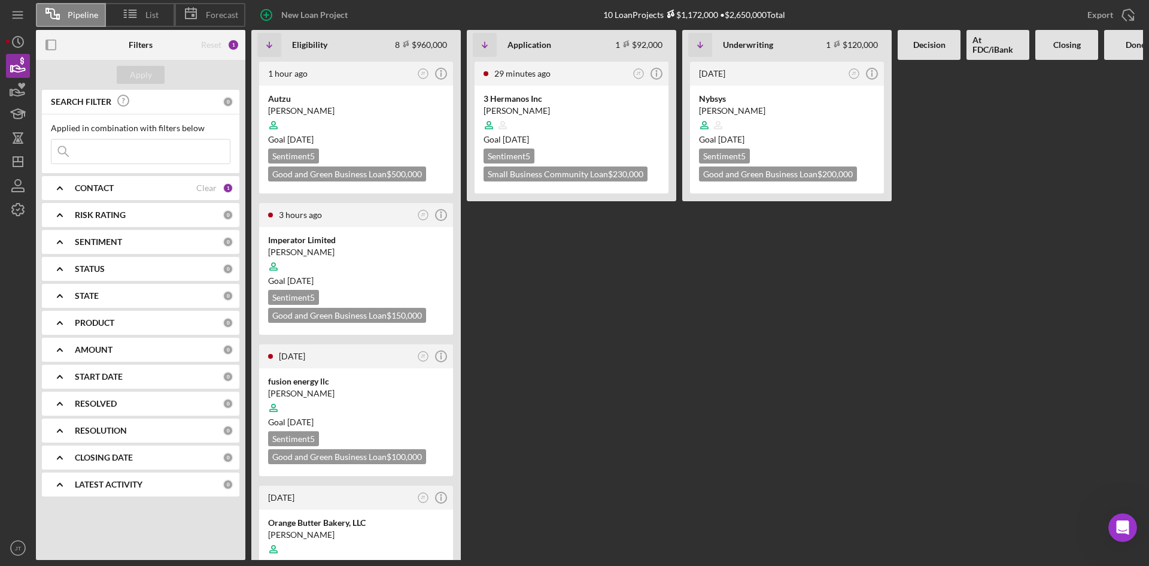
click at [514, 278] on div "29 minutes ago JT Icon/Info 3 Hermanos Inc Genaro Juarez Ceron Goal 2 weeks fro…" at bounding box center [571, 310] width 209 height 500
click at [570, 314] on div "29 minutes ago JT Icon/Info 3 Hermanos Inc Genaro Juarez Ceron Goal 2 weeks fro…" at bounding box center [571, 310] width 209 height 500
click at [493, 253] on div "38 minutes ago JT Icon/Info 3 Hermanos Inc Genaro Juarez Ceron Goal 2 weeks fro…" at bounding box center [571, 310] width 209 height 500
click at [517, 218] on div "38 minutes ago JT Icon/Info 3 Hermanos Inc Genaro Juarez Ceron Goal 2 weeks fro…" at bounding box center [571, 310] width 209 height 500
click at [672, 255] on div "1 hour ago JT Icon/Info 3 Hermanos Inc Genaro Juarez Ceron Goal 2 weeks from no…" at bounding box center [571, 310] width 209 height 500
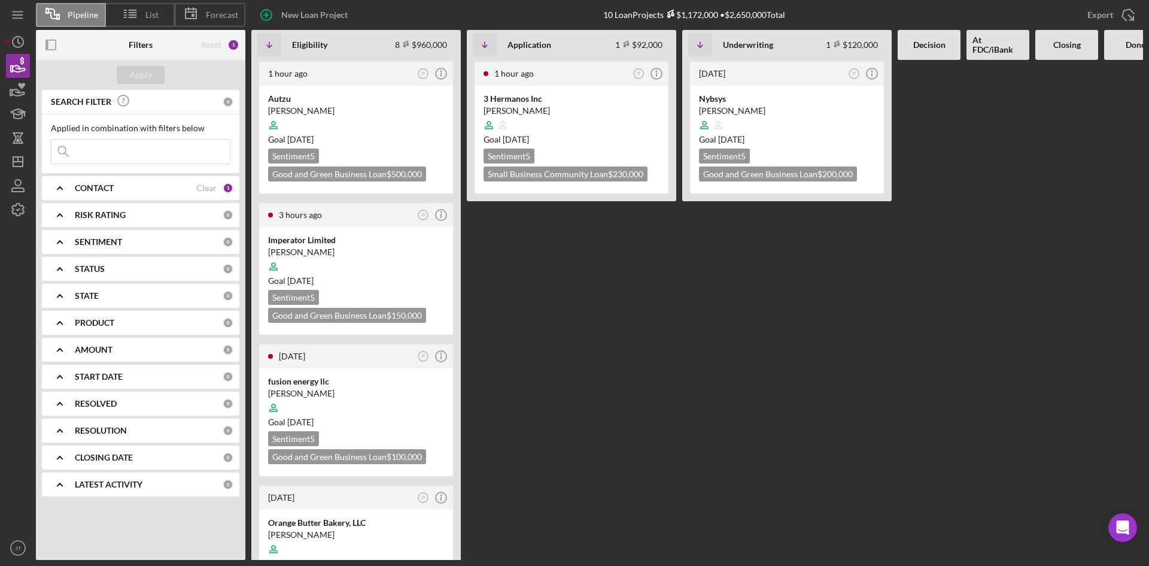
click at [550, 224] on div "1 hour ago JT Icon/Info 3 Hermanos Inc Genaro Juarez Ceron Goal 2 weeks from no…" at bounding box center [571, 310] width 209 height 500
click at [632, 102] on div "3 Hermanos Inc" at bounding box center [572, 99] width 176 height 12
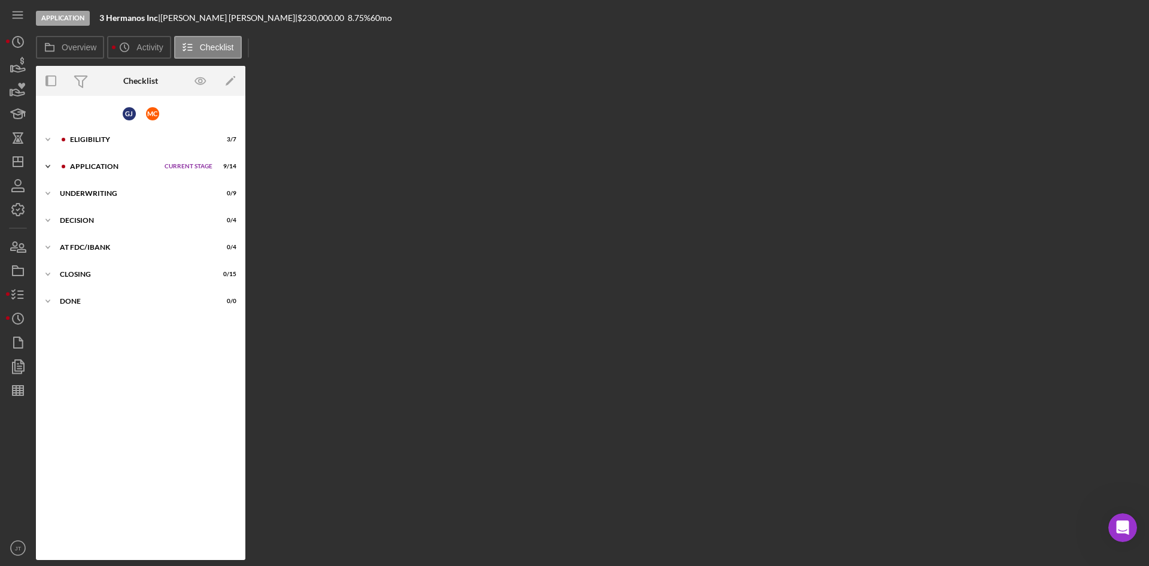
click at [96, 169] on div "Application" at bounding box center [114, 166] width 89 height 7
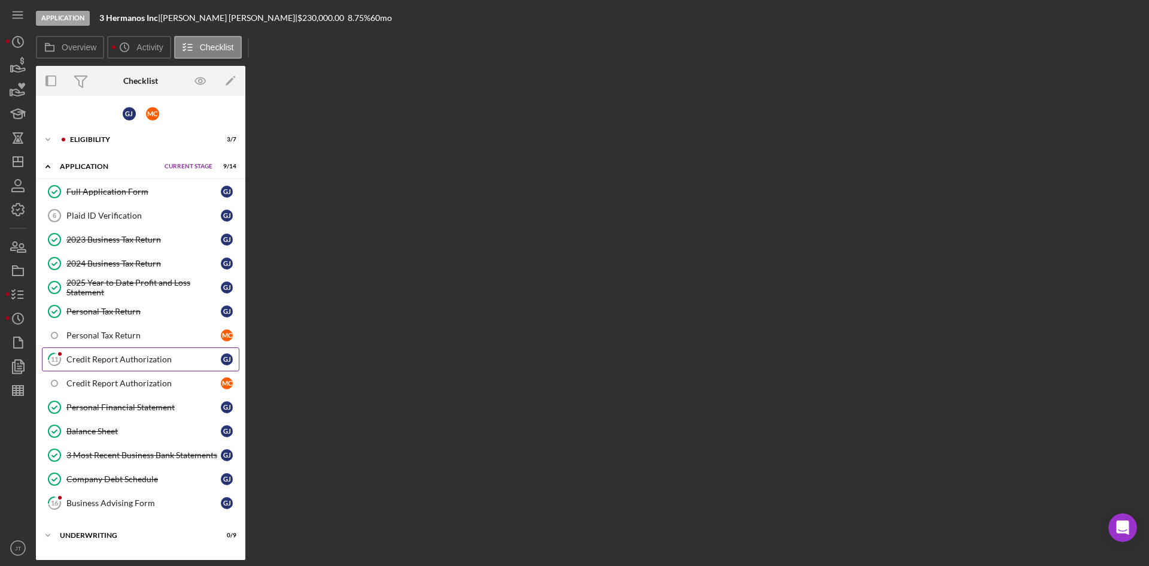
click at [125, 354] on div "Credit Report Authorization" at bounding box center [143, 359] width 154 height 10
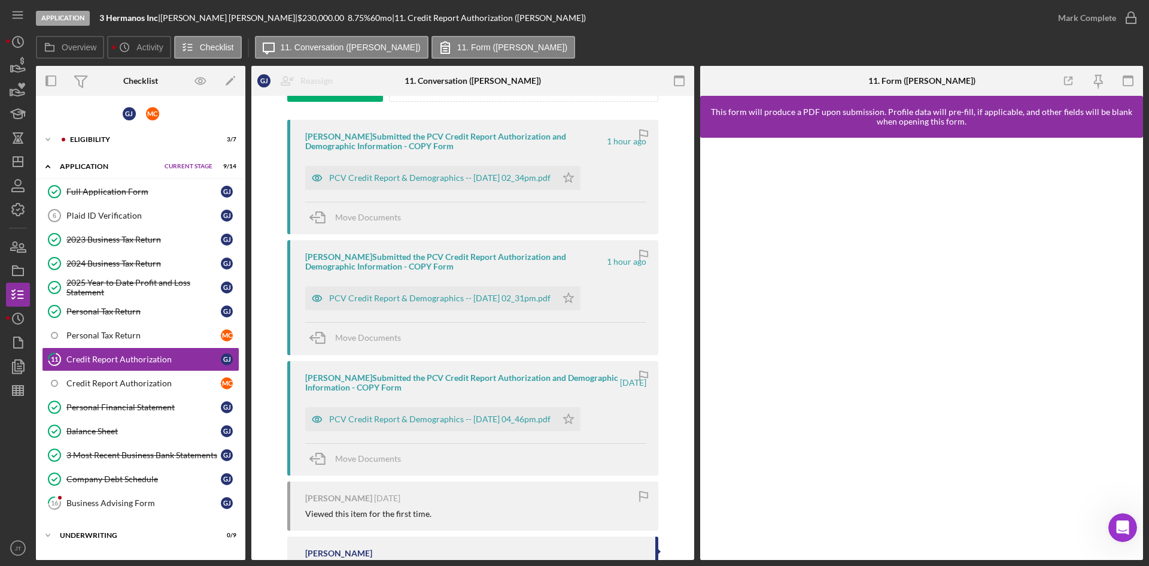
scroll to position [211, 0]
click at [725, 38] on div "Overview Icon/History Activity Checklist Icon/Message 11. Conversation (Genaro …" at bounding box center [589, 48] width 1107 height 24
click at [713, 41] on div "Overview Icon/History Activity Checklist Icon/Message 11. Conversation (Genaro …" at bounding box center [589, 48] width 1107 height 24
click at [382, 87] on div "G J Reassign G J Genaro Juarez Ceron M C Maria Ceron Hernandez Icon/Menu Close …" at bounding box center [325, 81] width 148 height 30
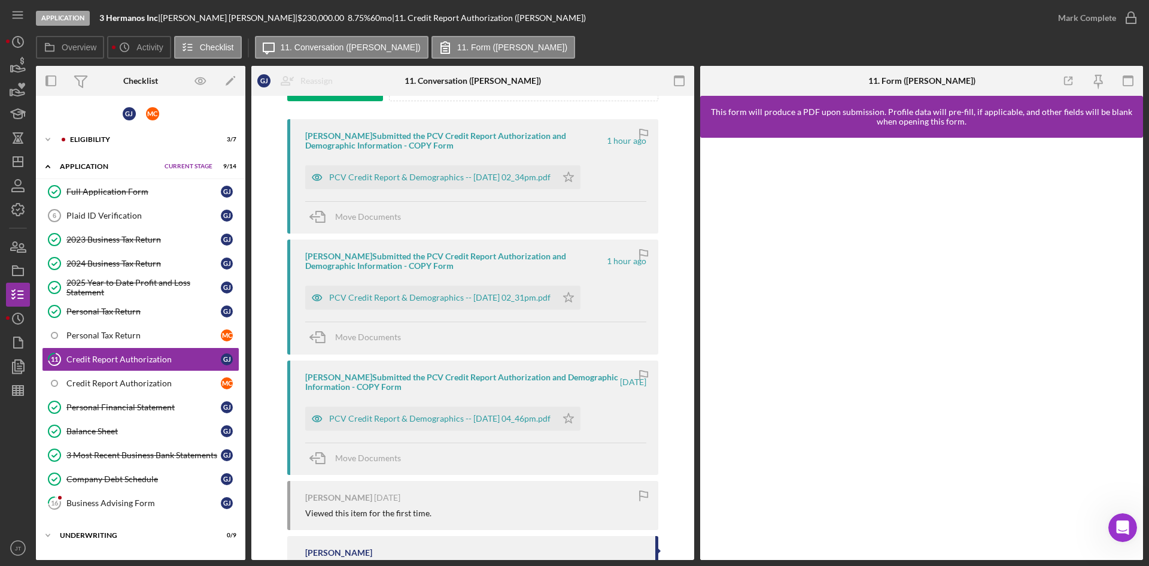
click at [797, 28] on div "Application 3 Hermanos Inc | Genaro Juarez Ceron | $230,000.00 8.75 % 60 mo | 1…" at bounding box center [541, 18] width 1010 height 36
